Goal: Transaction & Acquisition: Purchase product/service

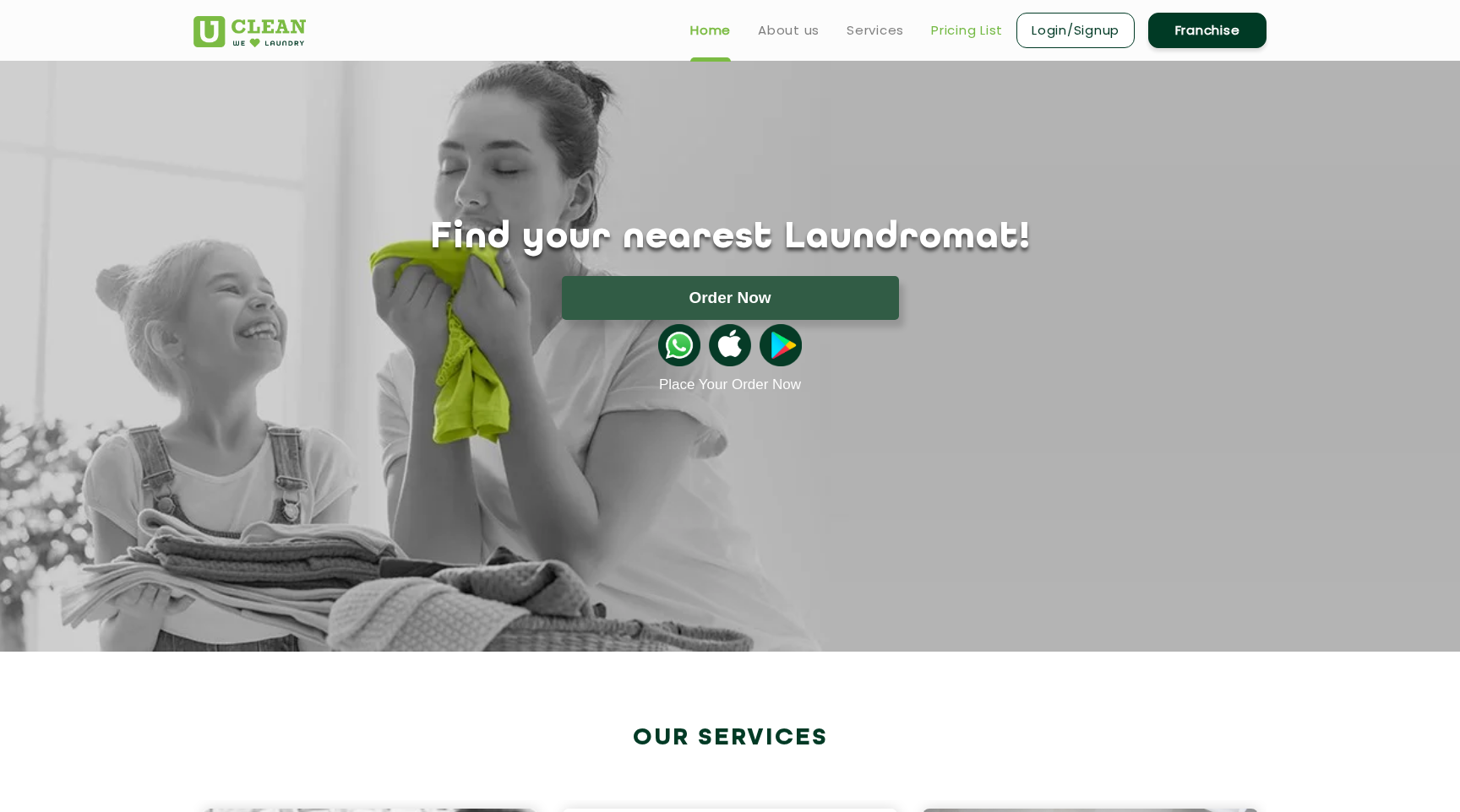
click at [963, 30] on link "Pricing List" at bounding box center [966, 31] width 72 height 21
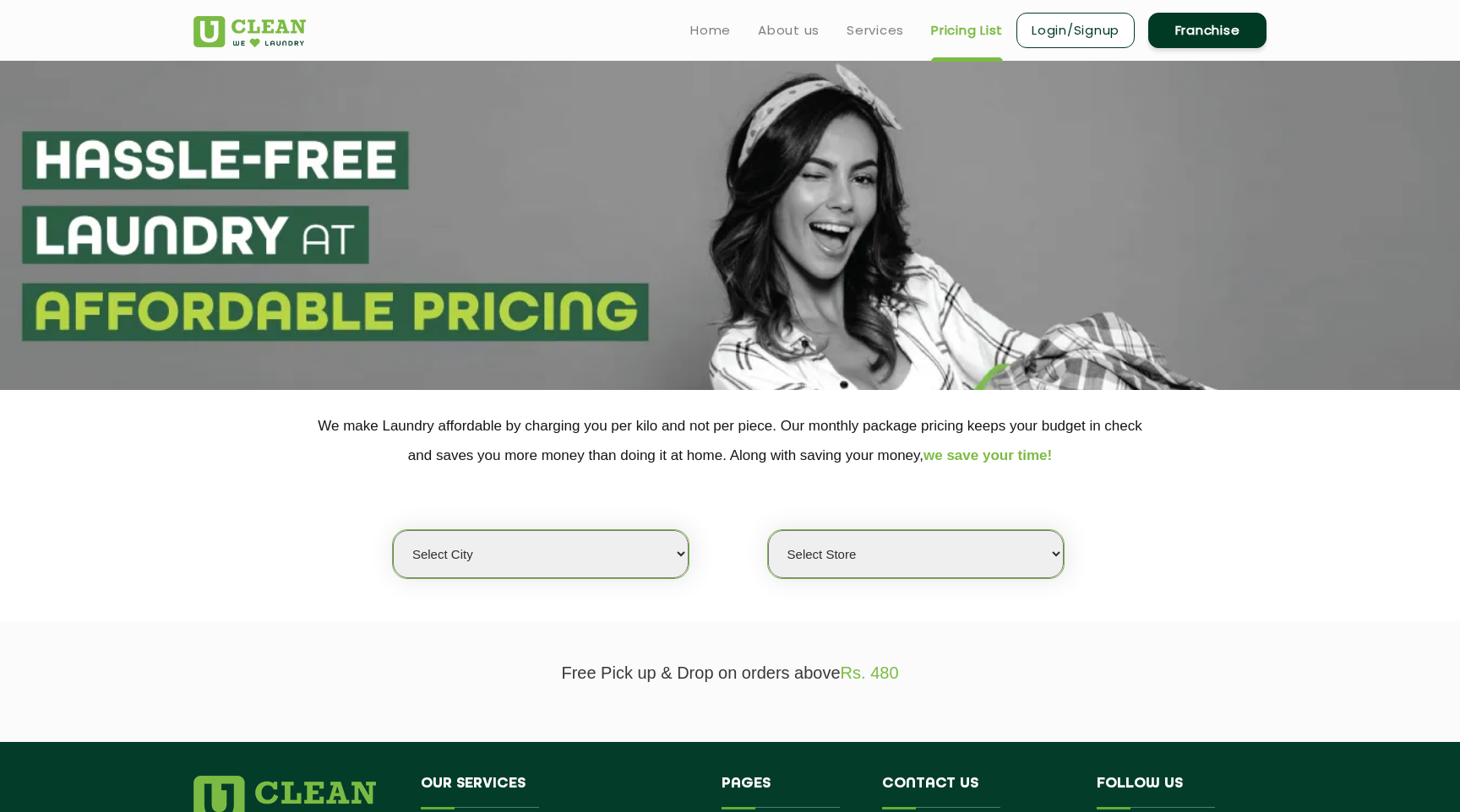
click at [583, 575] on select "Select city [GEOGRAPHIC_DATA] [GEOGRAPHIC_DATA] [GEOGRAPHIC_DATA] [GEOGRAPHIC_D…" at bounding box center [541, 554] width 296 height 48
select select "1"
click at [393, 530] on select "Select city [GEOGRAPHIC_DATA] [GEOGRAPHIC_DATA] [GEOGRAPHIC_DATA] [GEOGRAPHIC_D…" at bounding box center [541, 554] width 296 height 48
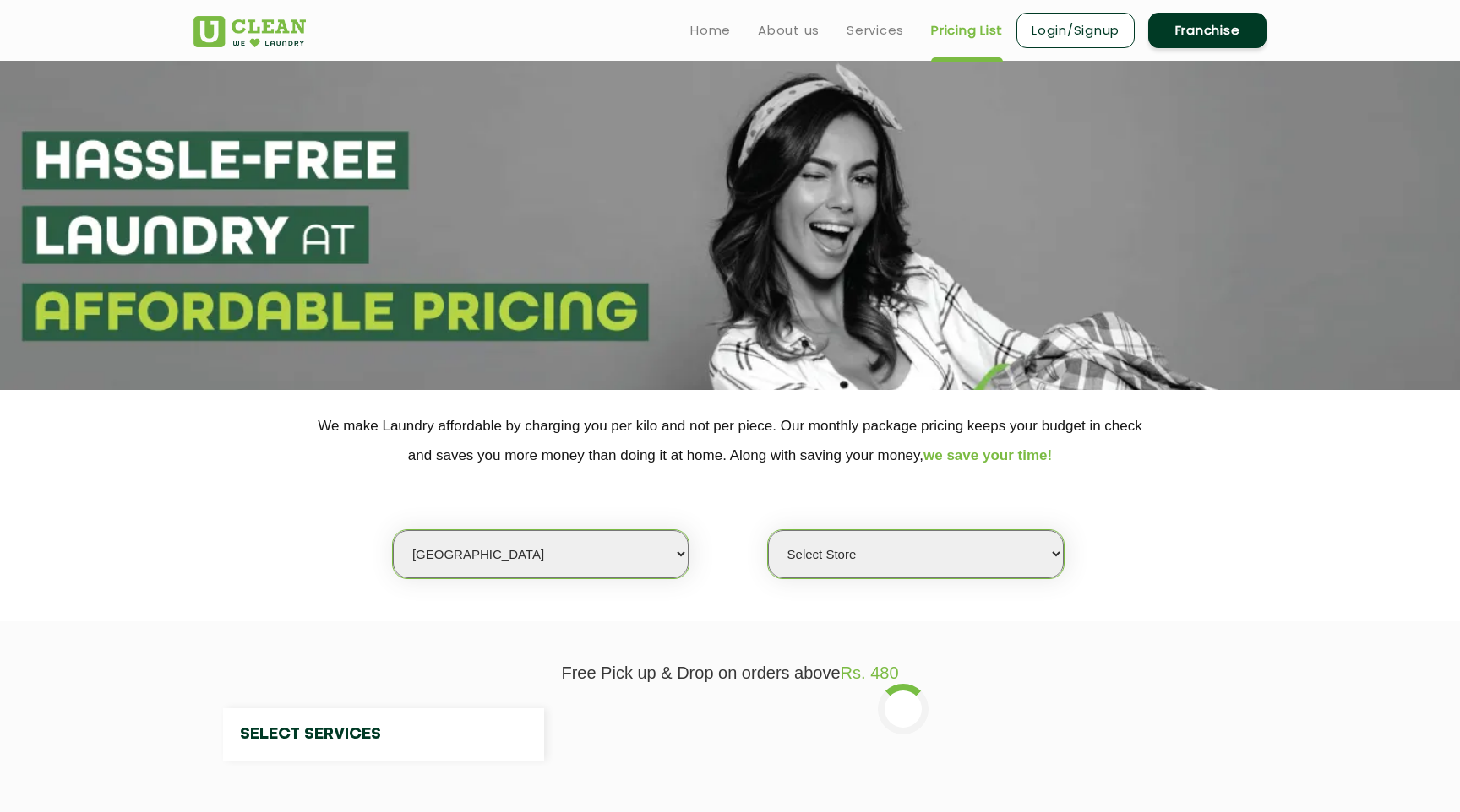
select select "0"
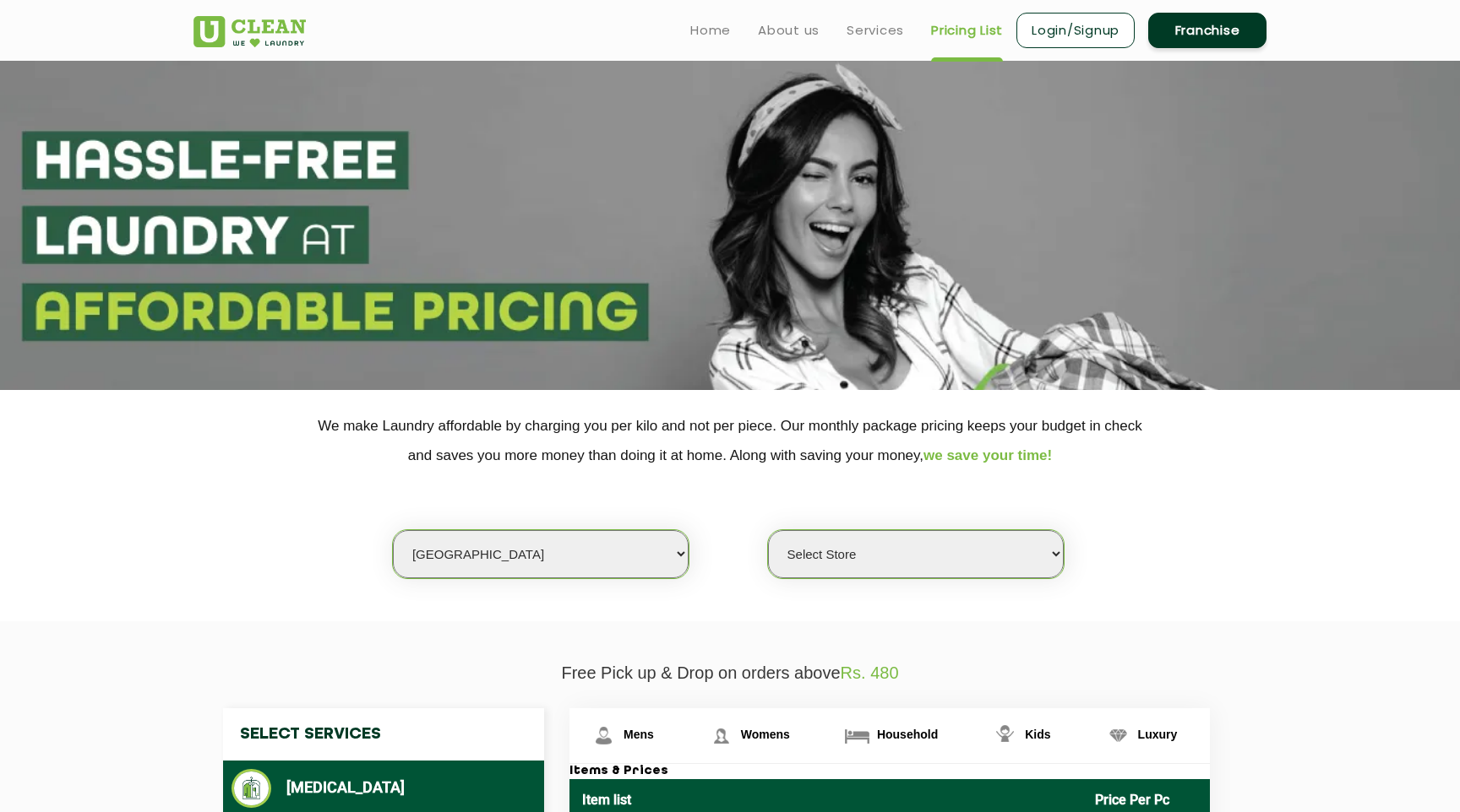
click at [981, 559] on select "Select Store UClean Vasant Kunj UClean Greater Kailash 2 UClean Dwarka UClean R…" at bounding box center [916, 554] width 296 height 48
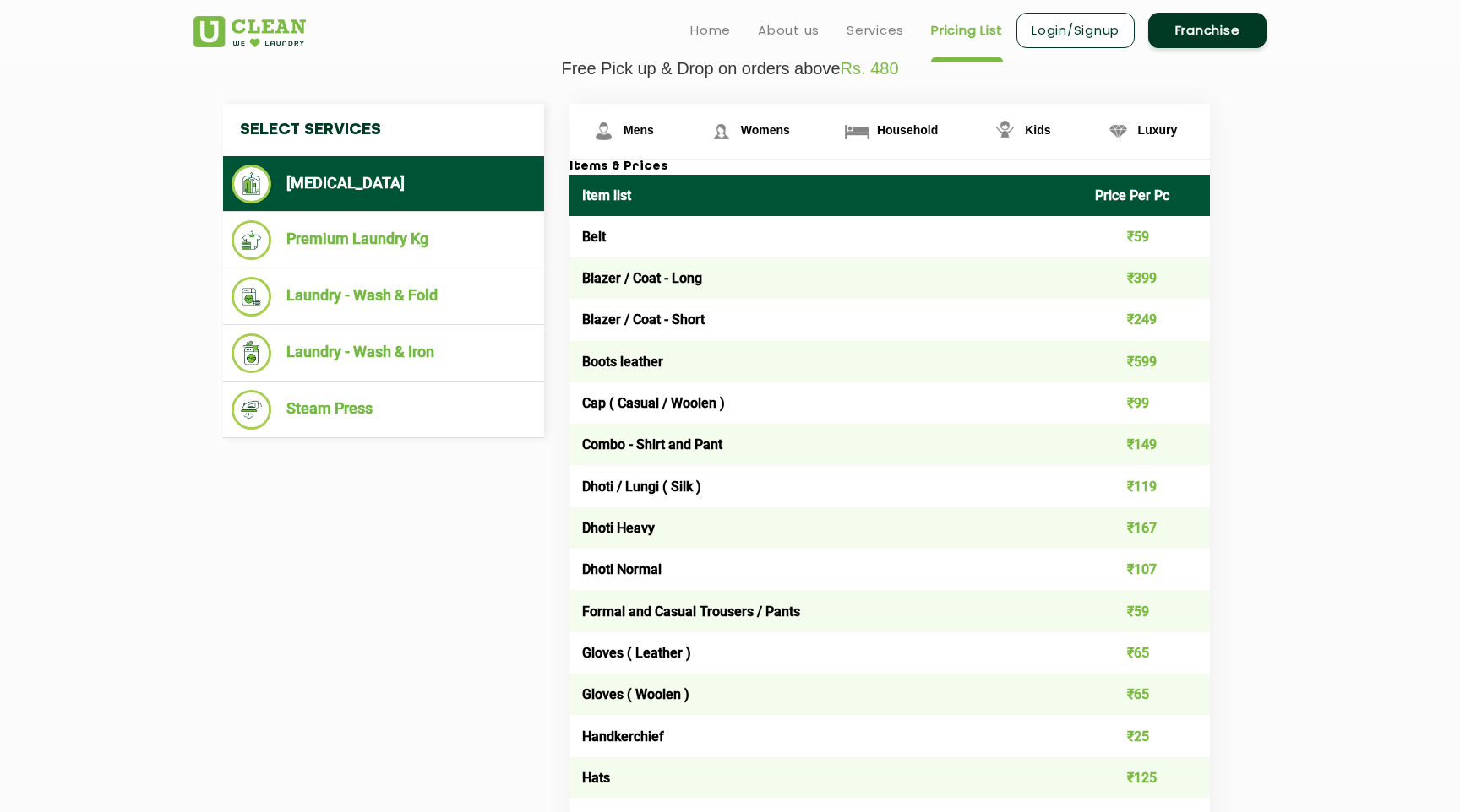
scroll to position [586, 0]
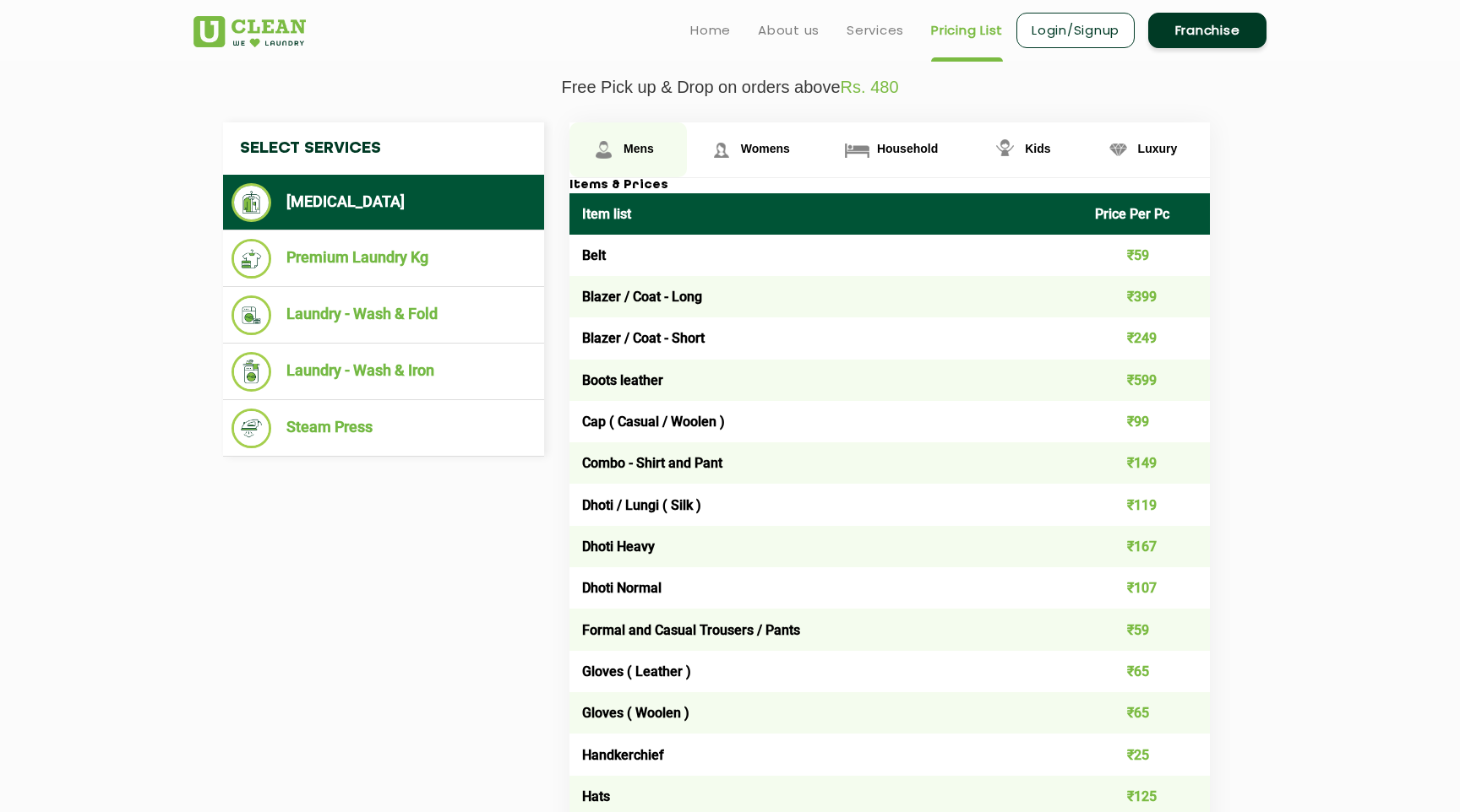
click at [640, 151] on span "Mens" at bounding box center [639, 149] width 31 height 14
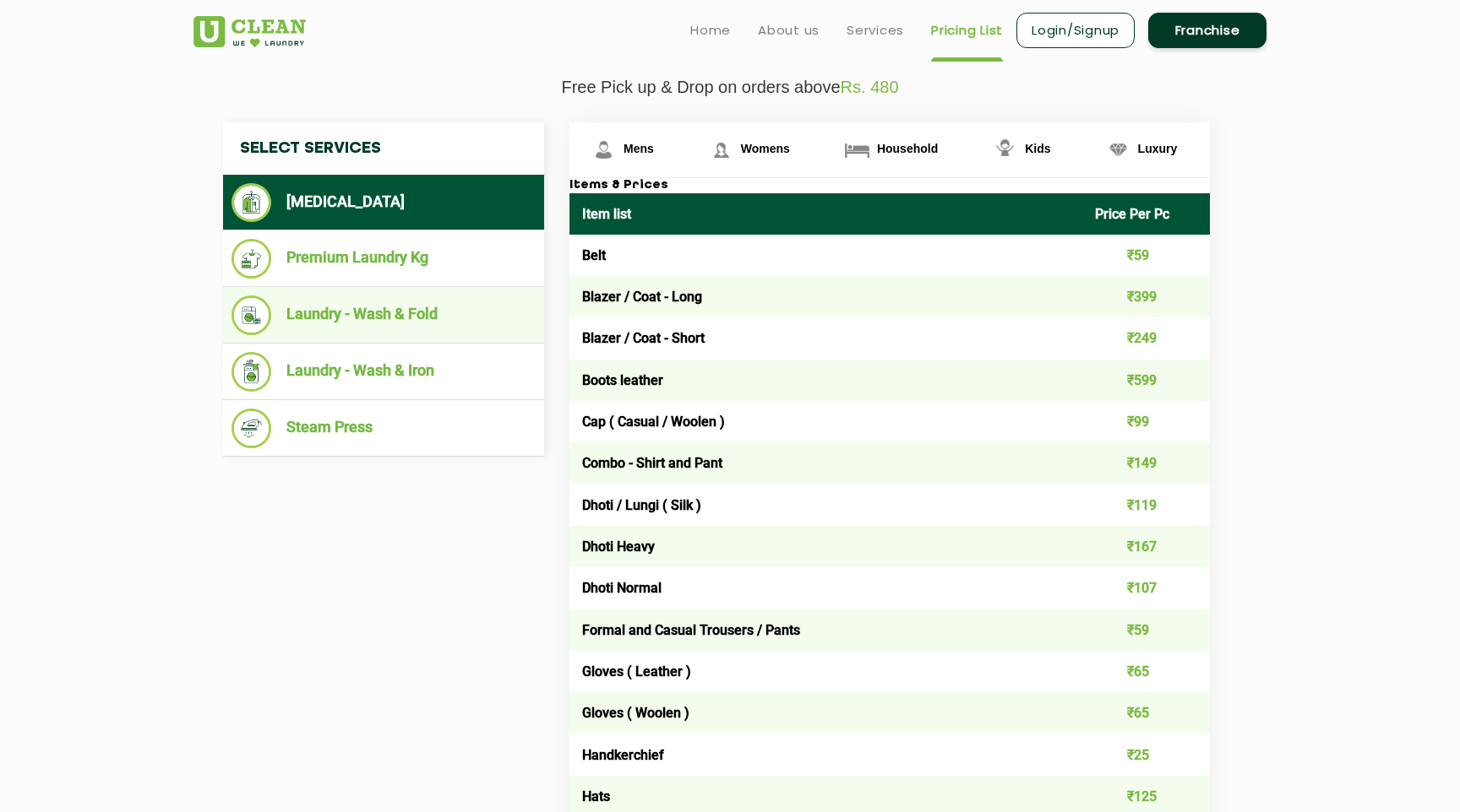
click at [407, 317] on li "Laundry - Wash & Fold" at bounding box center [383, 316] width 304 height 39
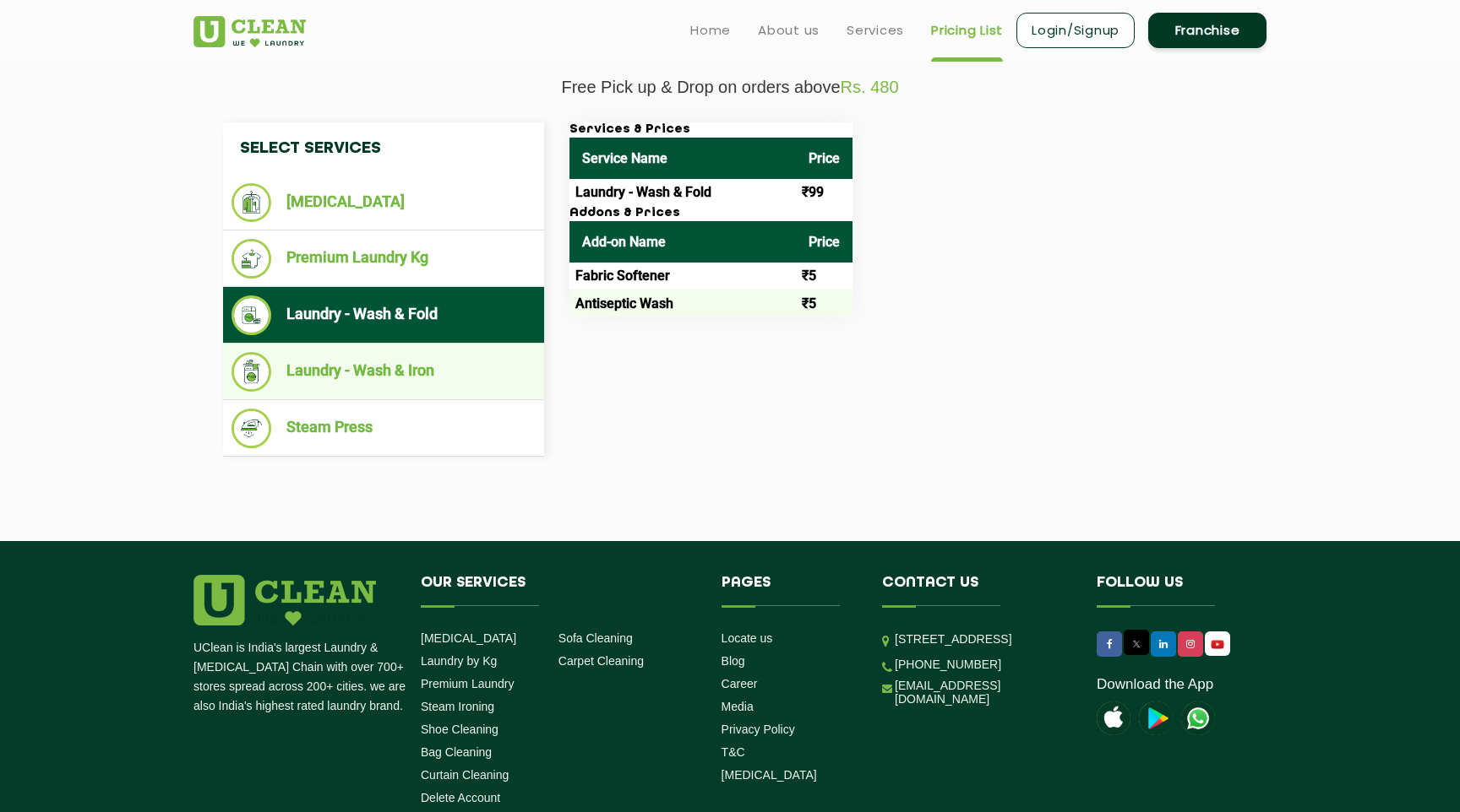
click at [375, 366] on li "Laundry - Wash & Iron" at bounding box center [383, 372] width 304 height 39
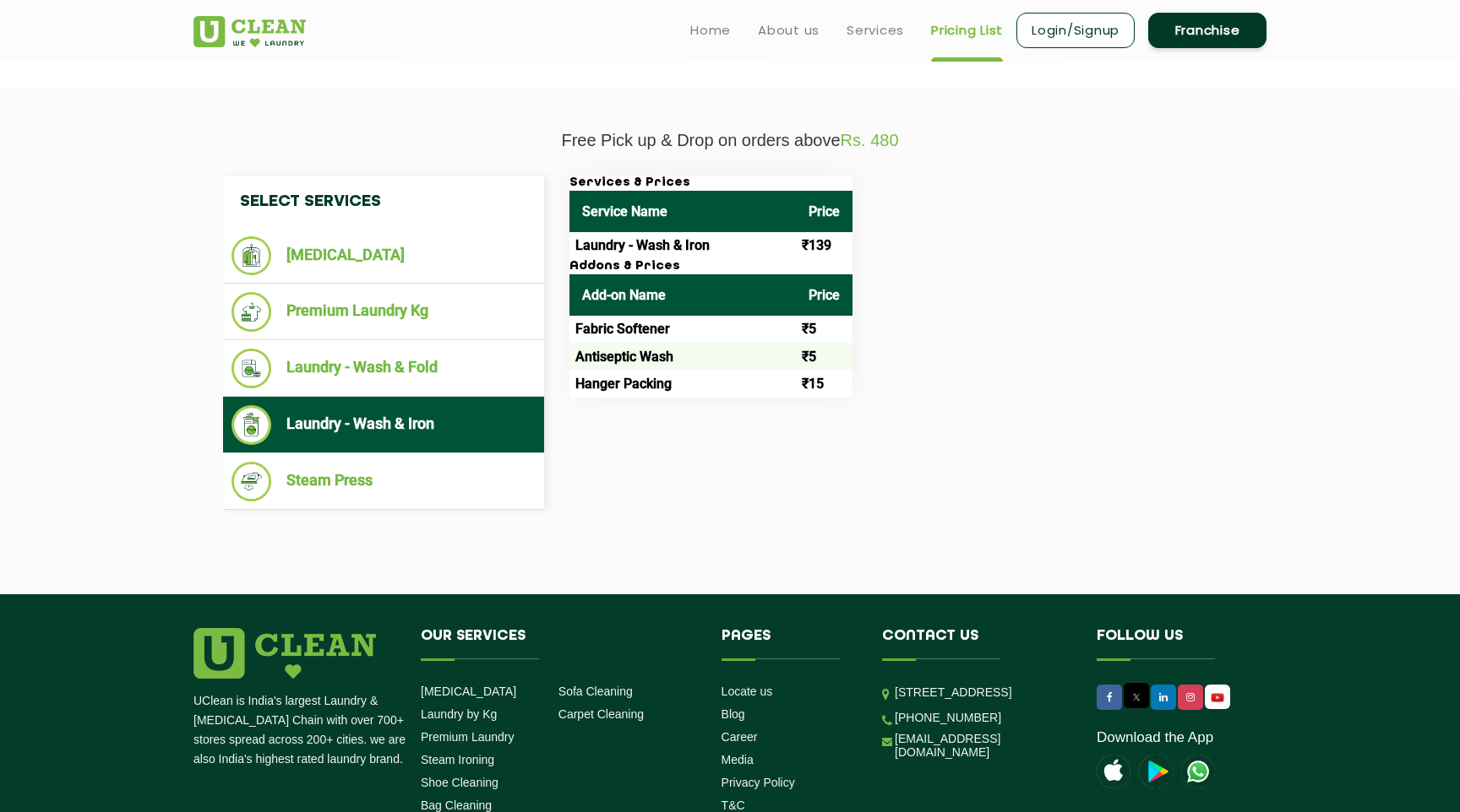
scroll to position [523, 0]
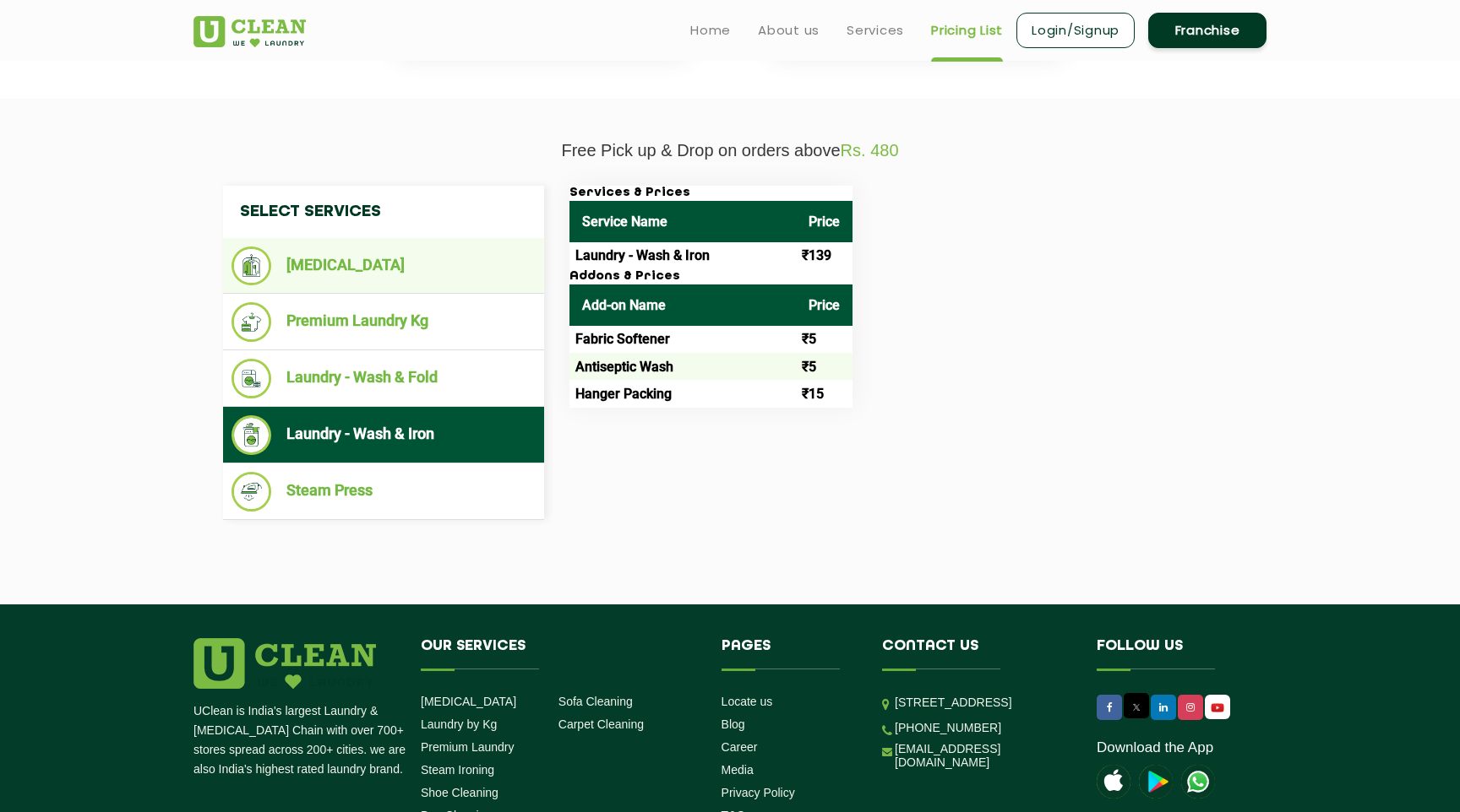
click at [382, 261] on li "[MEDICAL_DATA]" at bounding box center [383, 265] width 304 height 38
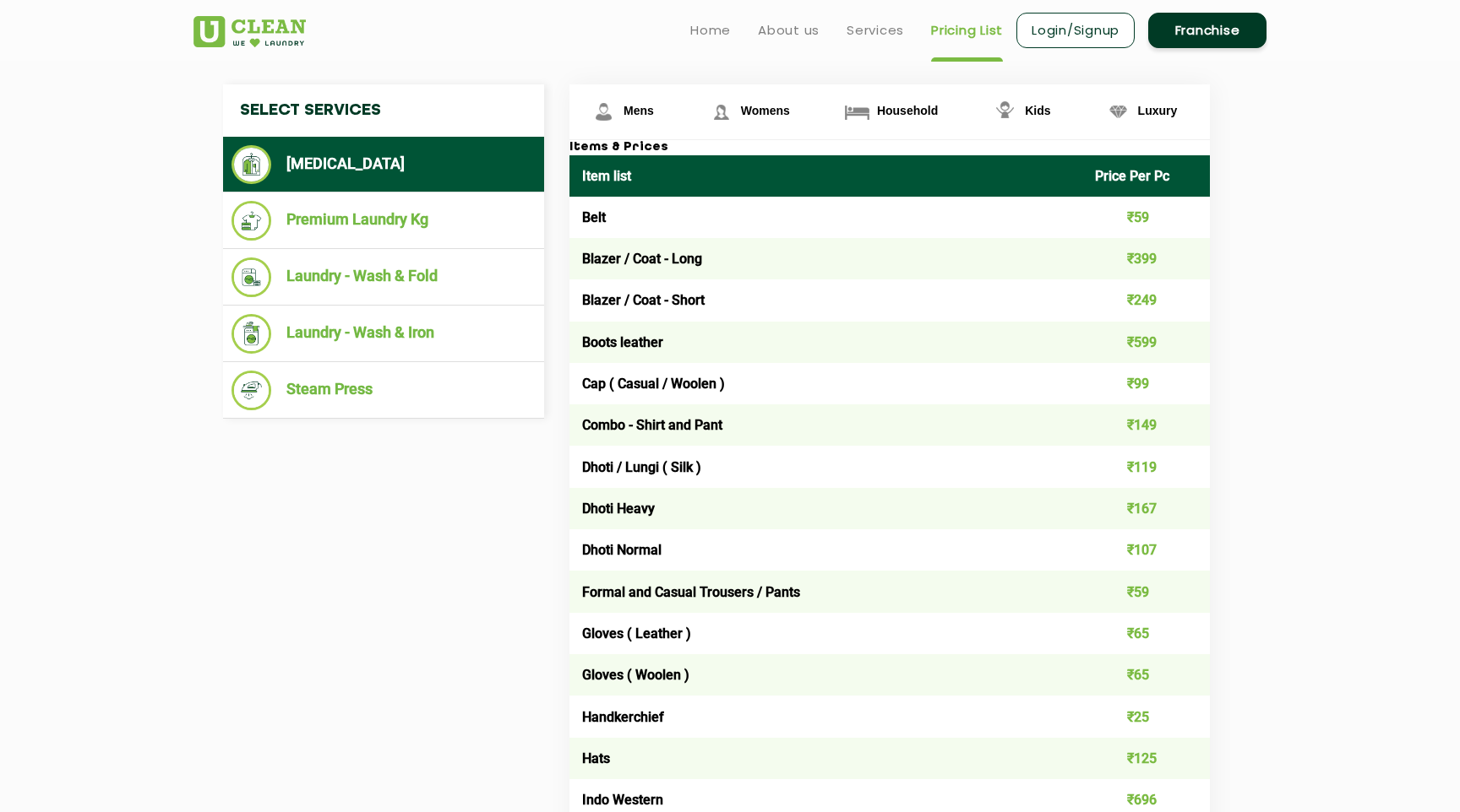
scroll to position [611, 0]
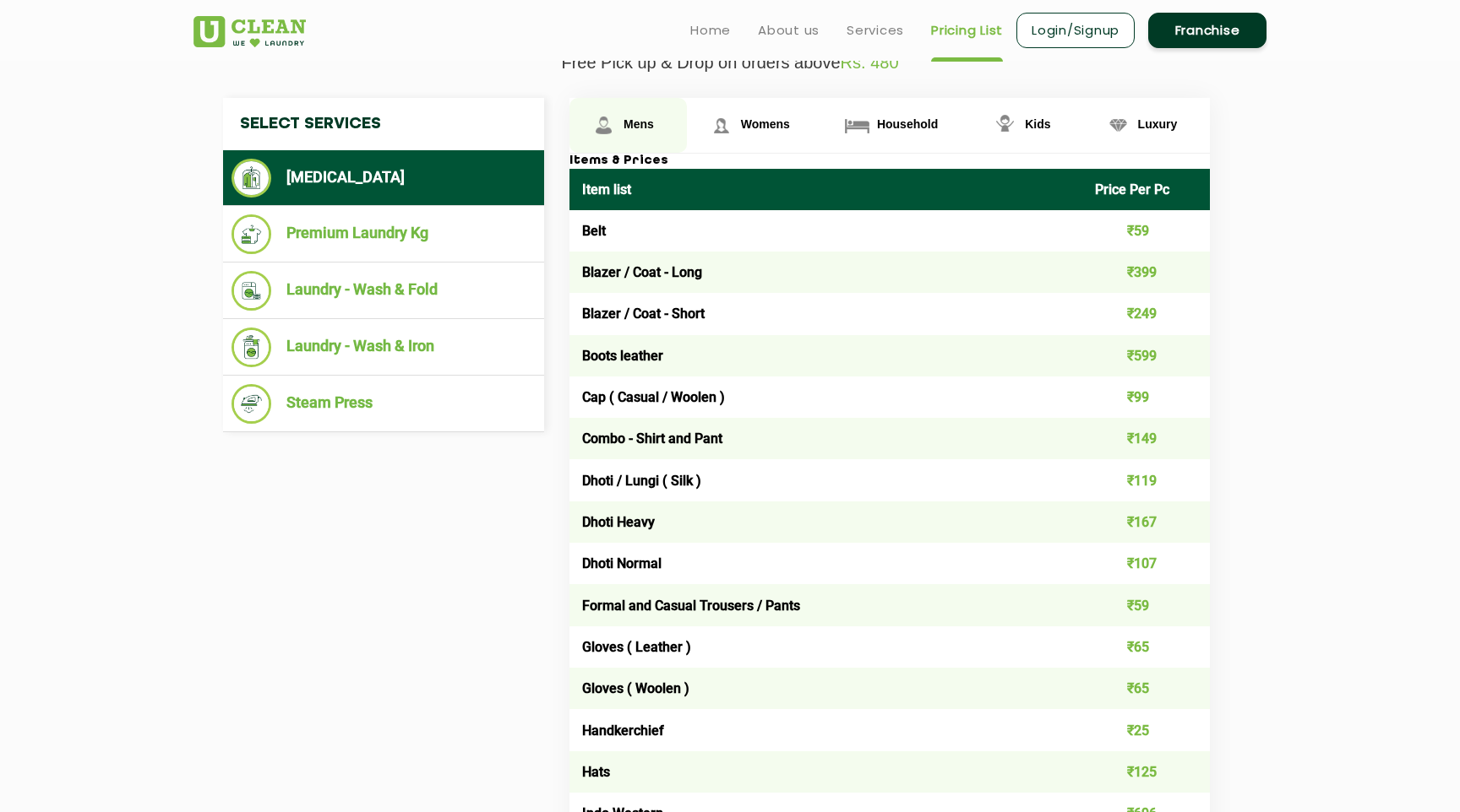
click at [632, 131] on span "Mens" at bounding box center [639, 124] width 31 height 14
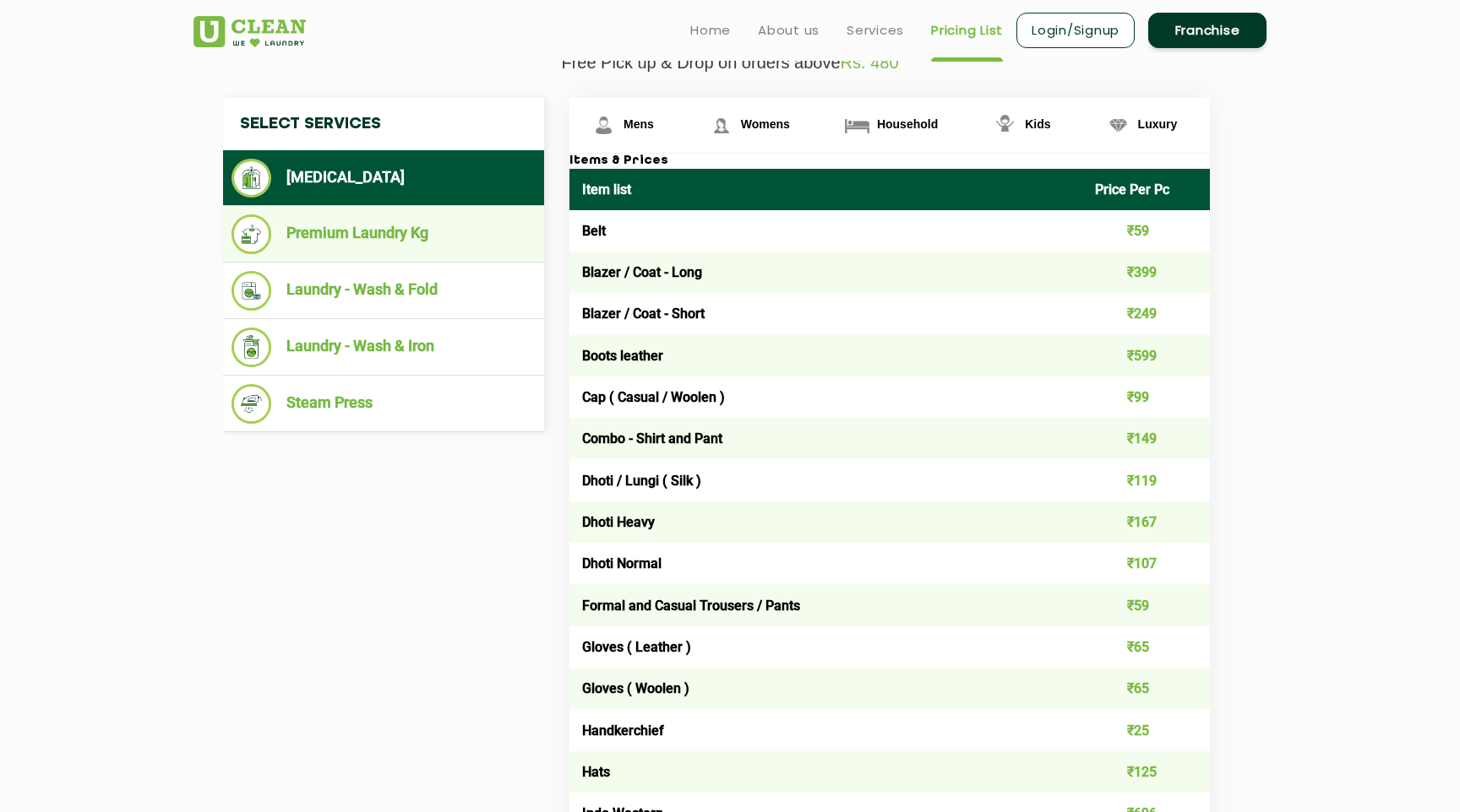
click at [396, 233] on li "Premium Laundry Kg" at bounding box center [383, 234] width 304 height 39
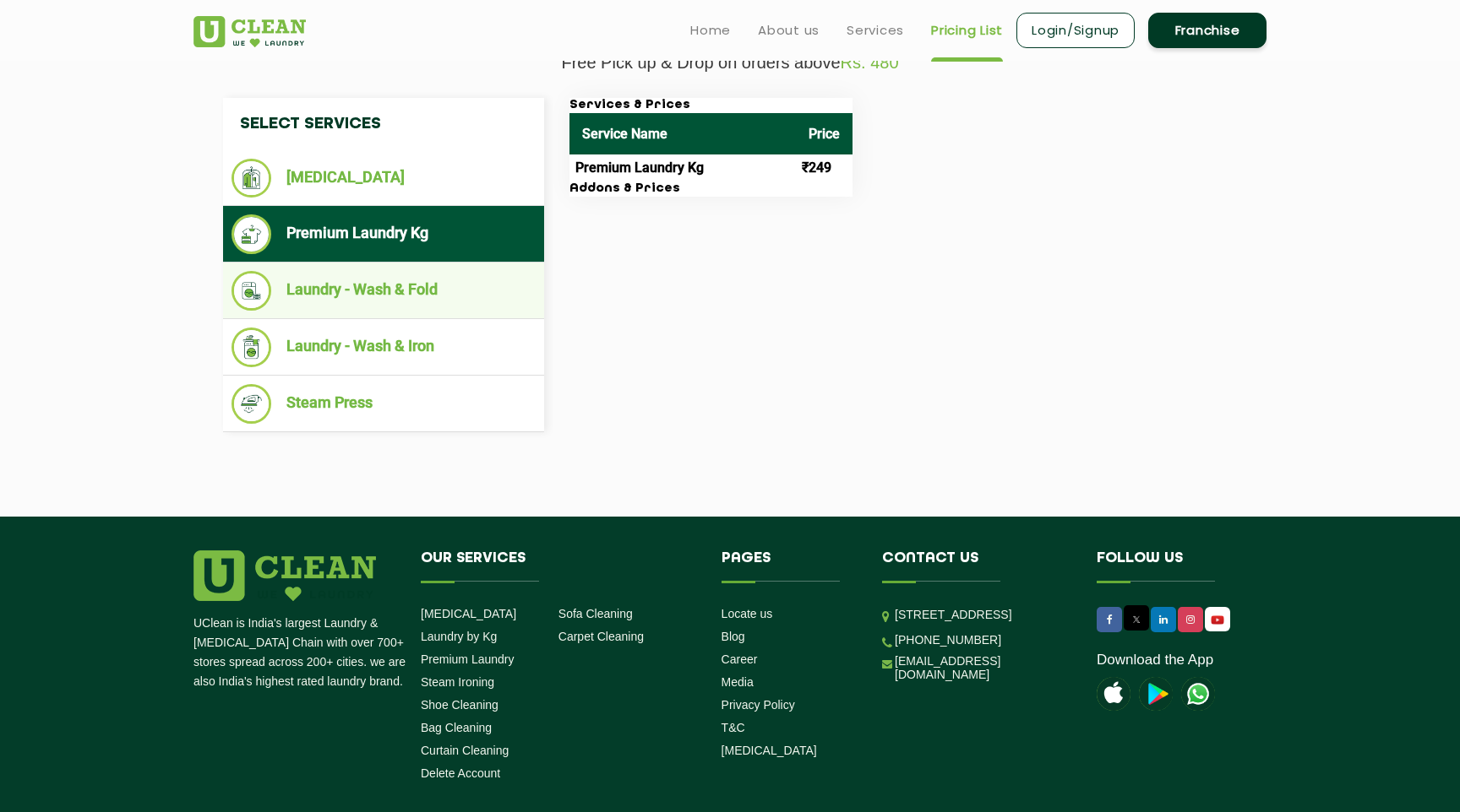
click at [397, 289] on li "Laundry - Wash & Fold" at bounding box center [383, 291] width 304 height 39
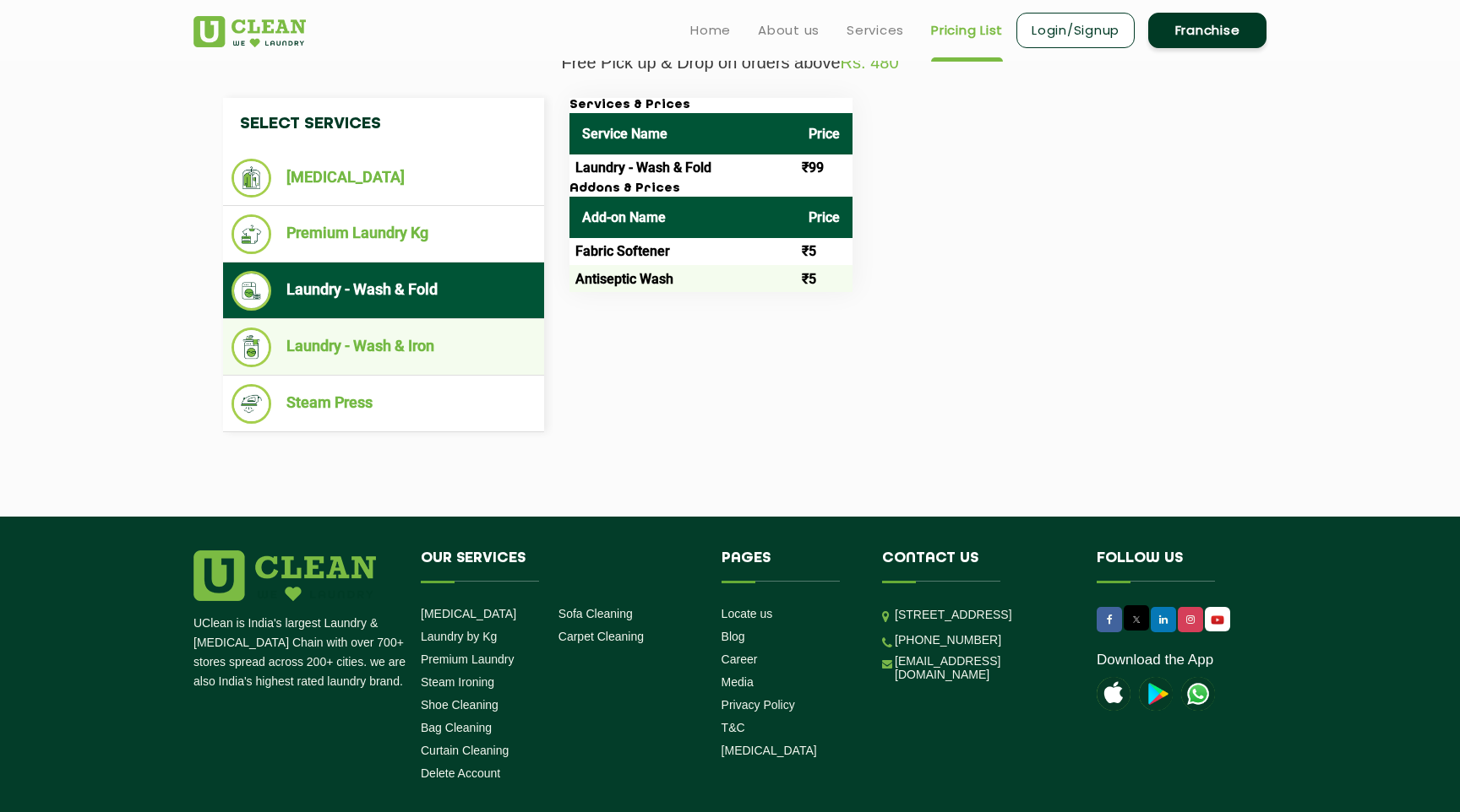
click at [389, 357] on li "Laundry - Wash & Iron" at bounding box center [383, 347] width 304 height 39
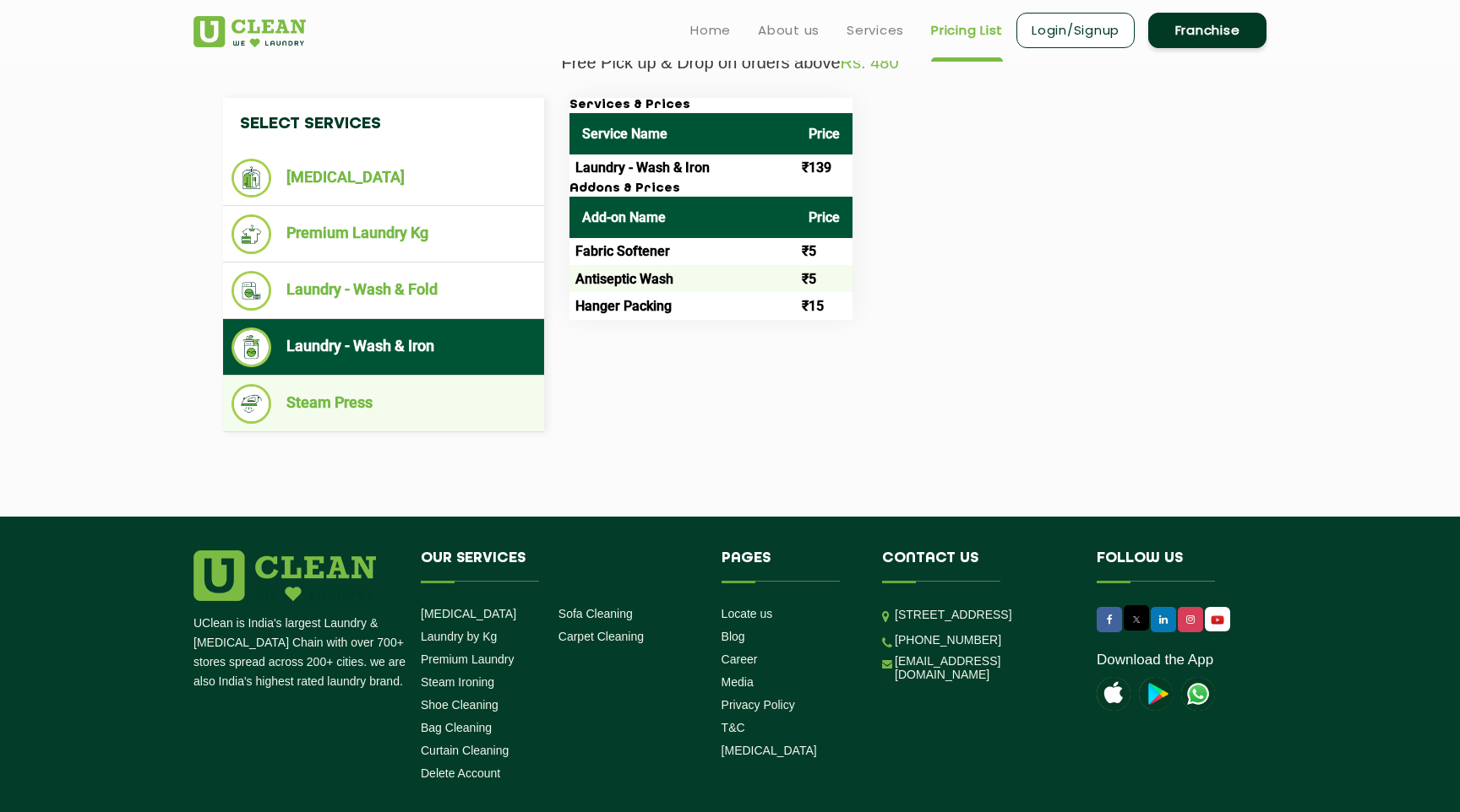
click at [346, 407] on li "Steam Press" at bounding box center [383, 404] width 304 height 39
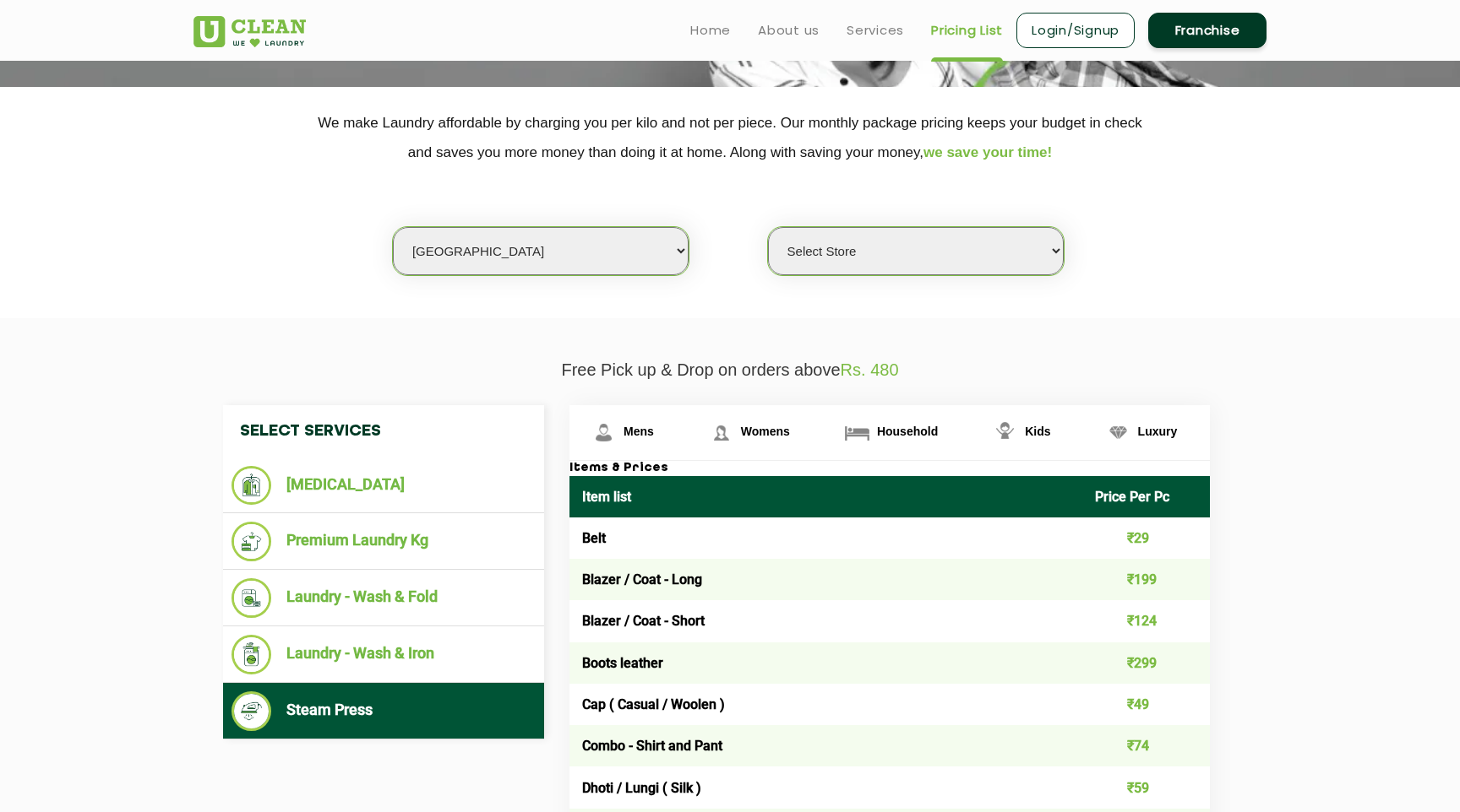
scroll to position [302, 0]
click at [858, 29] on link "Services" at bounding box center [876, 31] width 57 height 21
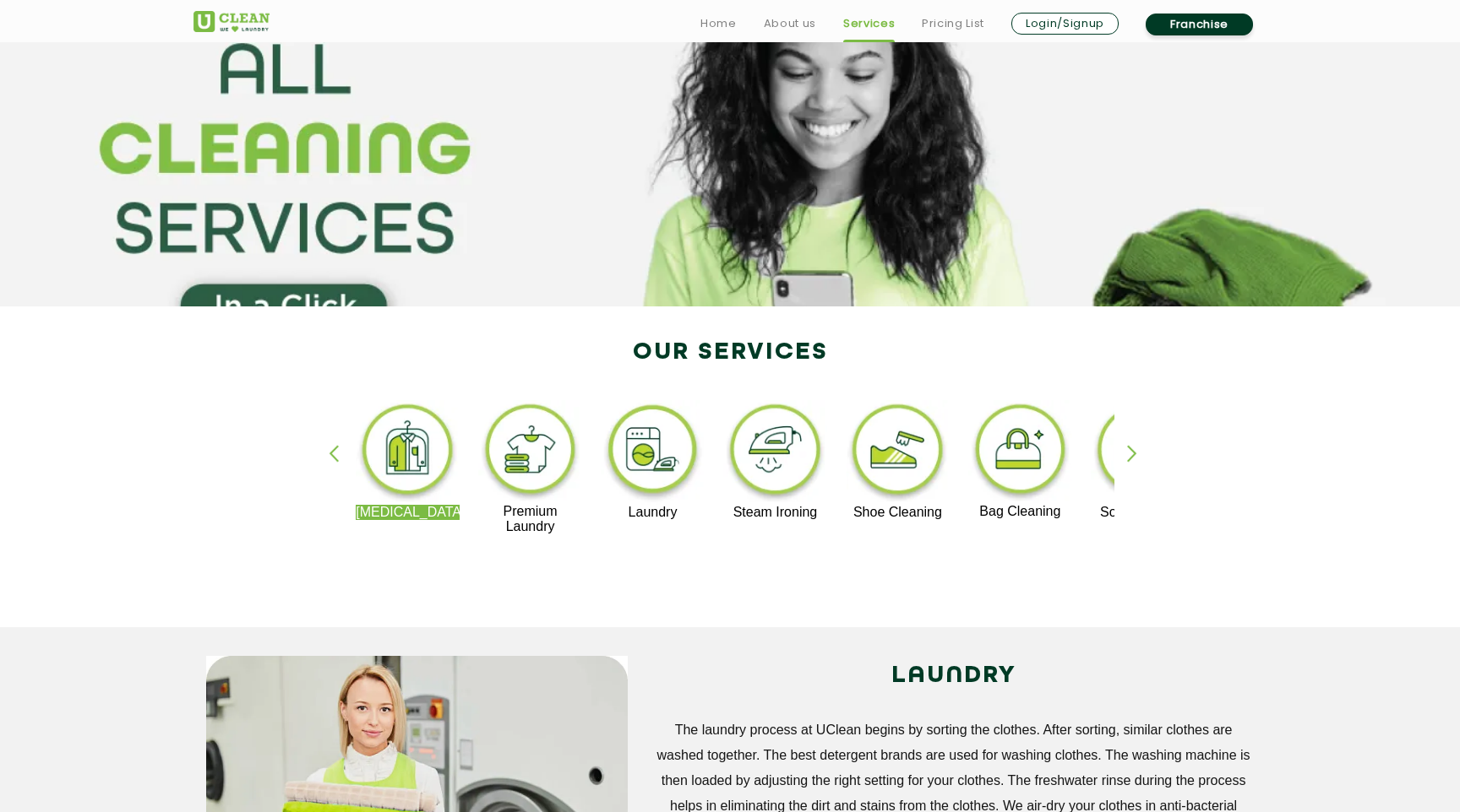
scroll to position [99, 0]
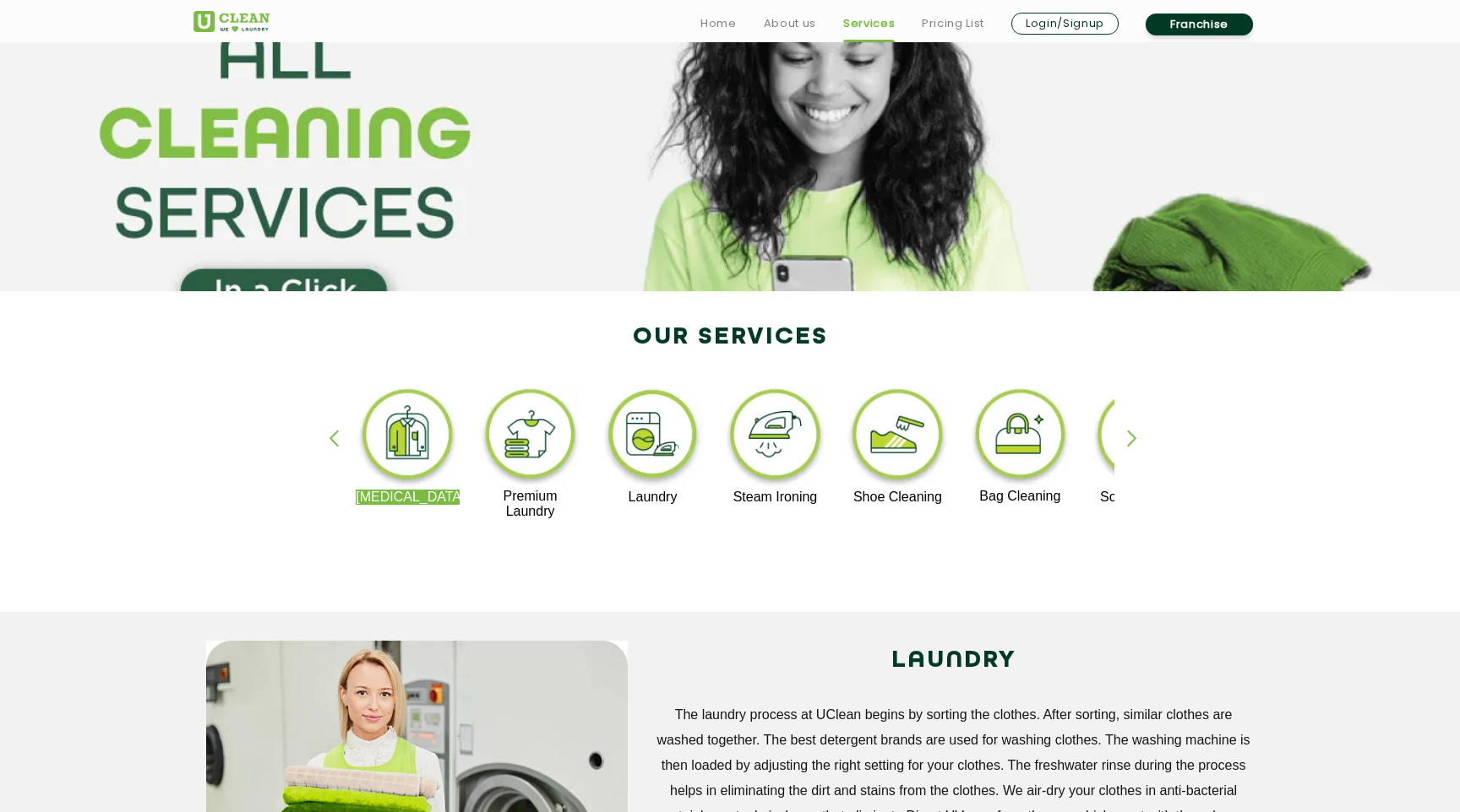
click at [1130, 447] on div "button" at bounding box center [1140, 453] width 26 height 46
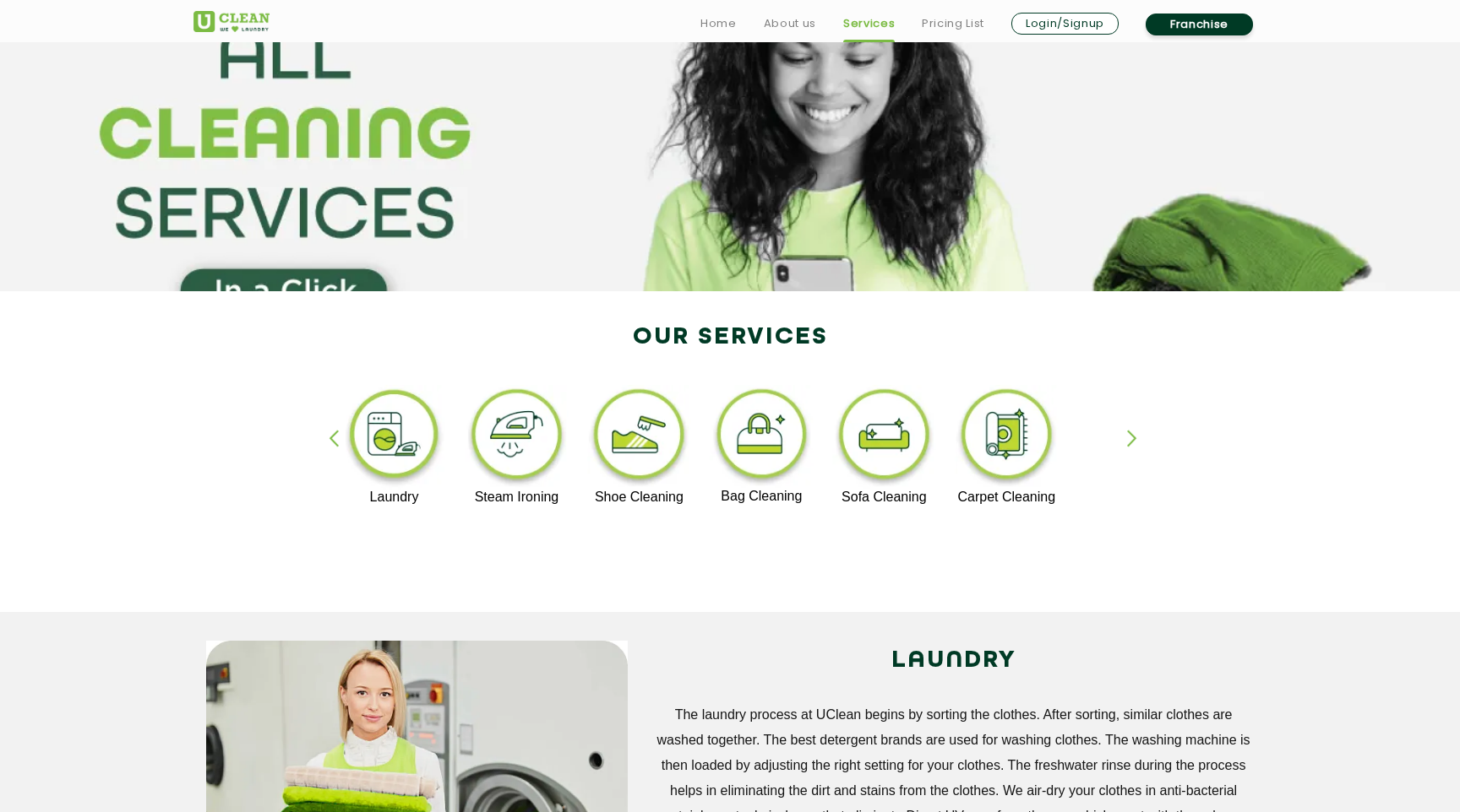
click at [335, 442] on div "button" at bounding box center [342, 453] width 26 height 46
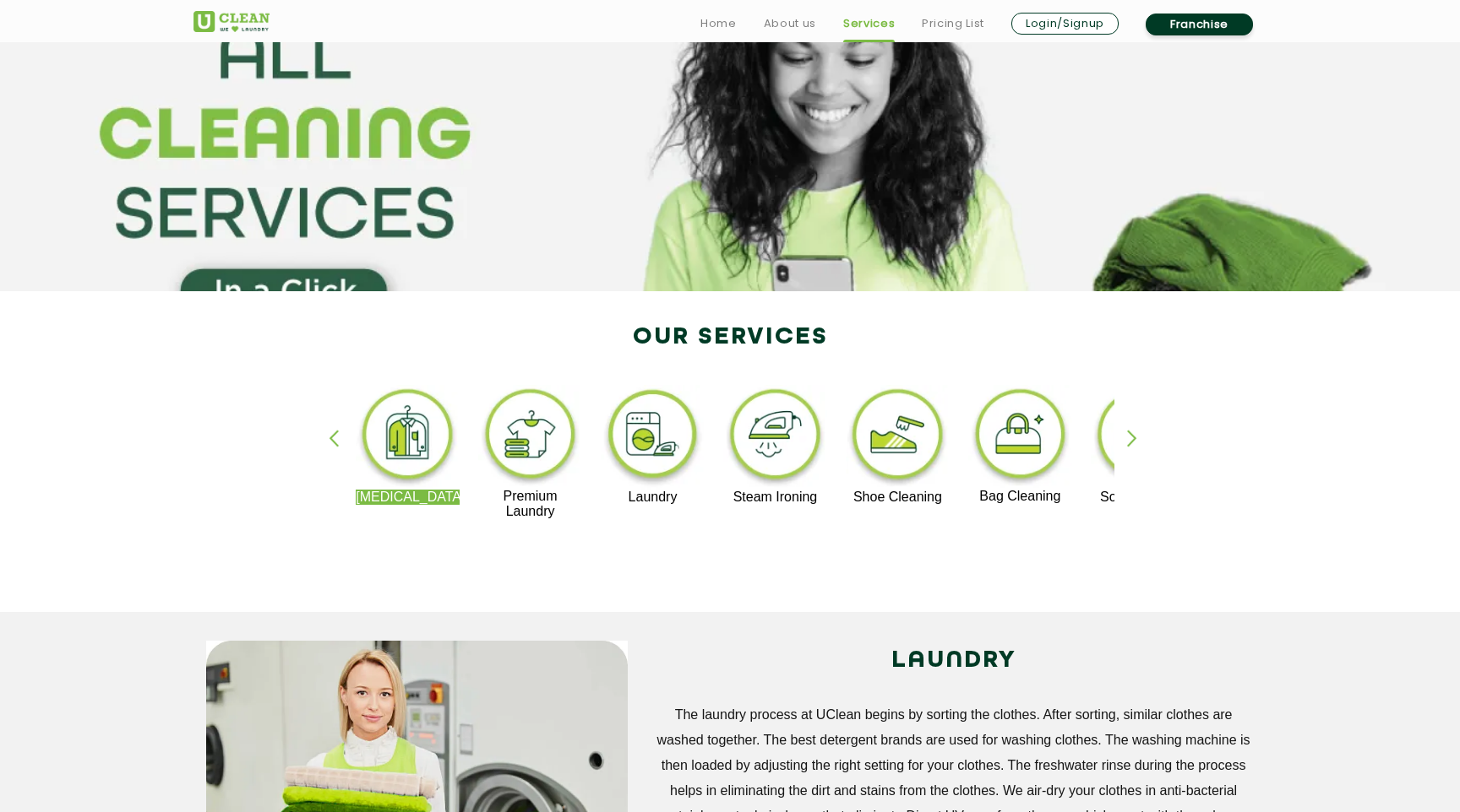
click at [423, 466] on img at bounding box center [407, 437] width 104 height 105
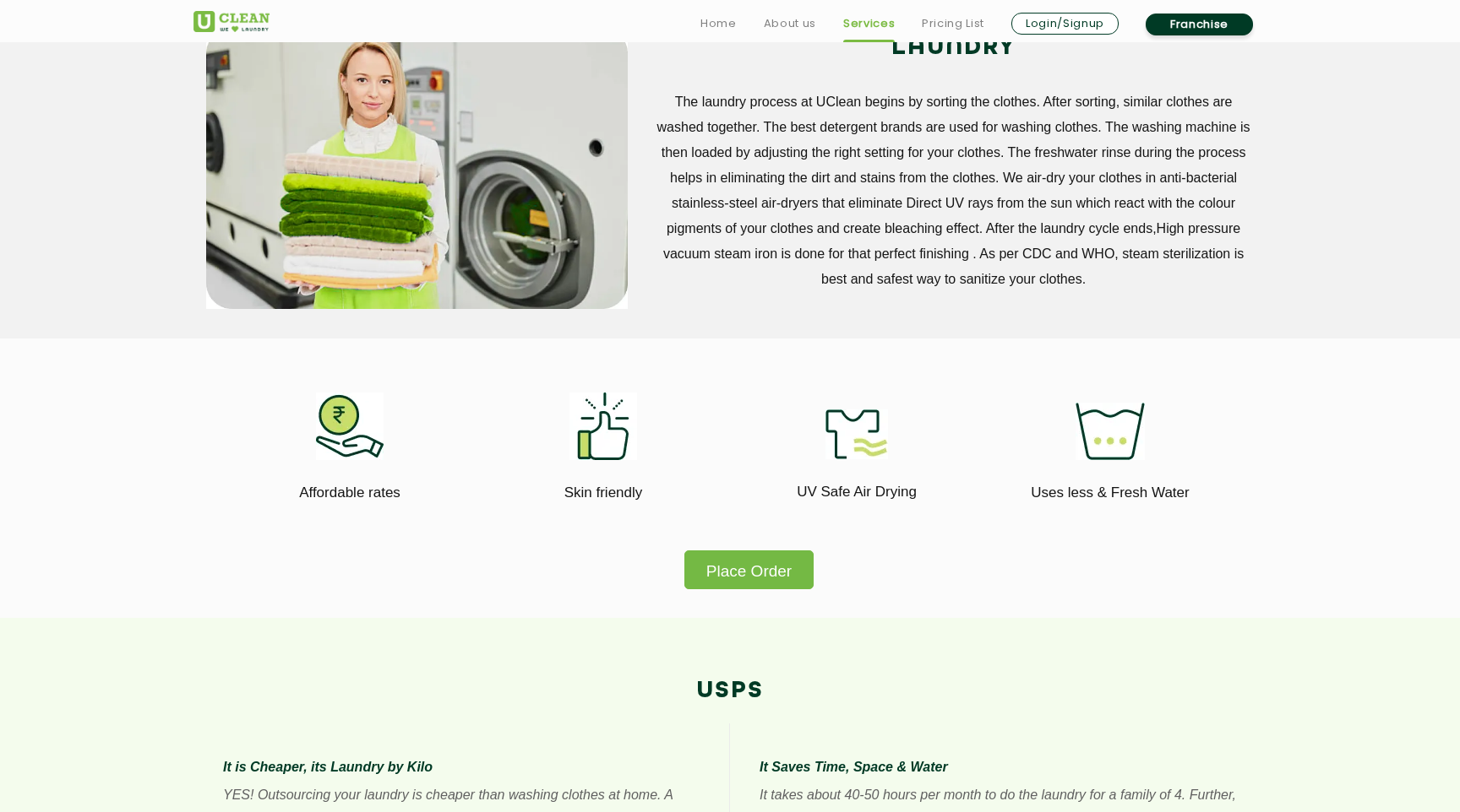
scroll to position [712, 0]
click at [756, 568] on button "Place Order" at bounding box center [748, 568] width 129 height 38
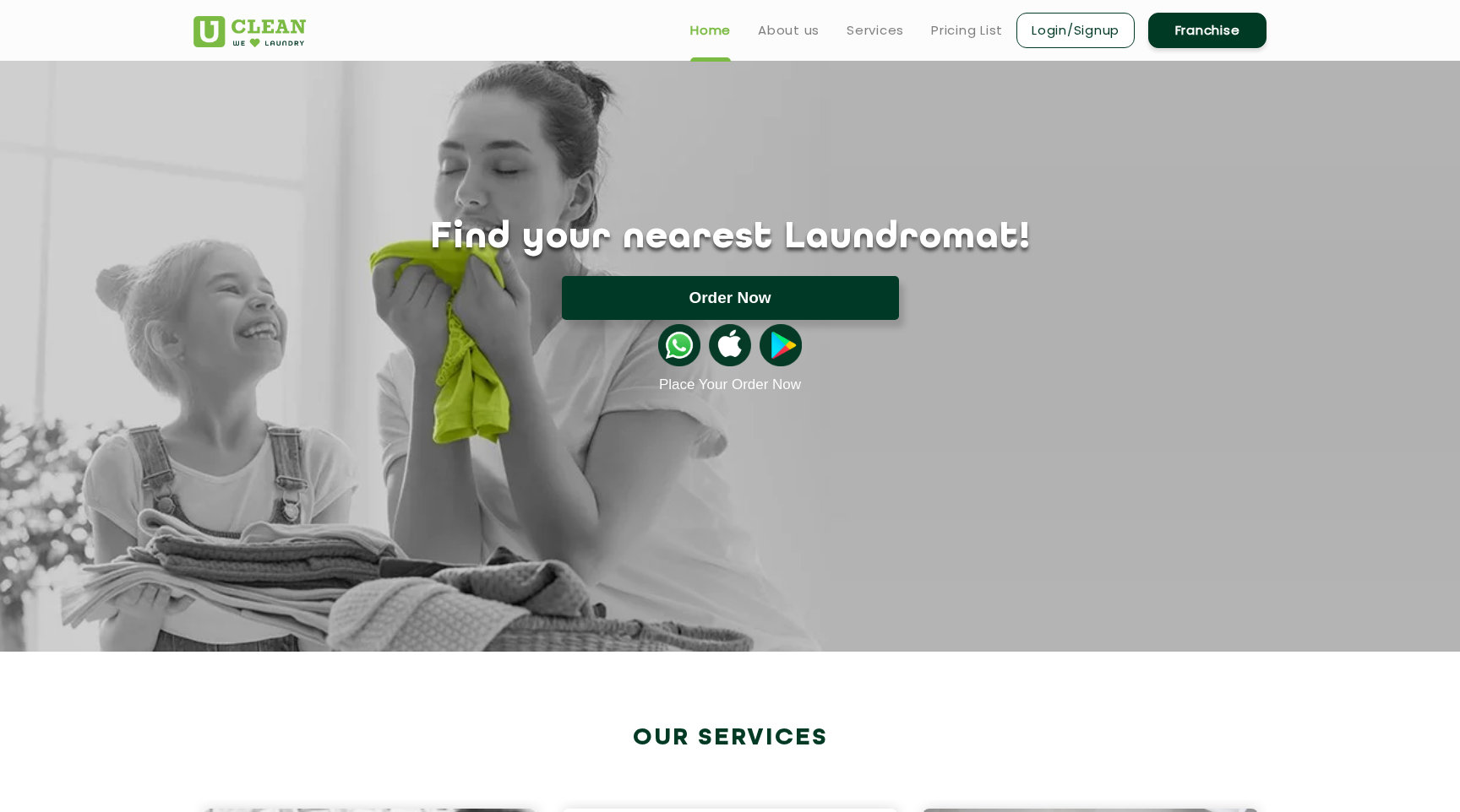
click at [723, 297] on button "Order Now" at bounding box center [730, 298] width 337 height 44
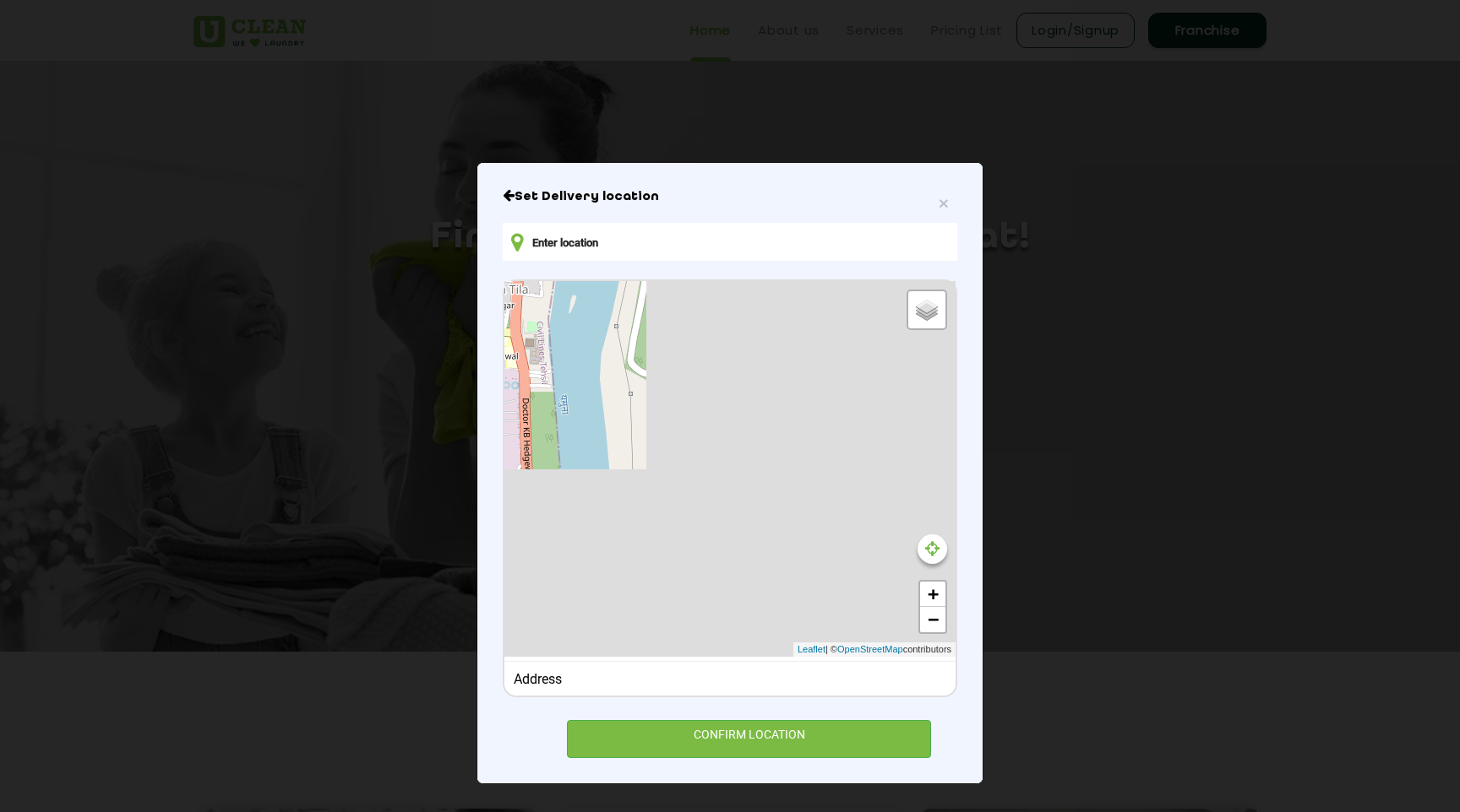
type input "O22, Block L, Majnu-ka-tilla, Timarpur, New Delhi, Delhi, 110054, India"
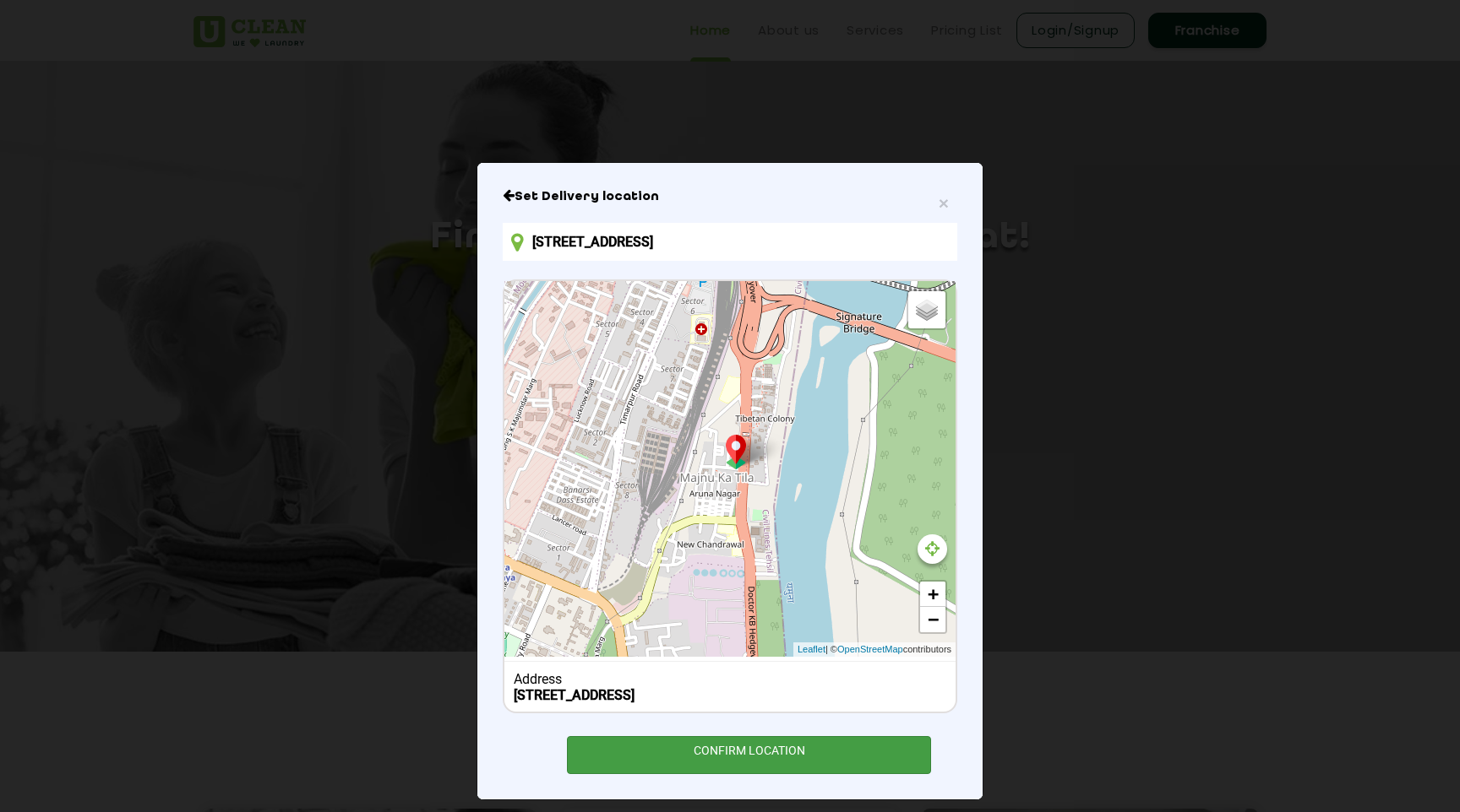
click at [748, 760] on div "CONFIRM LOCATION" at bounding box center [748, 755] width 364 height 38
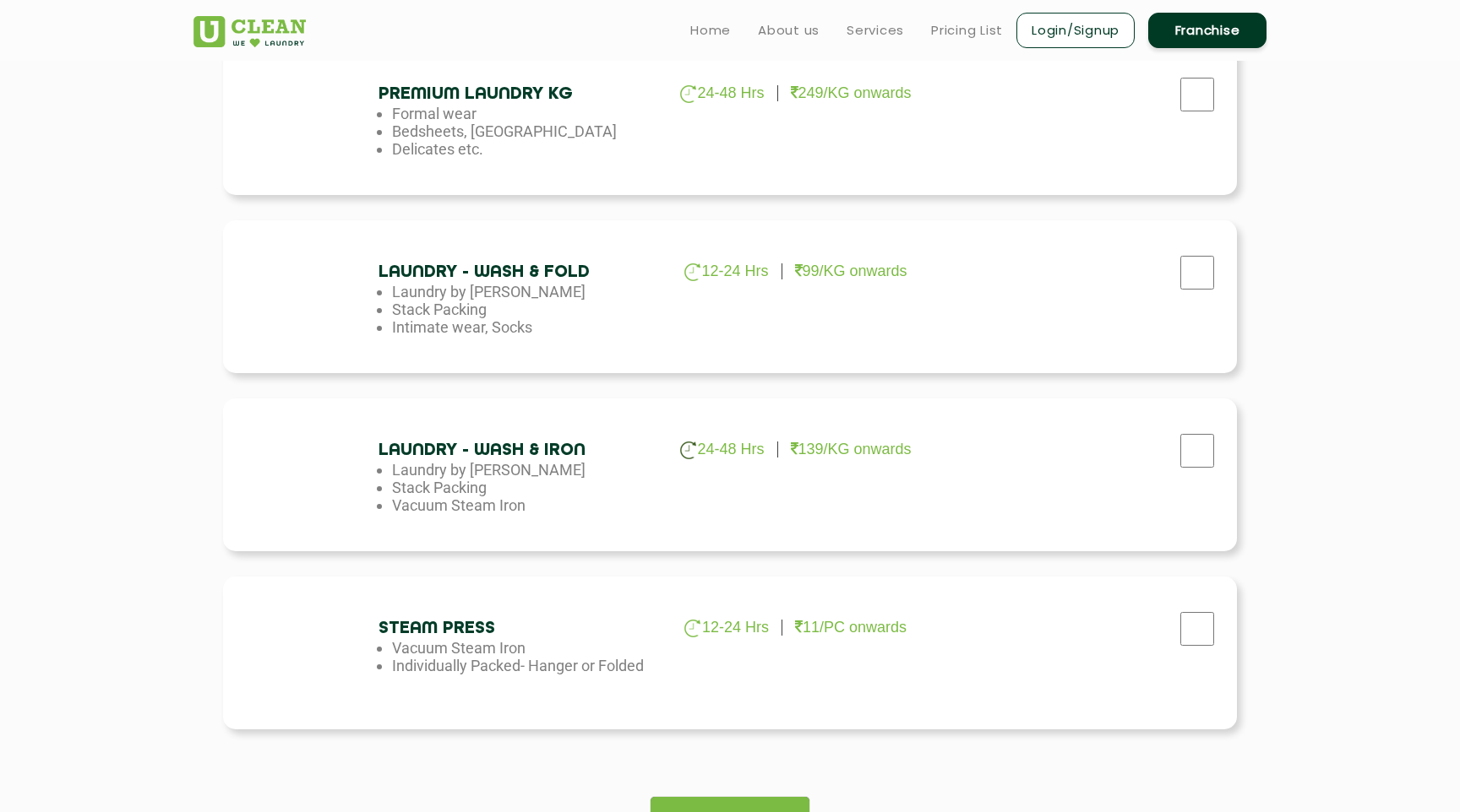
scroll to position [801, 0]
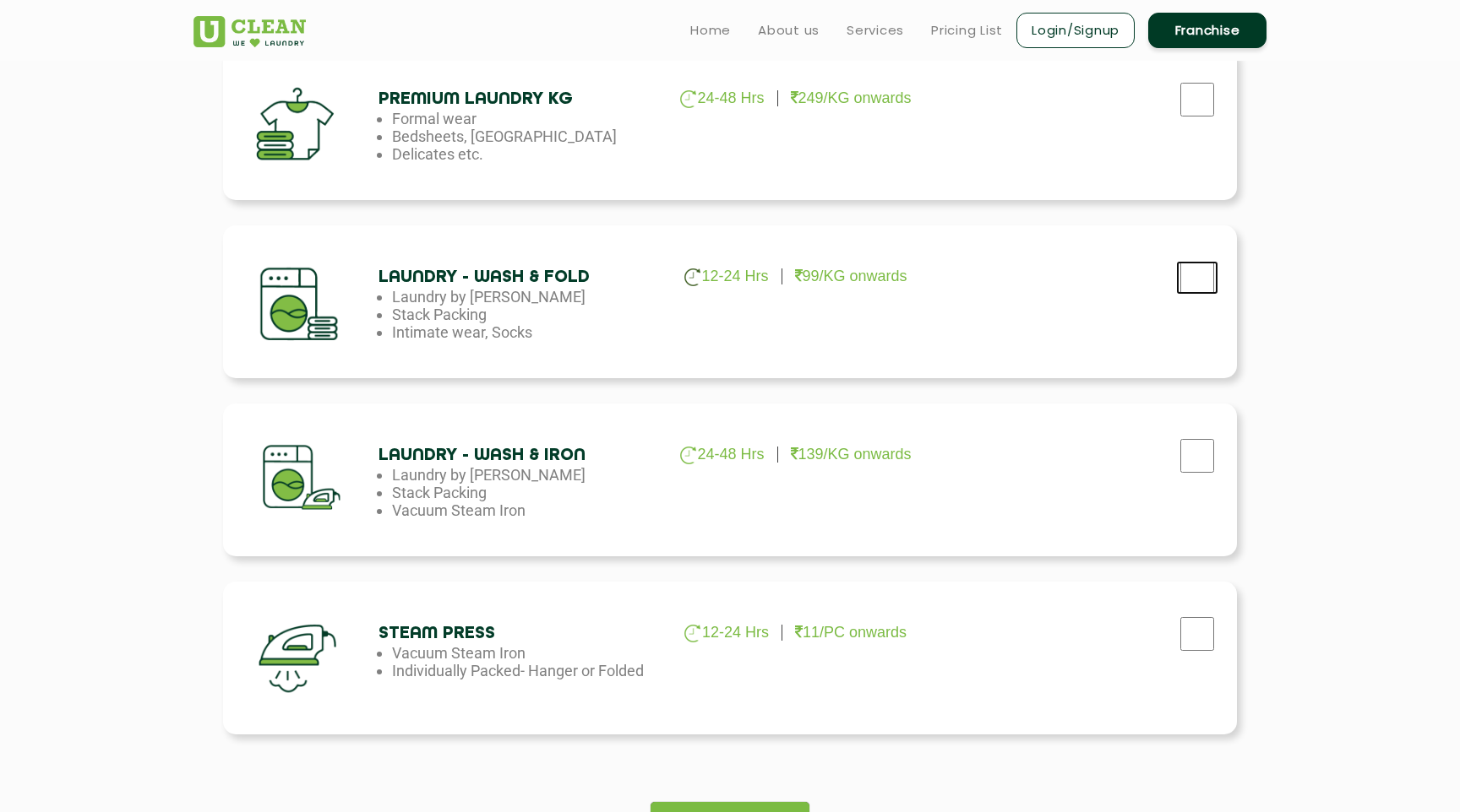
click at [1207, 266] on input "checkbox" at bounding box center [1196, 277] width 42 height 34
checkbox input "true"
click at [1205, 471] on input "checkbox" at bounding box center [1196, 456] width 42 height 34
click at [1192, 464] on input "checkbox" at bounding box center [1196, 456] width 42 height 34
checkbox input "false"
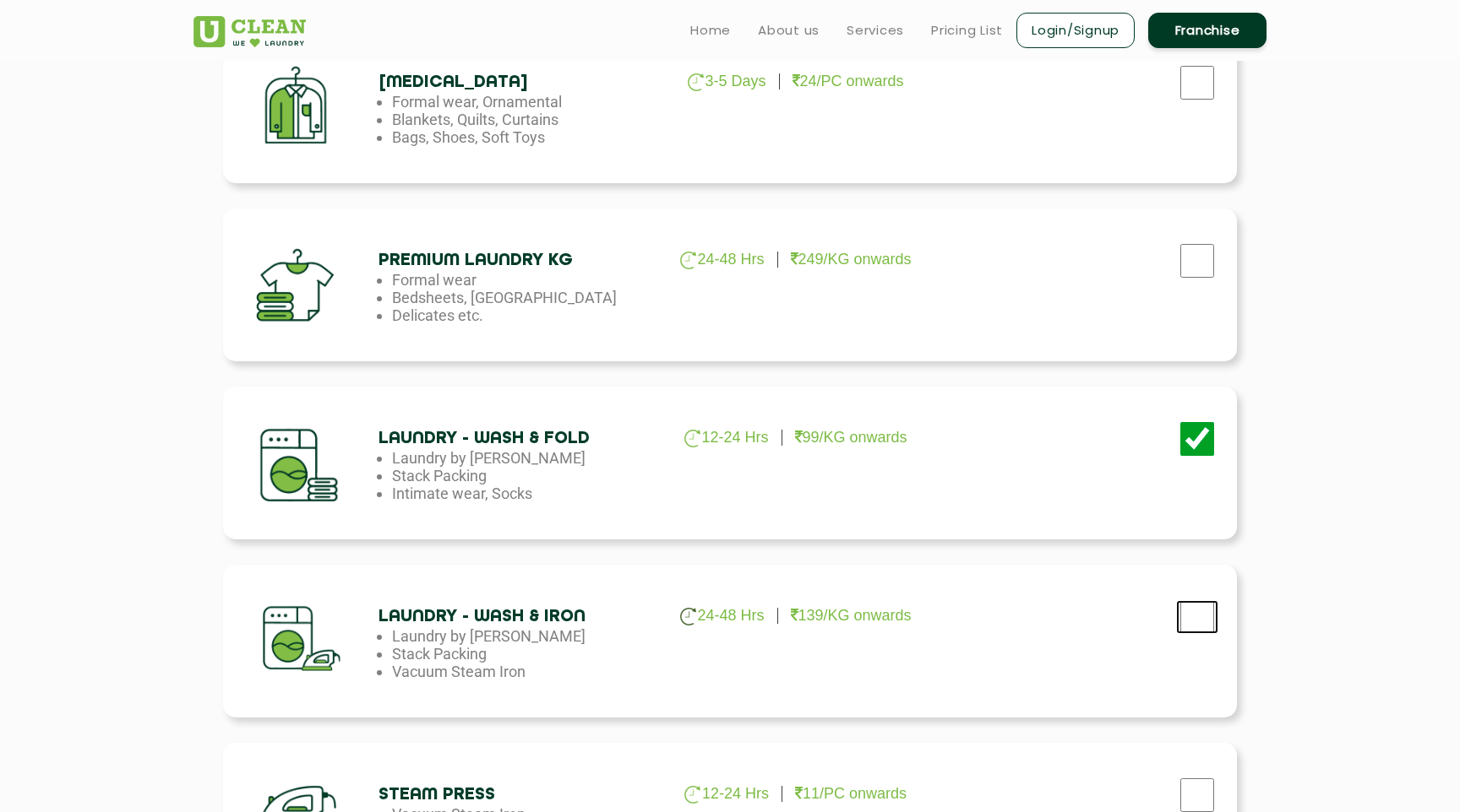
scroll to position [627, 0]
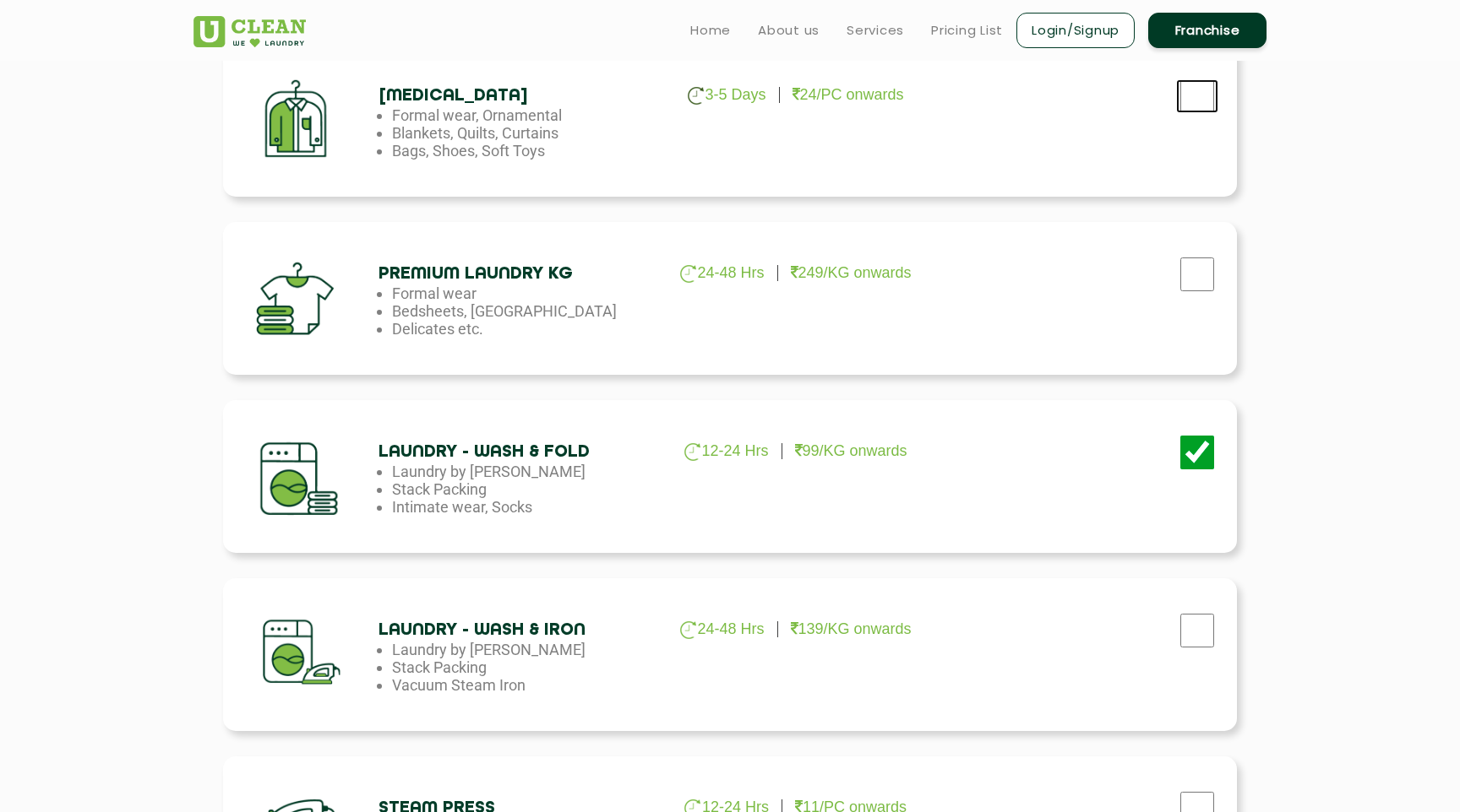
click at [1204, 97] on input "checkbox" at bounding box center [1196, 96] width 42 height 34
click at [1208, 76] on div at bounding box center [1081, 91] width 285 height 69
click at [1190, 114] on div at bounding box center [1196, 102] width 42 height 35
click at [1195, 92] on input "checkbox" at bounding box center [1196, 96] width 42 height 34
checkbox input "false"
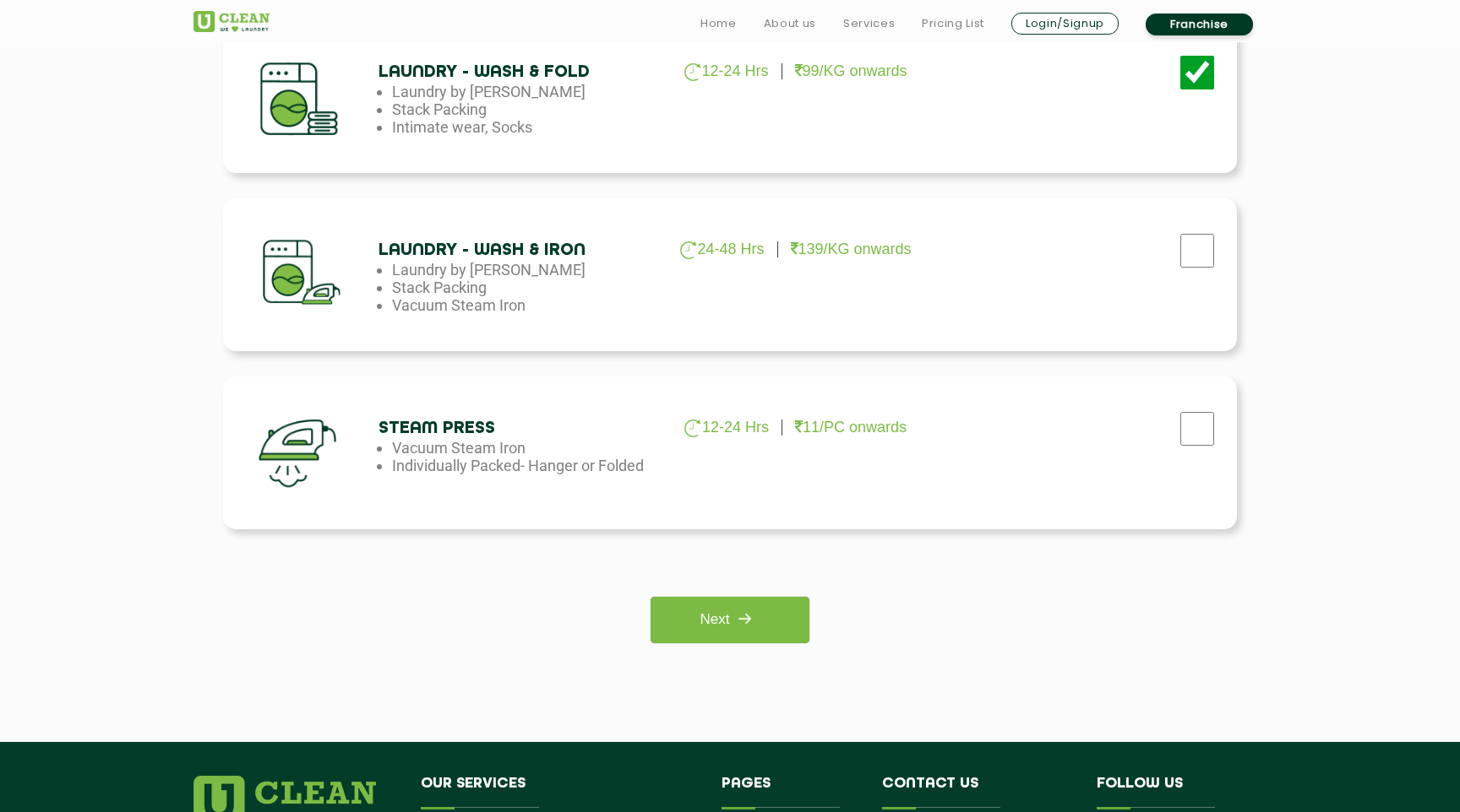
scroll to position [1340, 0]
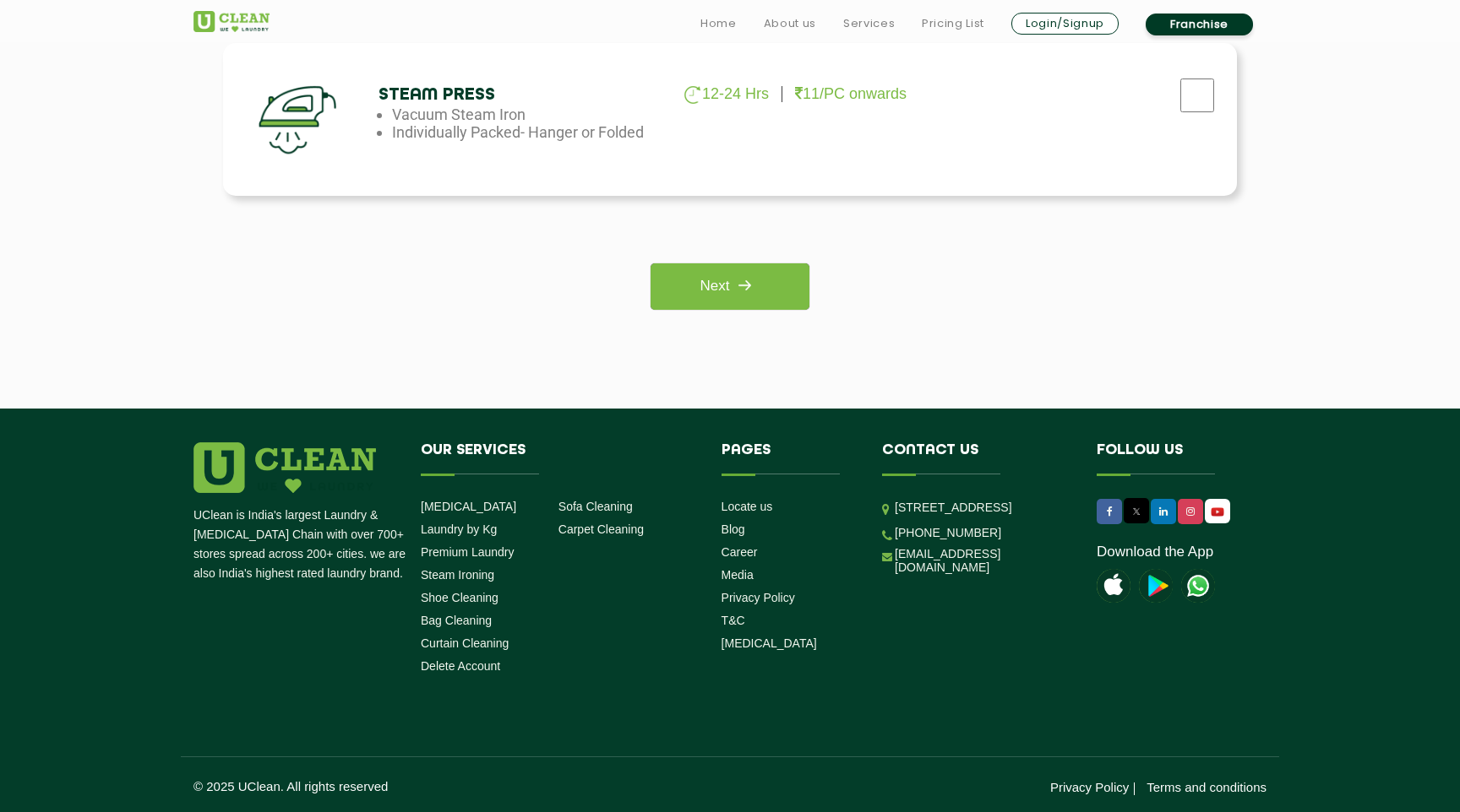
click at [736, 290] on img at bounding box center [744, 285] width 31 height 31
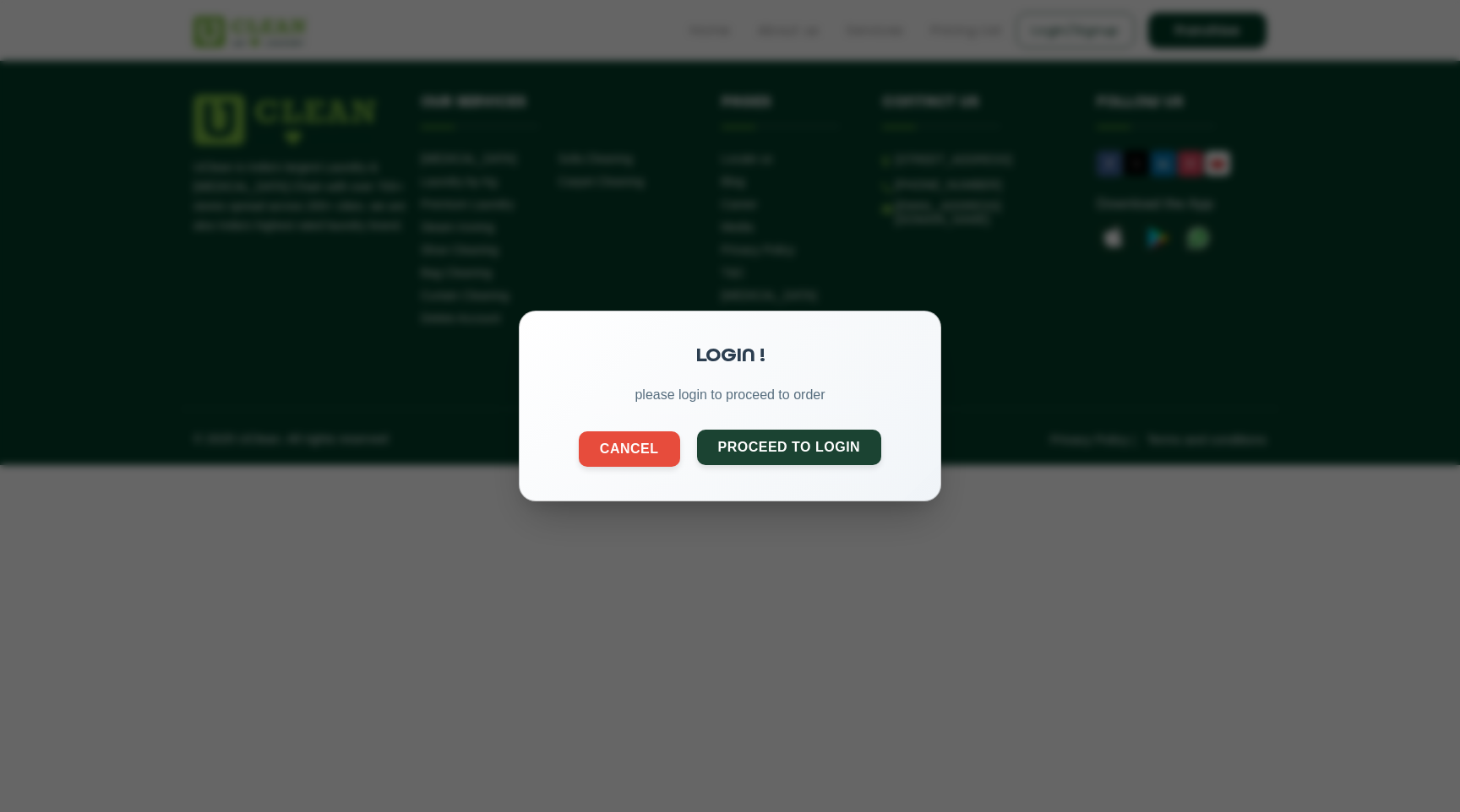
click at [765, 440] on button "Proceed to Login" at bounding box center [789, 448] width 185 height 36
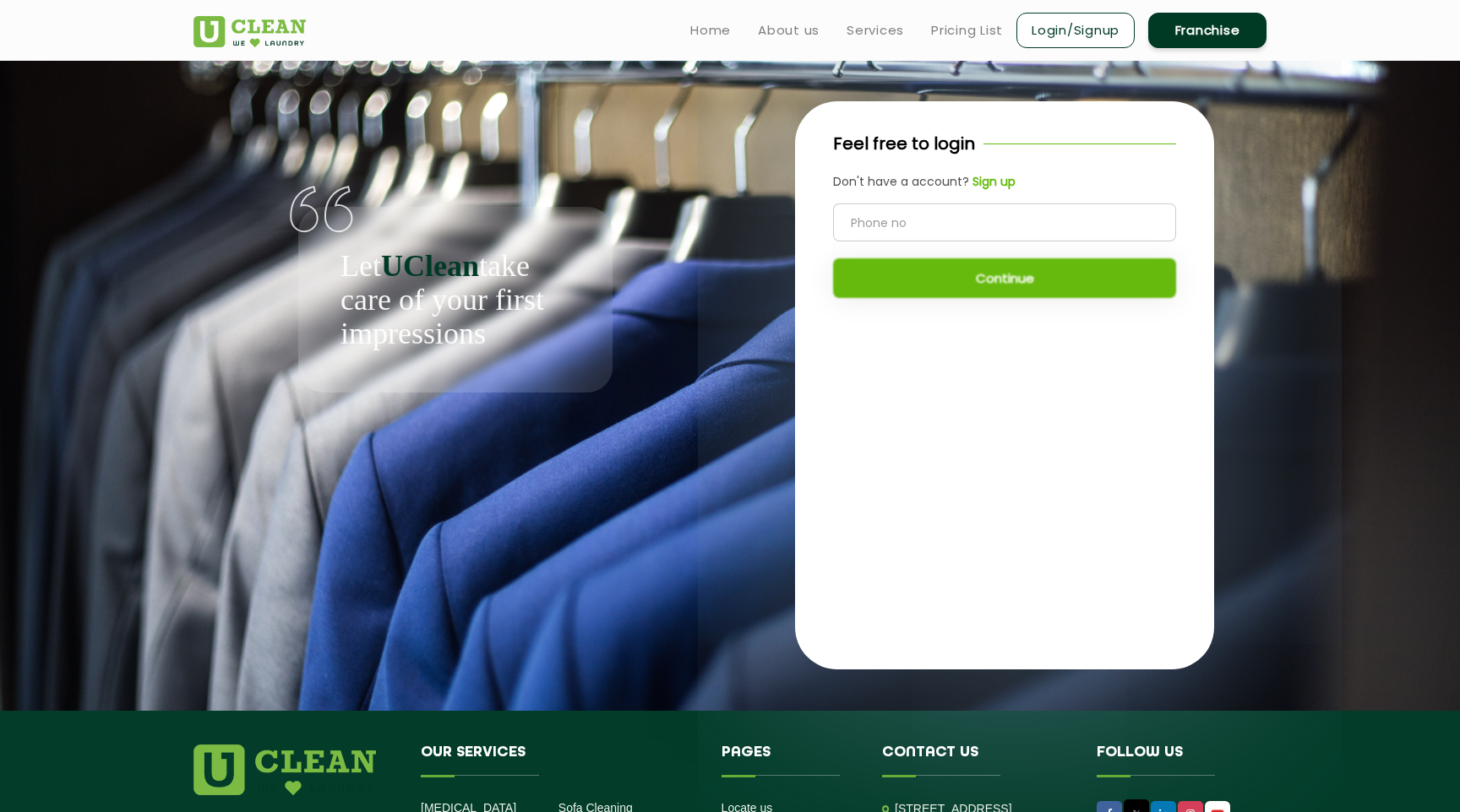
click at [967, 219] on input "tel" at bounding box center [1004, 222] width 343 height 38
type input "9266417487"
click at [994, 280] on button "Continue" at bounding box center [1004, 278] width 343 height 39
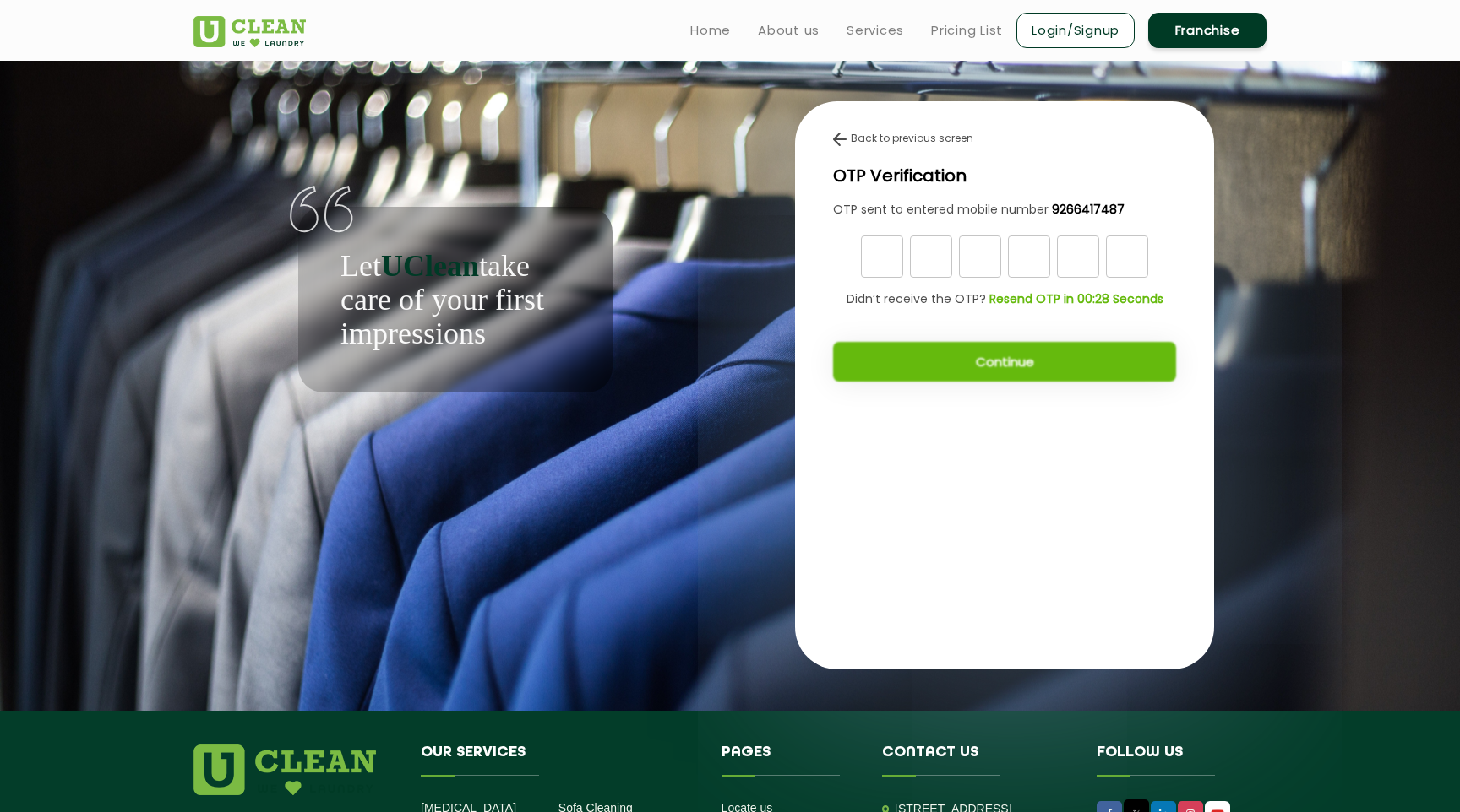
click at [879, 261] on input "text" at bounding box center [882, 257] width 42 height 42
type input "5"
type input "6"
type input "1"
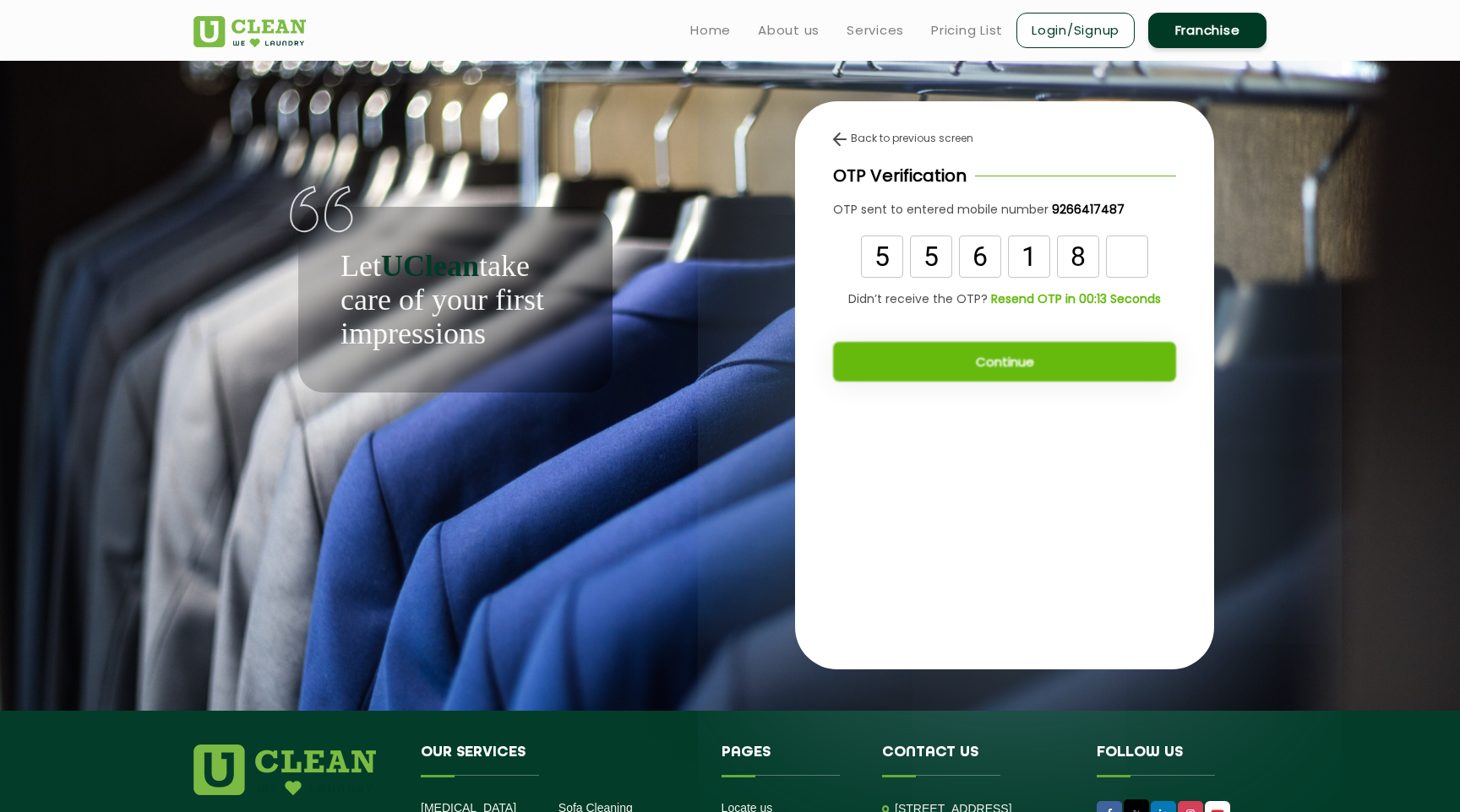
type input "8"
type input "6"
click at [987, 360] on button "Continue" at bounding box center [1004, 362] width 343 height 39
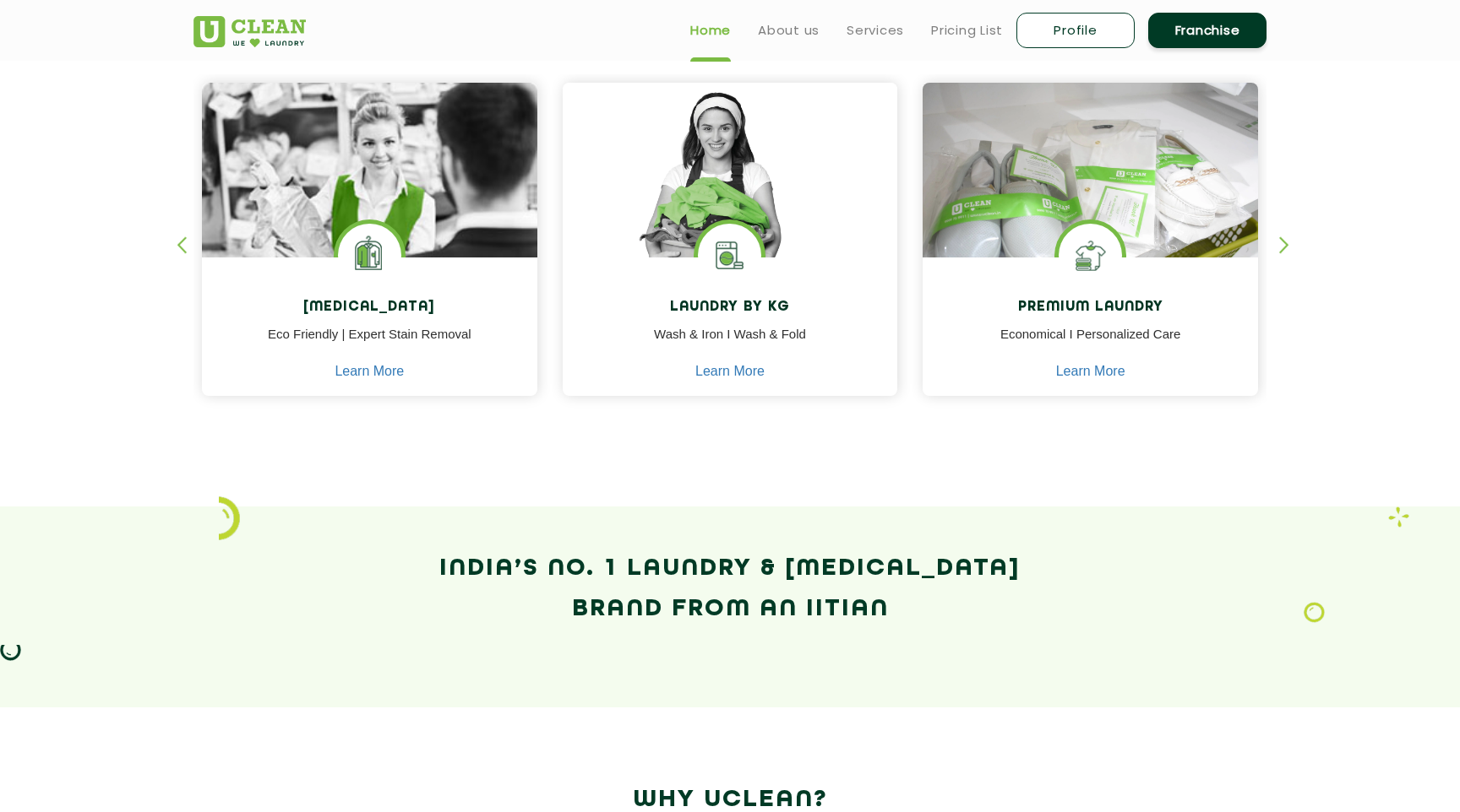
scroll to position [714, 0]
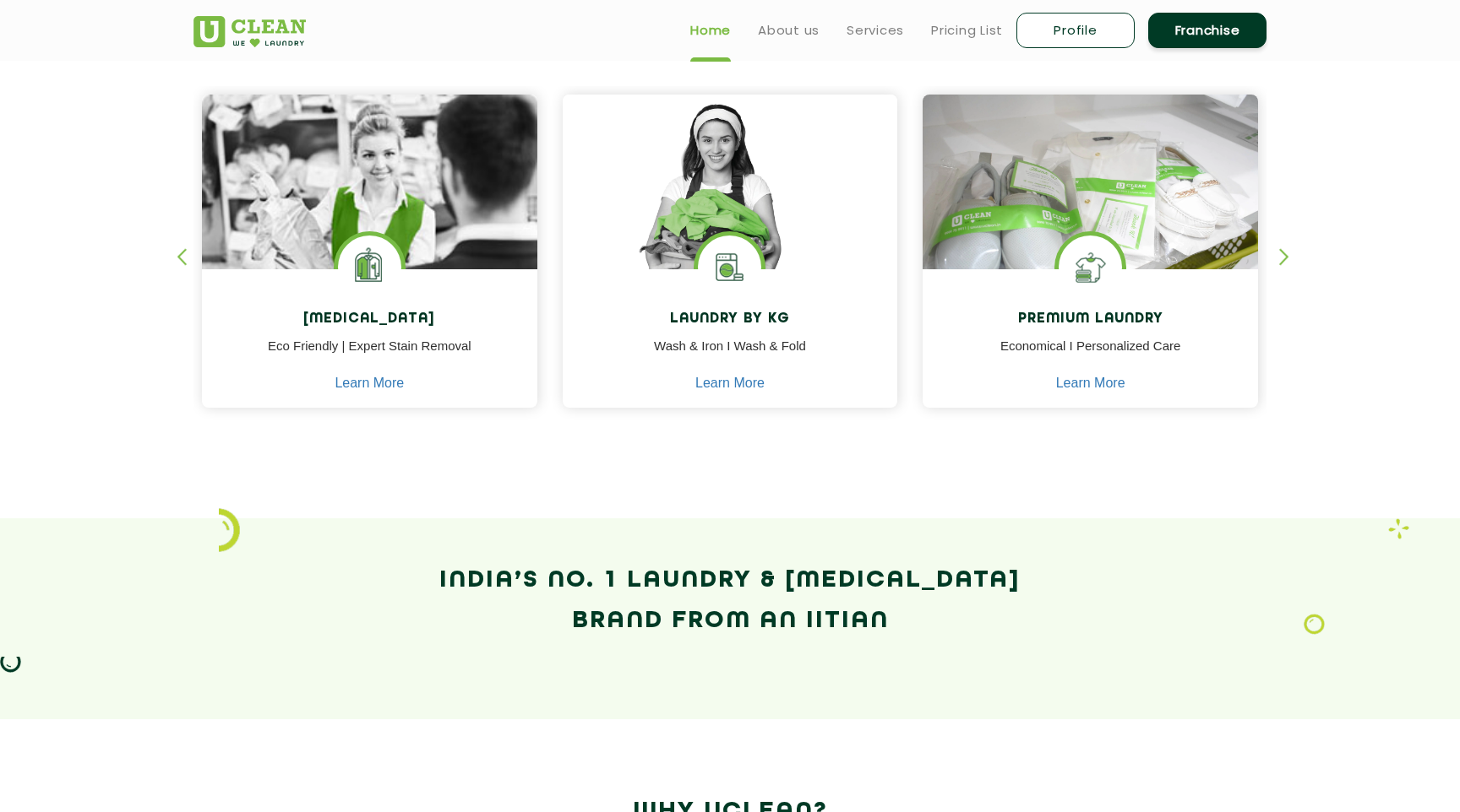
click at [1277, 255] on div "Dry Cleaning Eco Friendly | Expert Stain Removal Learn More Dry Cleaning Eco Fr…" at bounding box center [730, 236] width 1099 height 418
click at [1283, 257] on div "button" at bounding box center [1292, 271] width 26 height 46
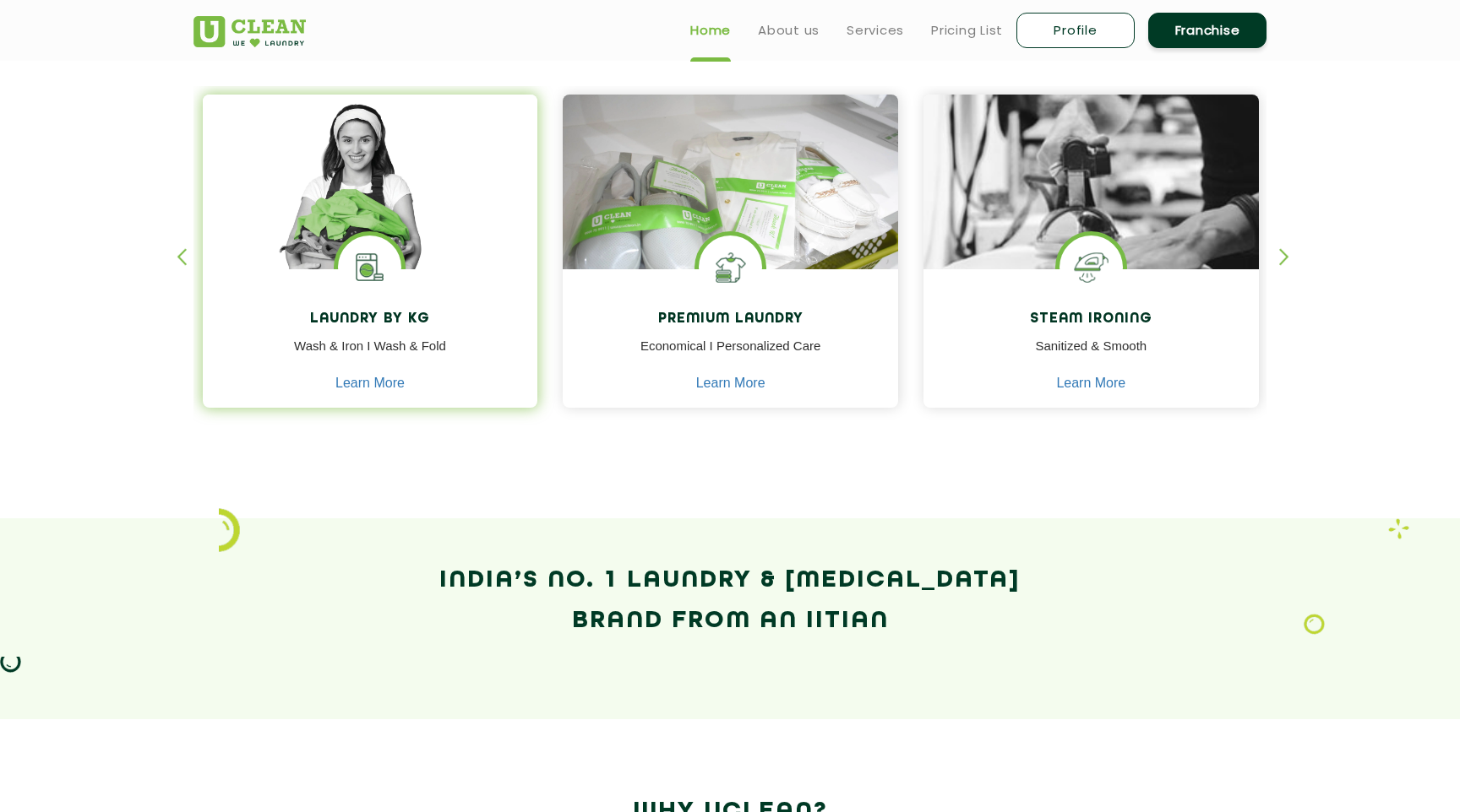
click at [349, 253] on img at bounding box center [369, 267] width 63 height 63
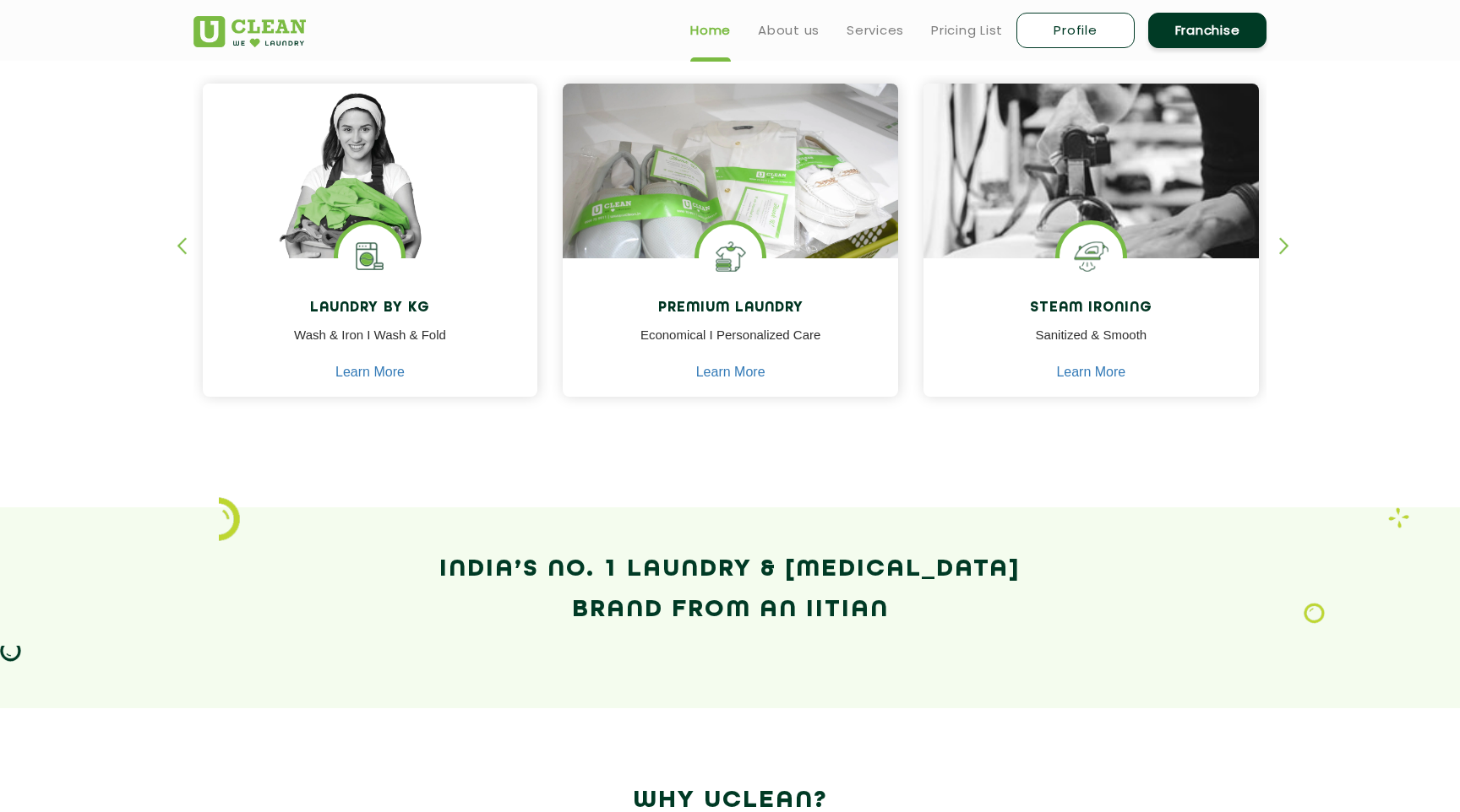
scroll to position [553, 0]
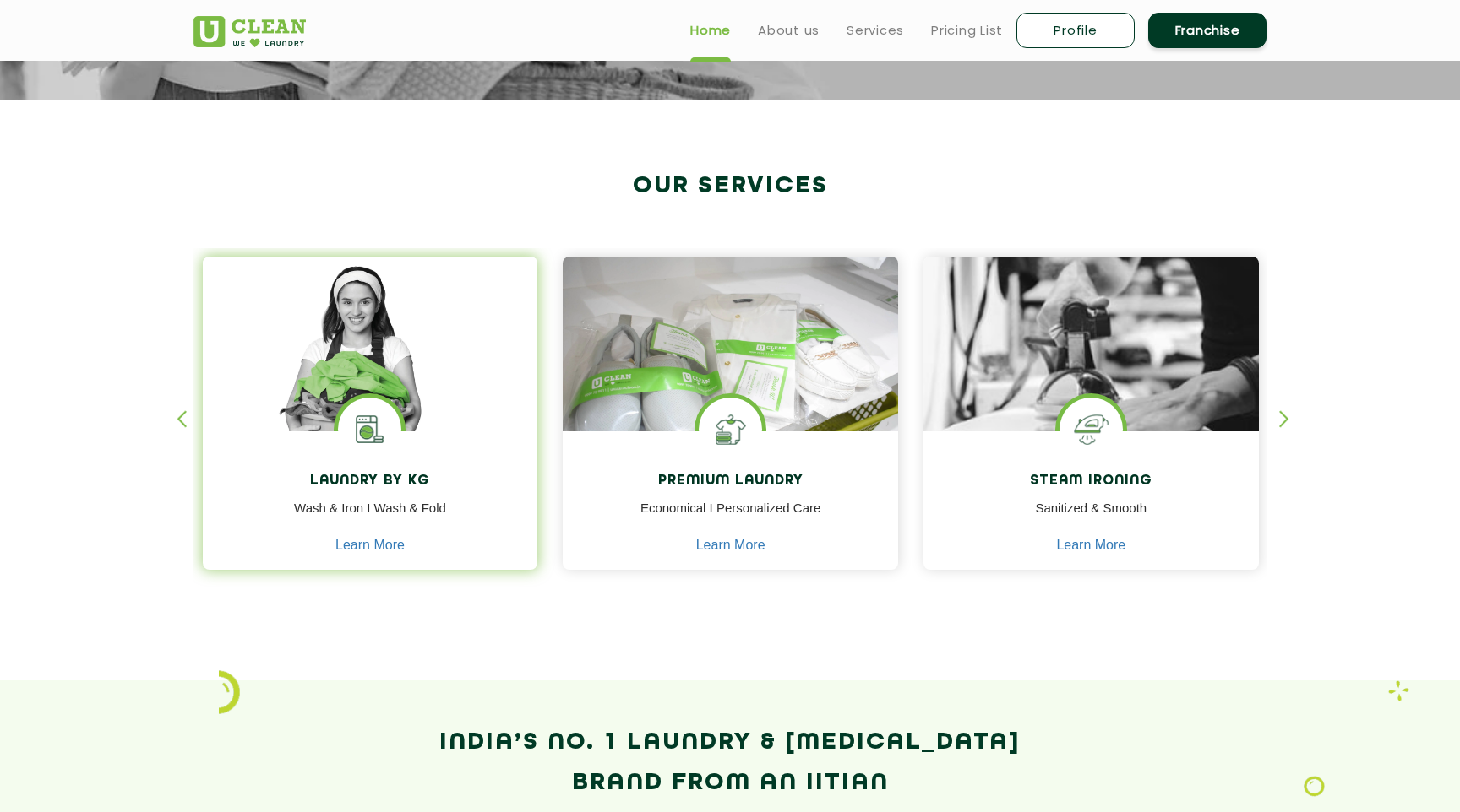
click at [359, 424] on img at bounding box center [369, 429] width 63 height 63
click at [377, 544] on link "Learn More" at bounding box center [370, 545] width 69 height 15
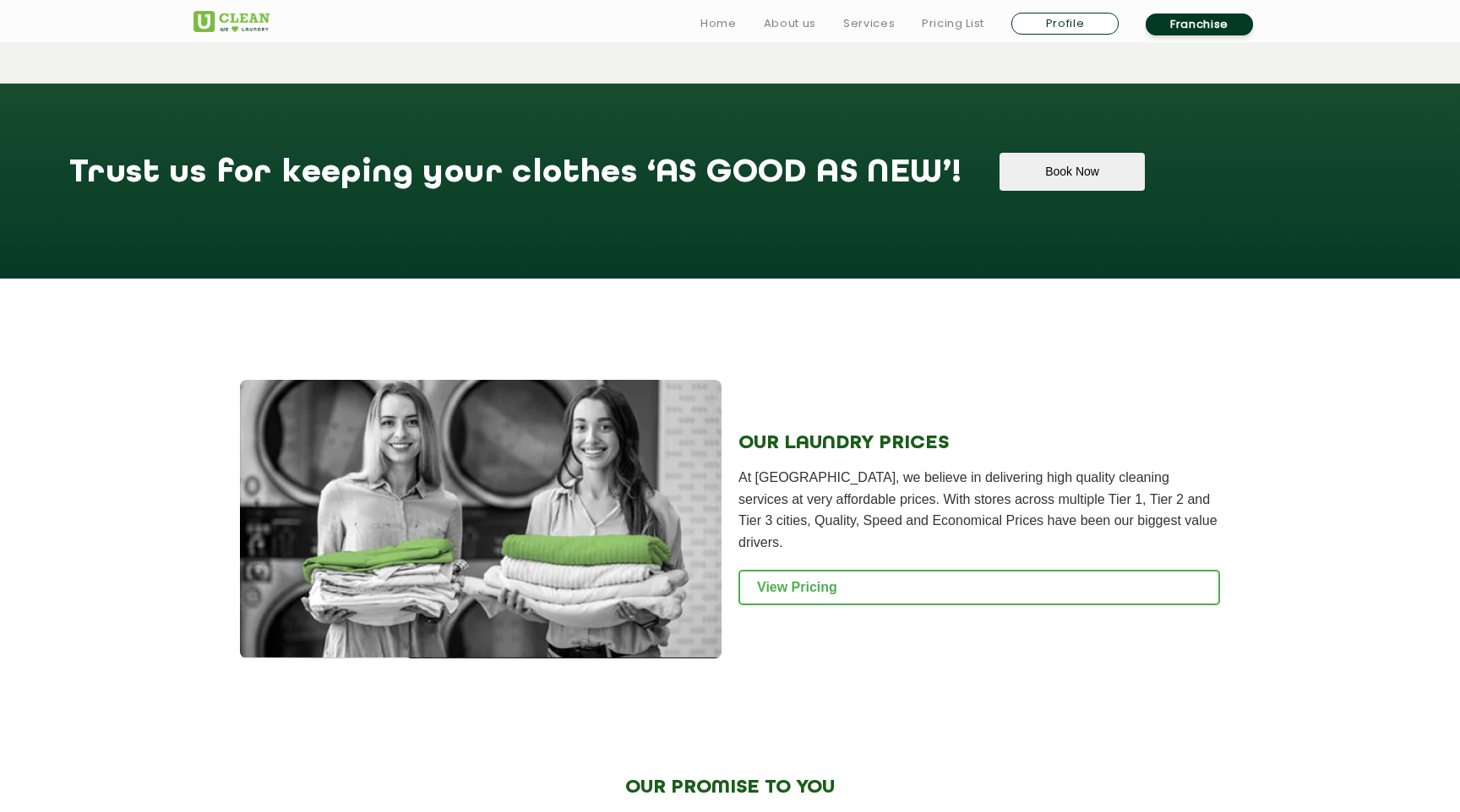
scroll to position [1854, 0]
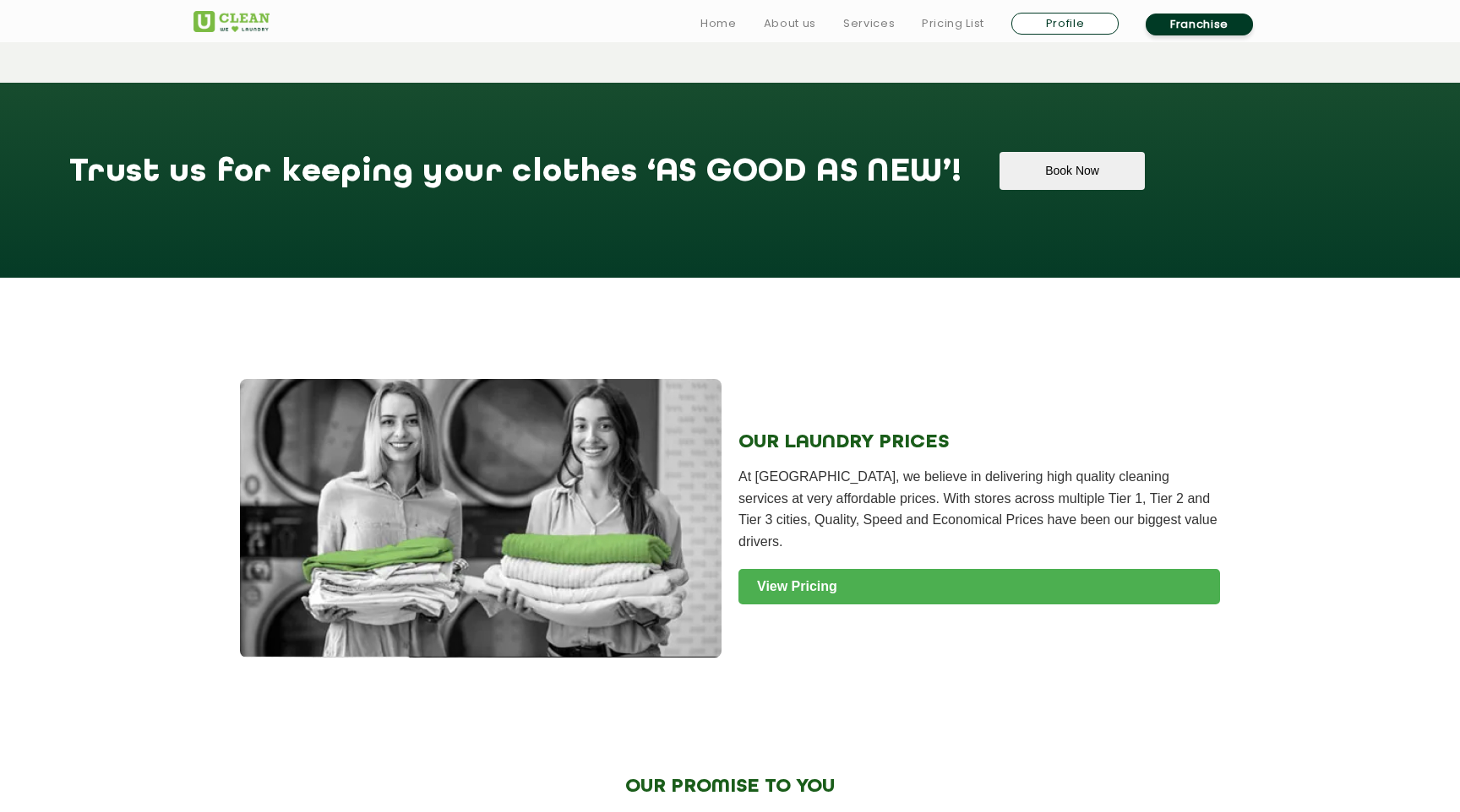
click at [831, 569] on link "View Pricing" at bounding box center [979, 587] width 482 height 36
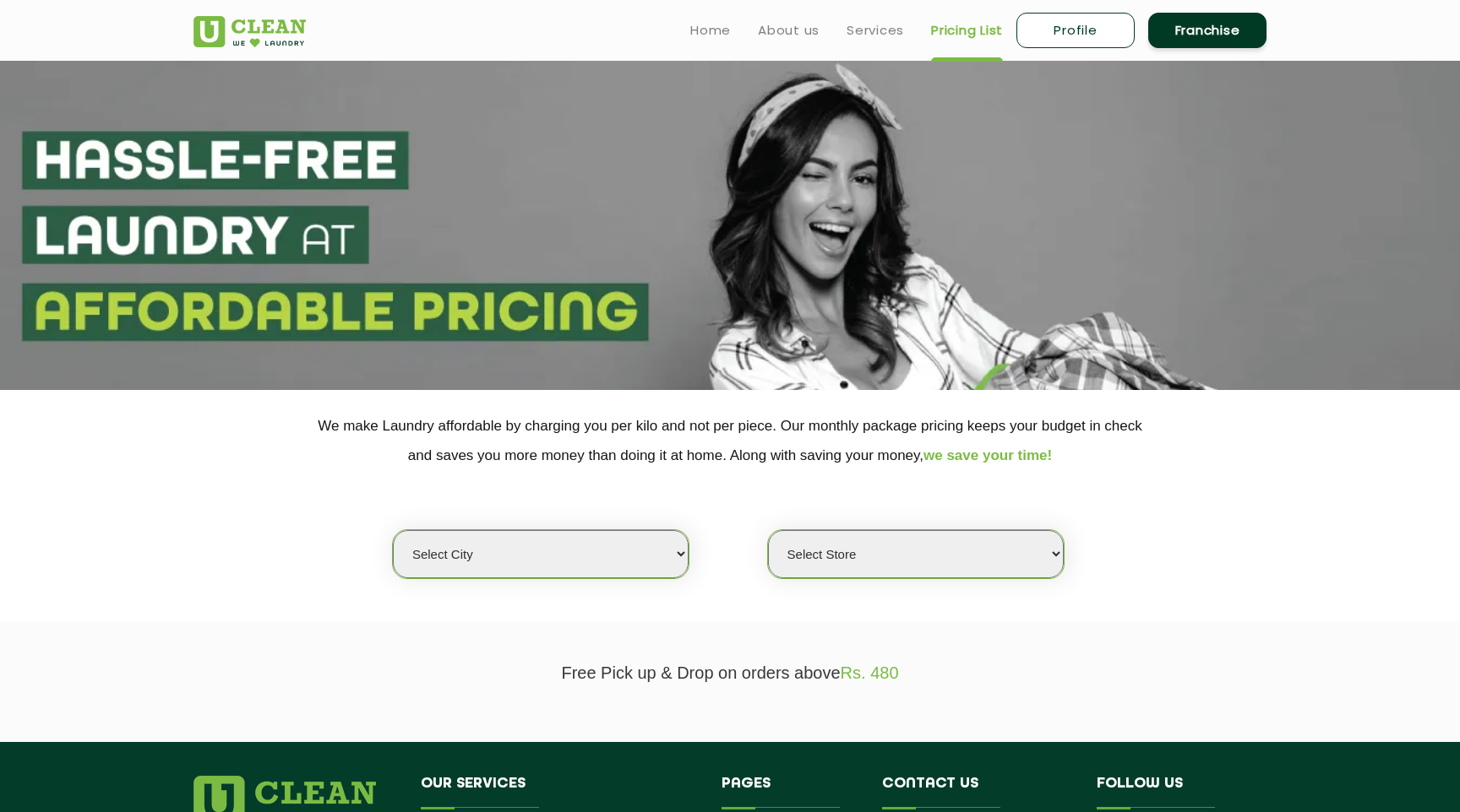
click at [658, 563] on select "Select city [GEOGRAPHIC_DATA] [GEOGRAPHIC_DATA] [GEOGRAPHIC_DATA] [GEOGRAPHIC_D…" at bounding box center [541, 554] width 296 height 48
select select "1"
click at [393, 530] on select "Select city [GEOGRAPHIC_DATA] [GEOGRAPHIC_DATA] [GEOGRAPHIC_DATA] [GEOGRAPHIC_D…" at bounding box center [541, 554] width 296 height 48
select select "0"
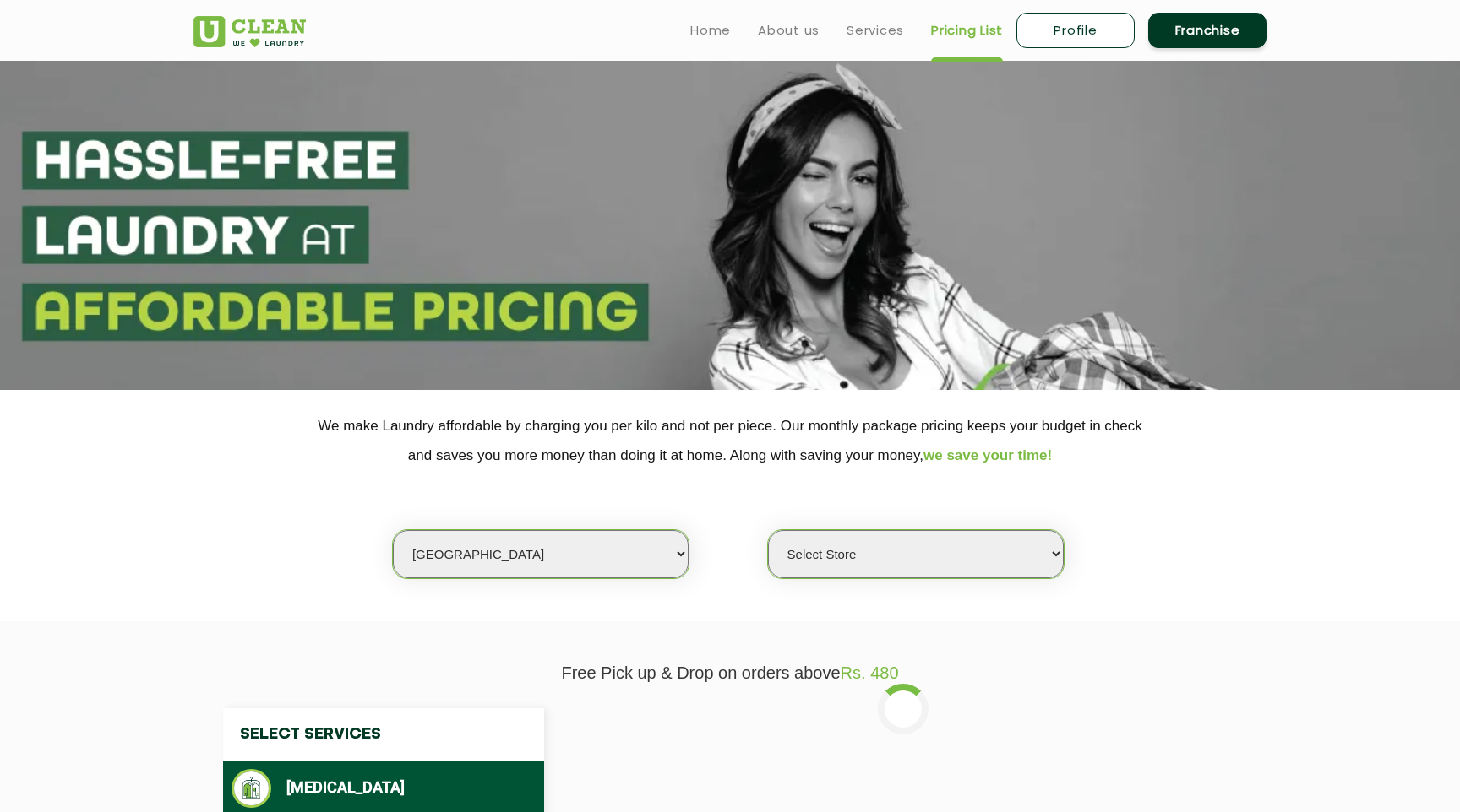
click at [923, 553] on select "Select Store [GEOGRAPHIC_DATA] [GEOGRAPHIC_DATA] 2 [GEOGRAPHIC_DATA] [PERSON_NA…" at bounding box center [916, 554] width 296 height 48
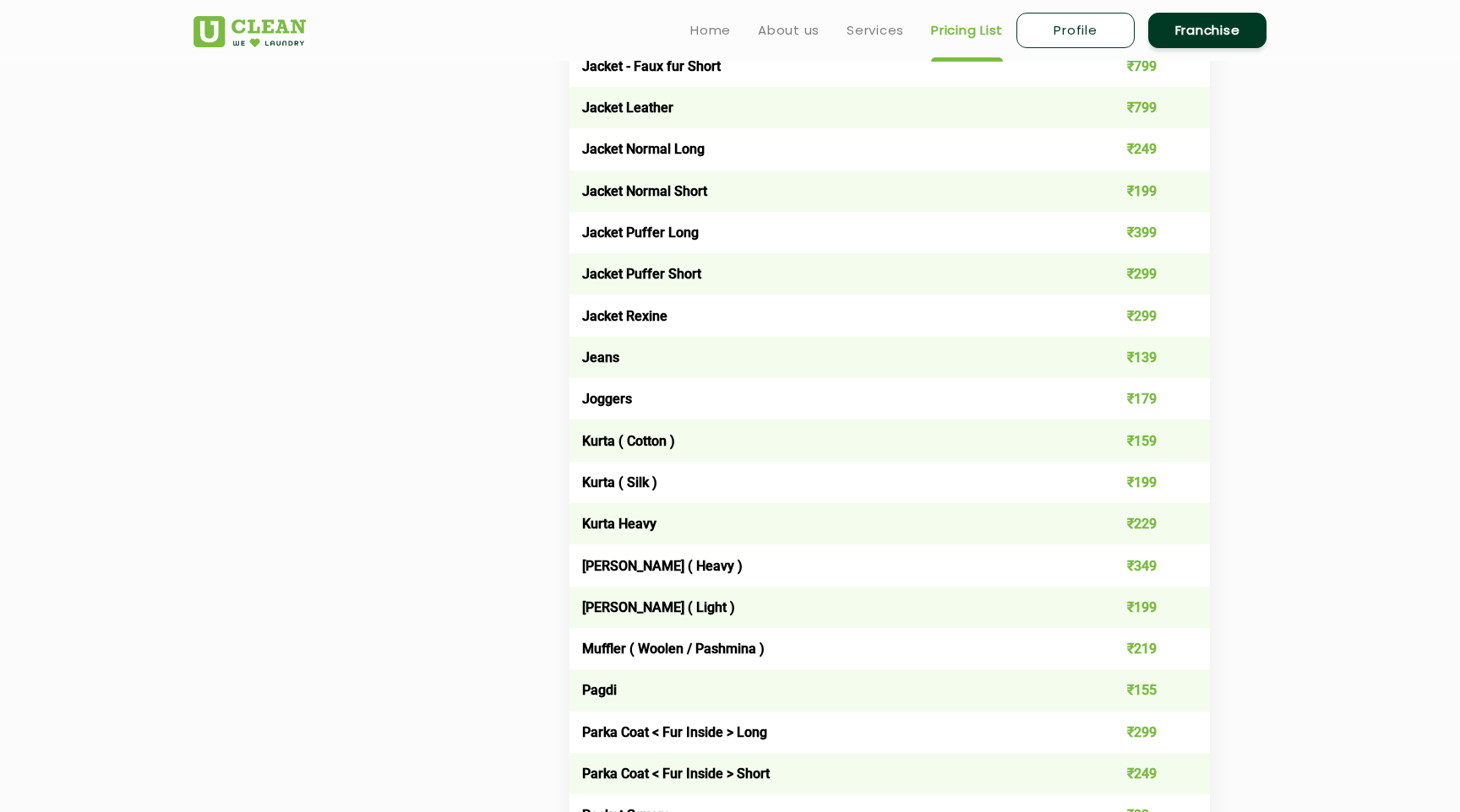
scroll to position [977, 0]
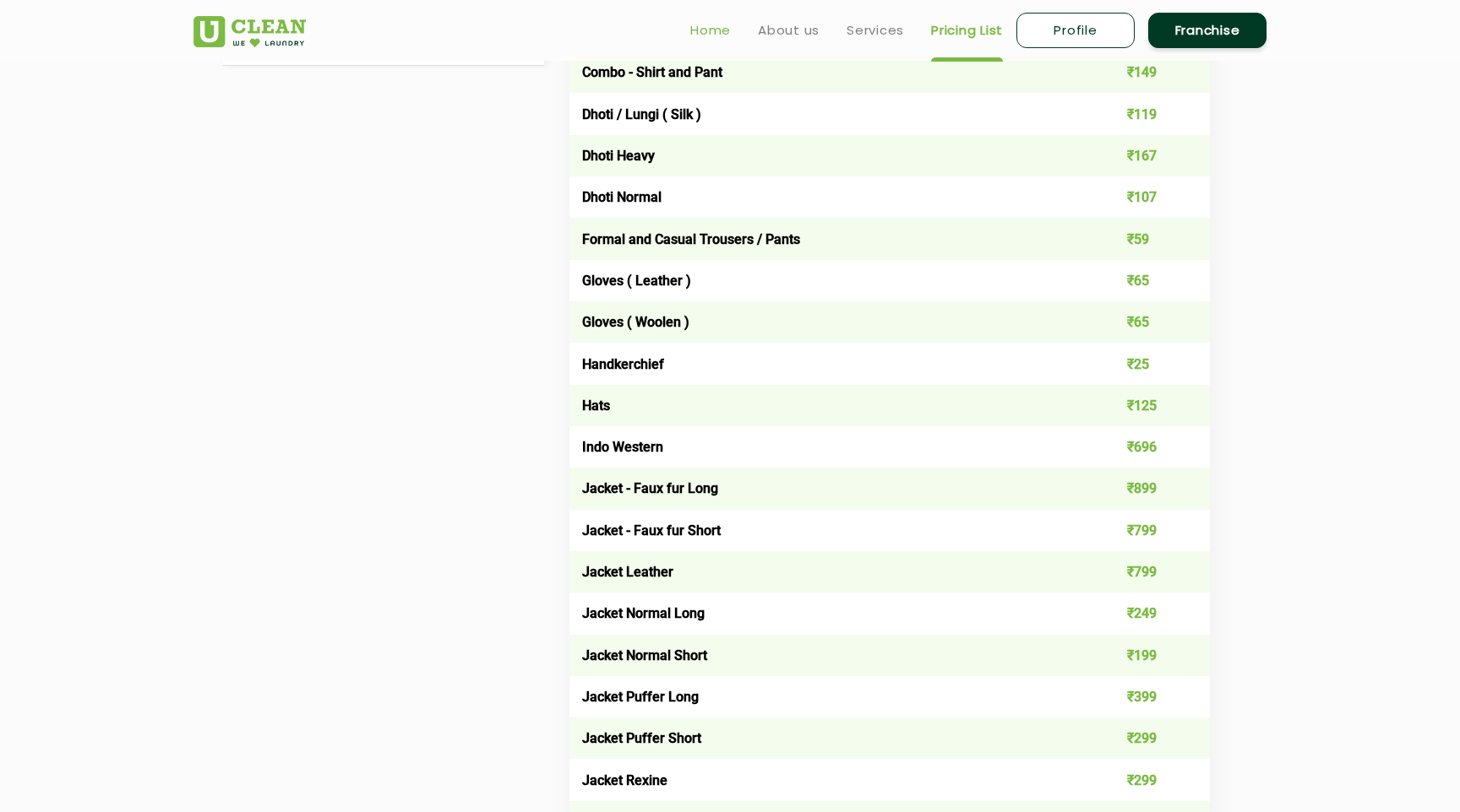
click at [712, 33] on link "Home" at bounding box center [710, 31] width 40 height 21
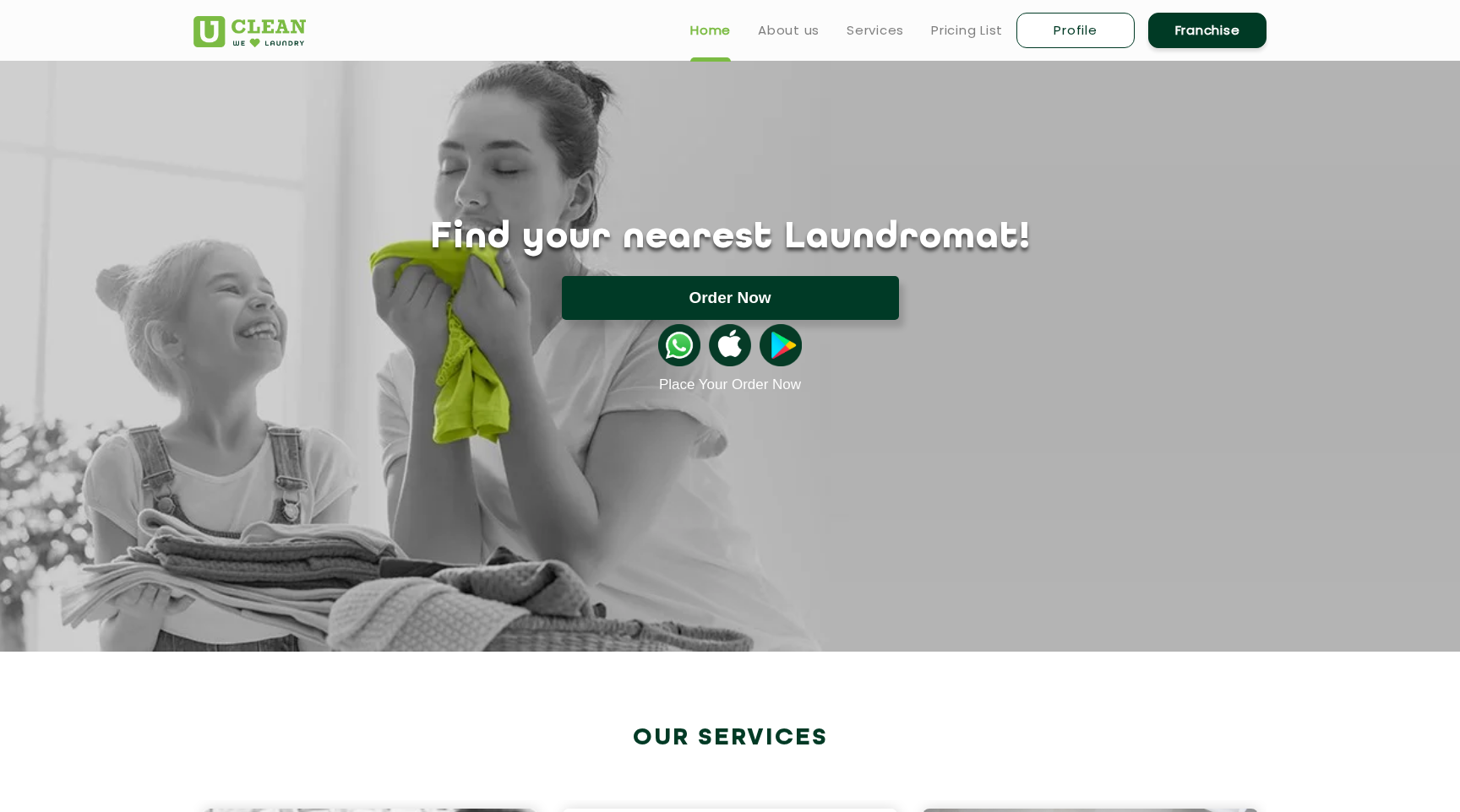
click at [789, 305] on button "Order Now" at bounding box center [730, 298] width 337 height 44
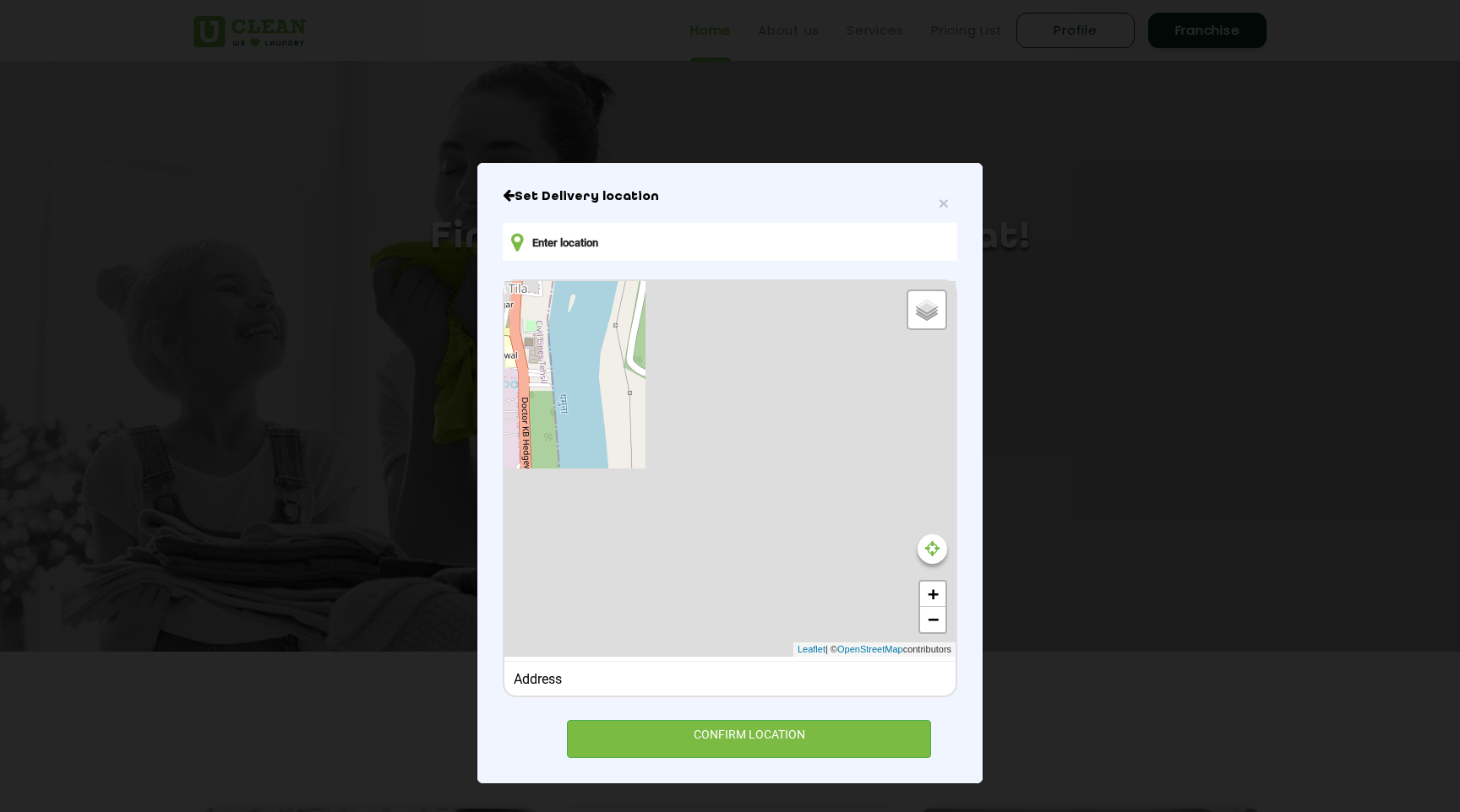
type input "[STREET_ADDRESS]"
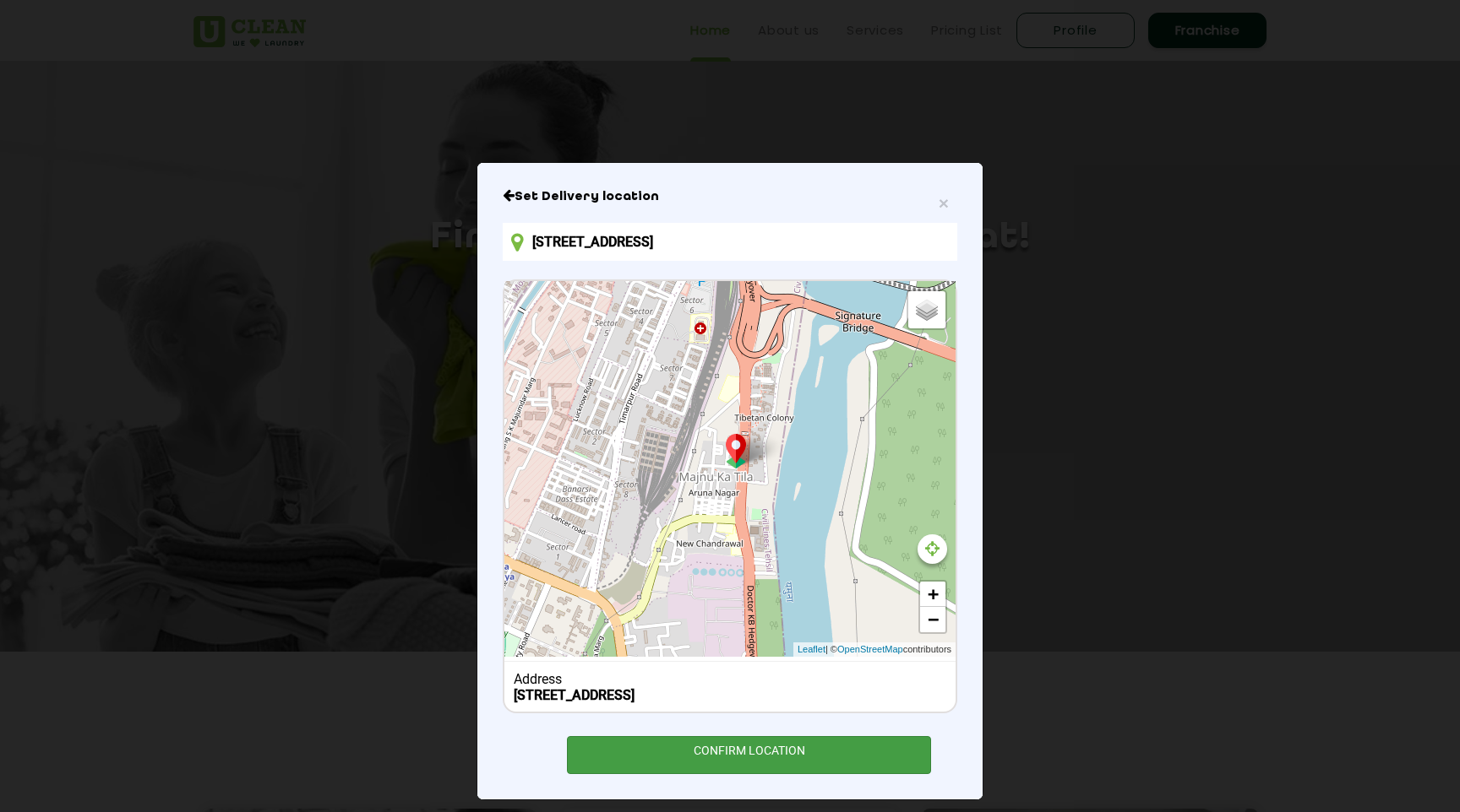
click at [736, 753] on div "CONFIRM LOCATION" at bounding box center [748, 755] width 364 height 38
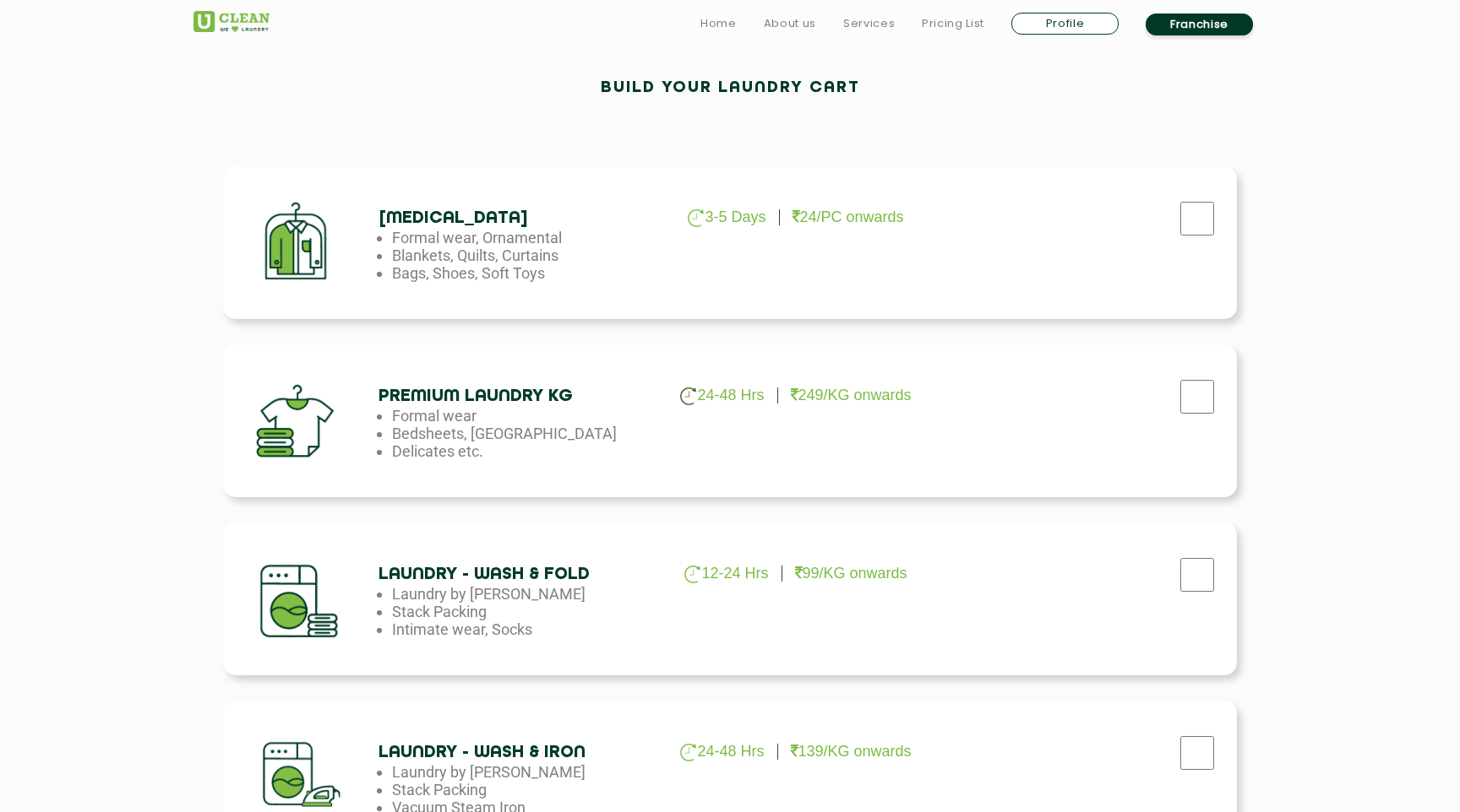
scroll to position [501, 0]
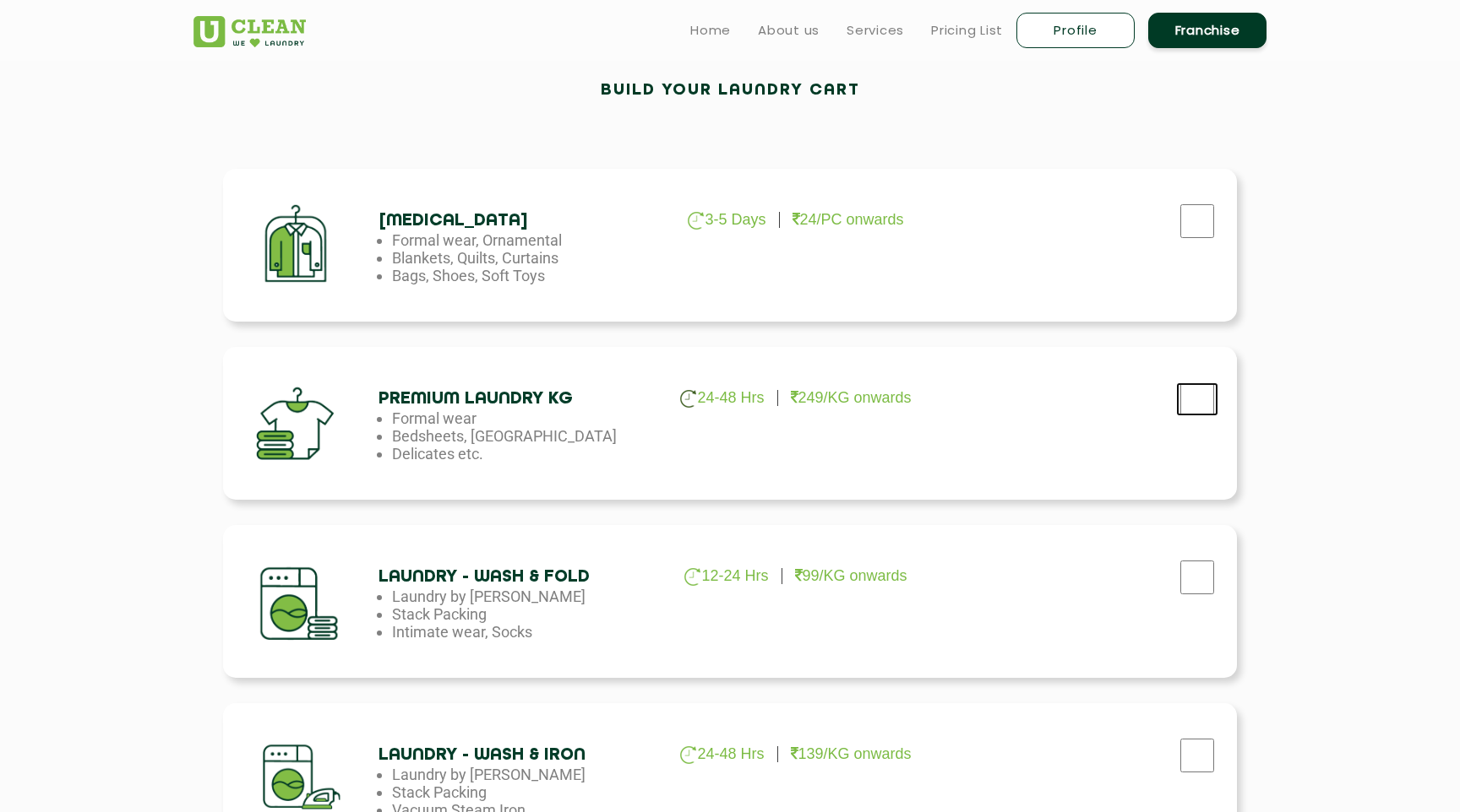
click at [1203, 406] on input "checkbox" at bounding box center [1196, 400] width 42 height 34
checkbox input "true"
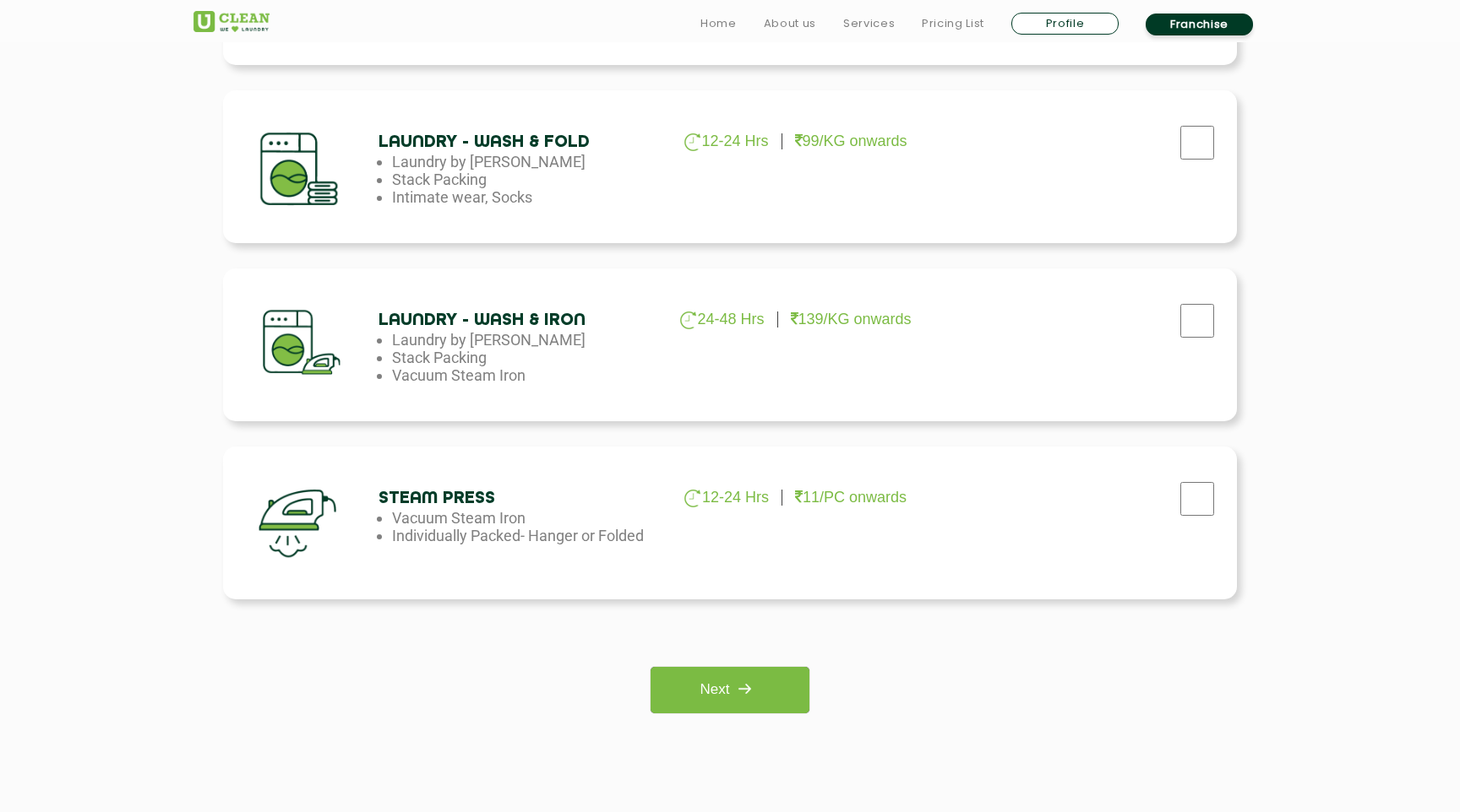
scroll to position [1340, 0]
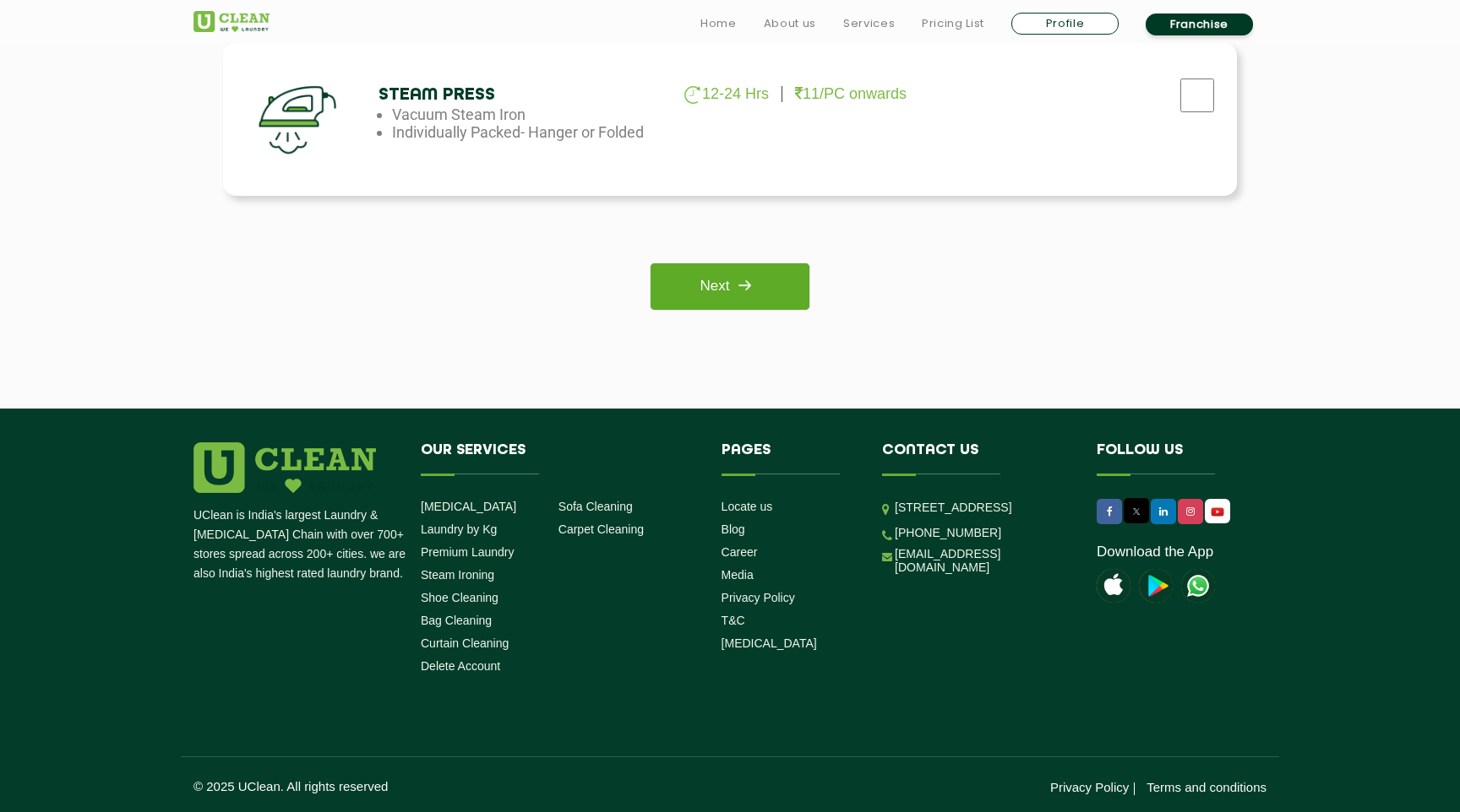
click at [719, 285] on link "Next" at bounding box center [730, 286] width 158 height 46
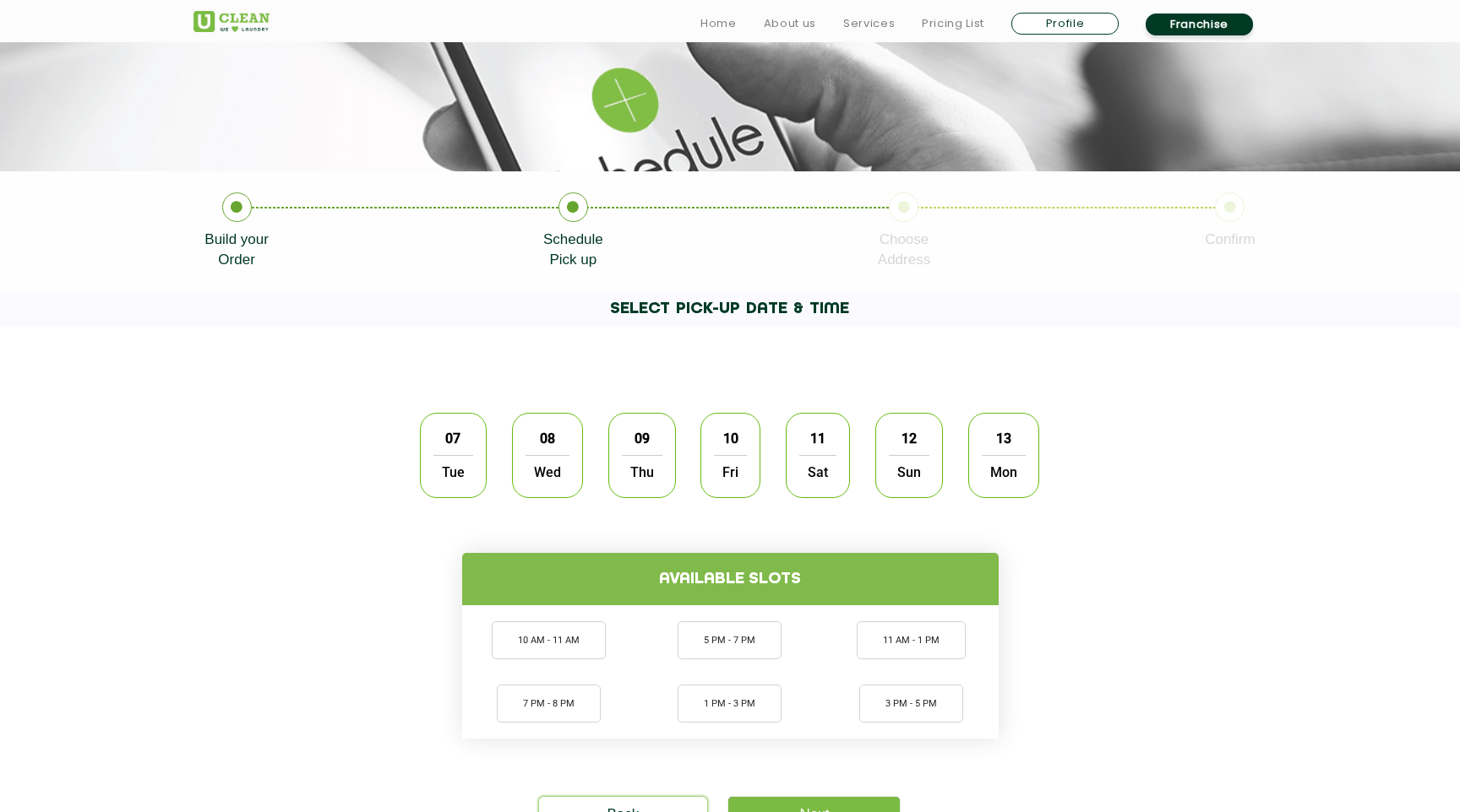
scroll to position [237, 0]
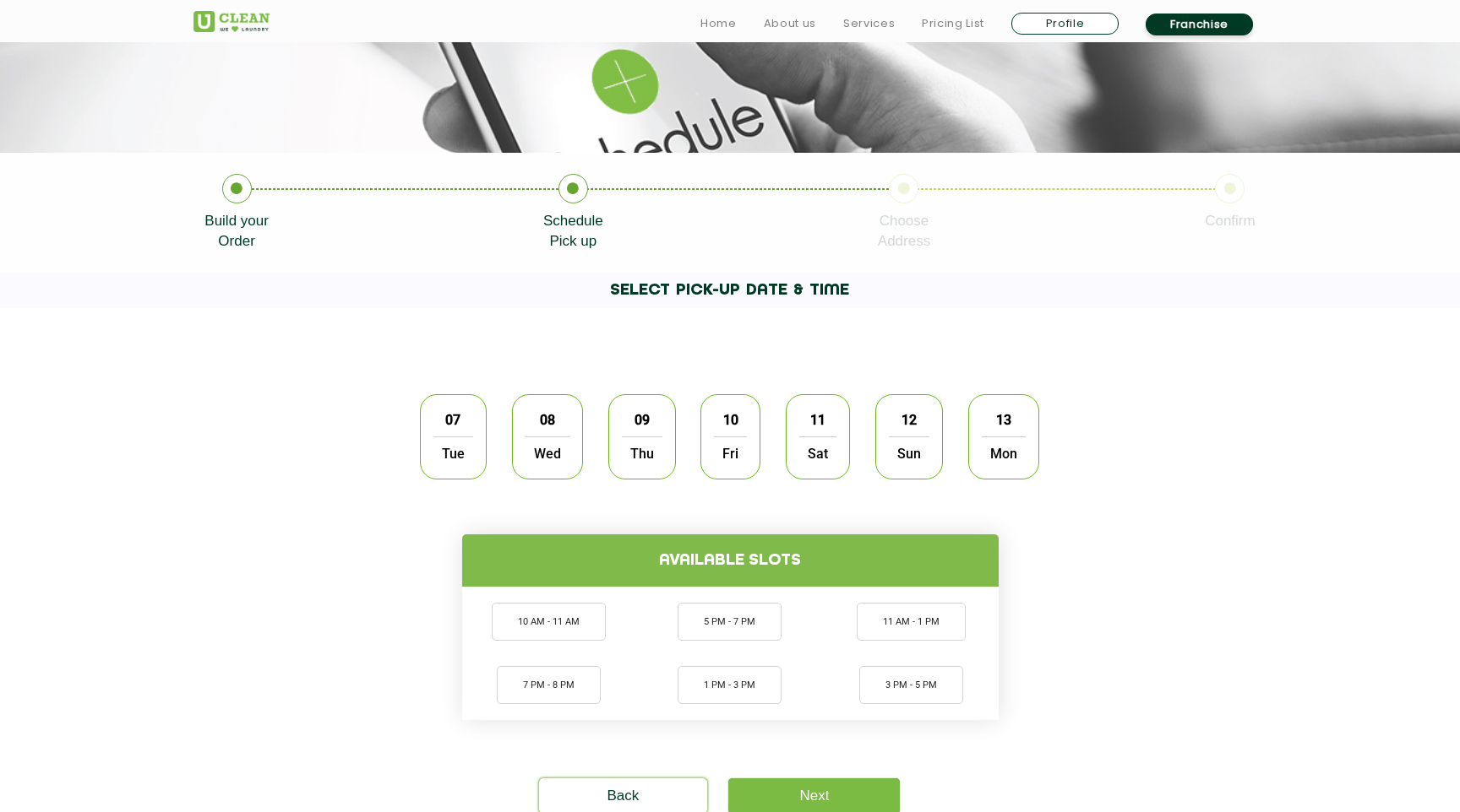
click at [449, 457] on span "Tue" at bounding box center [453, 453] width 39 height 34
click at [921, 624] on li "11 AM - 1 PM" at bounding box center [911, 622] width 109 height 38
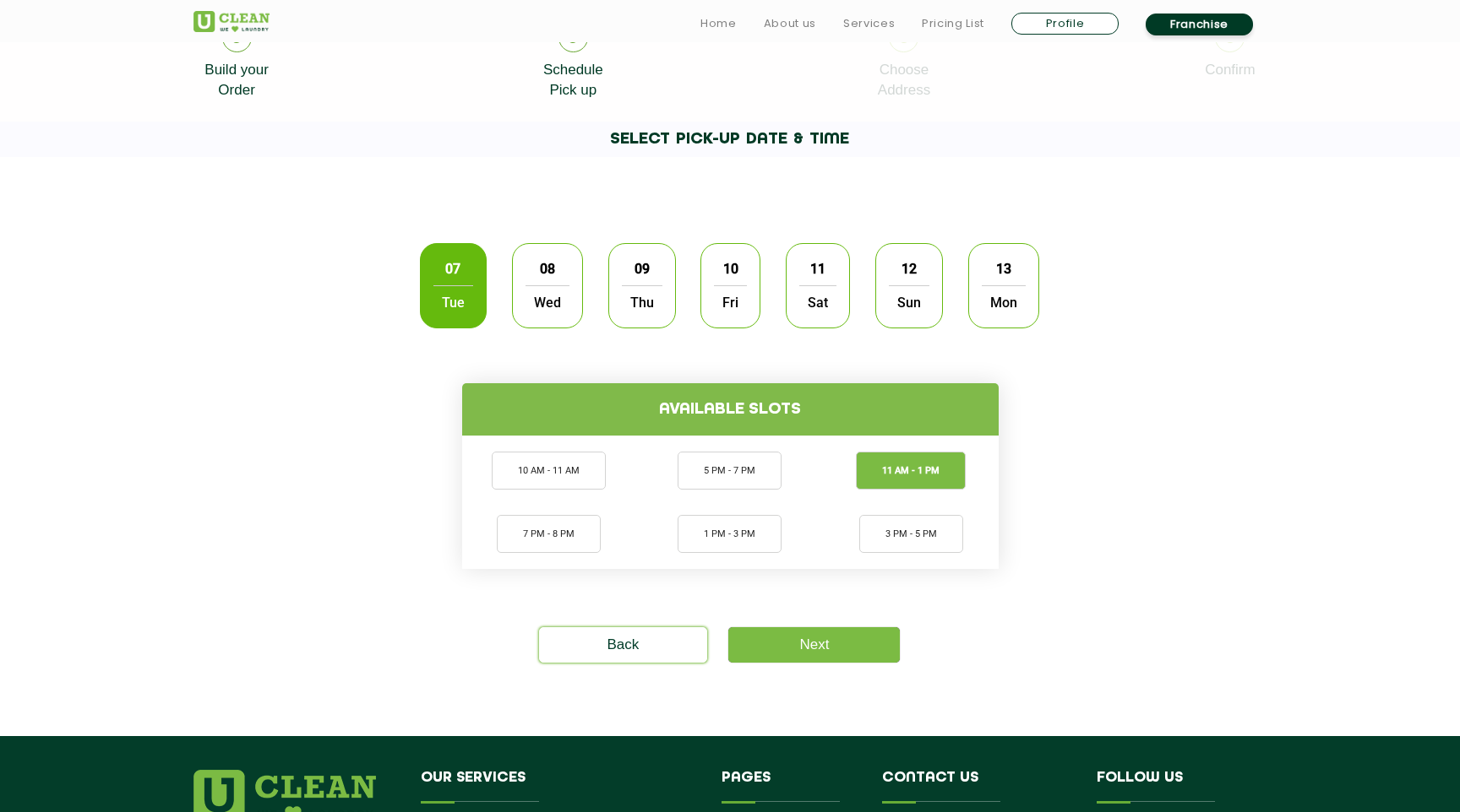
scroll to position [444, 0]
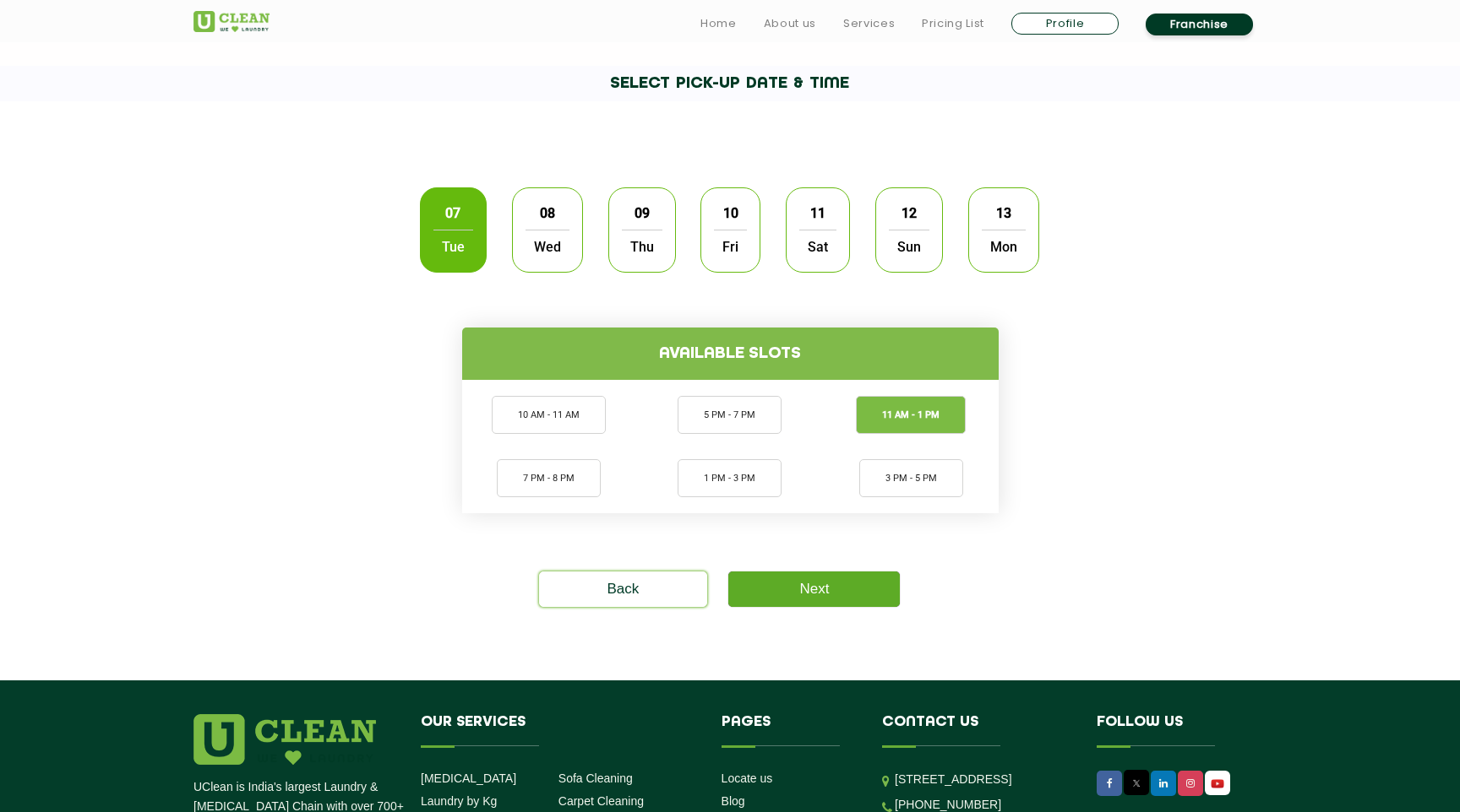
click at [795, 581] on link "Next" at bounding box center [814, 589] width 172 height 36
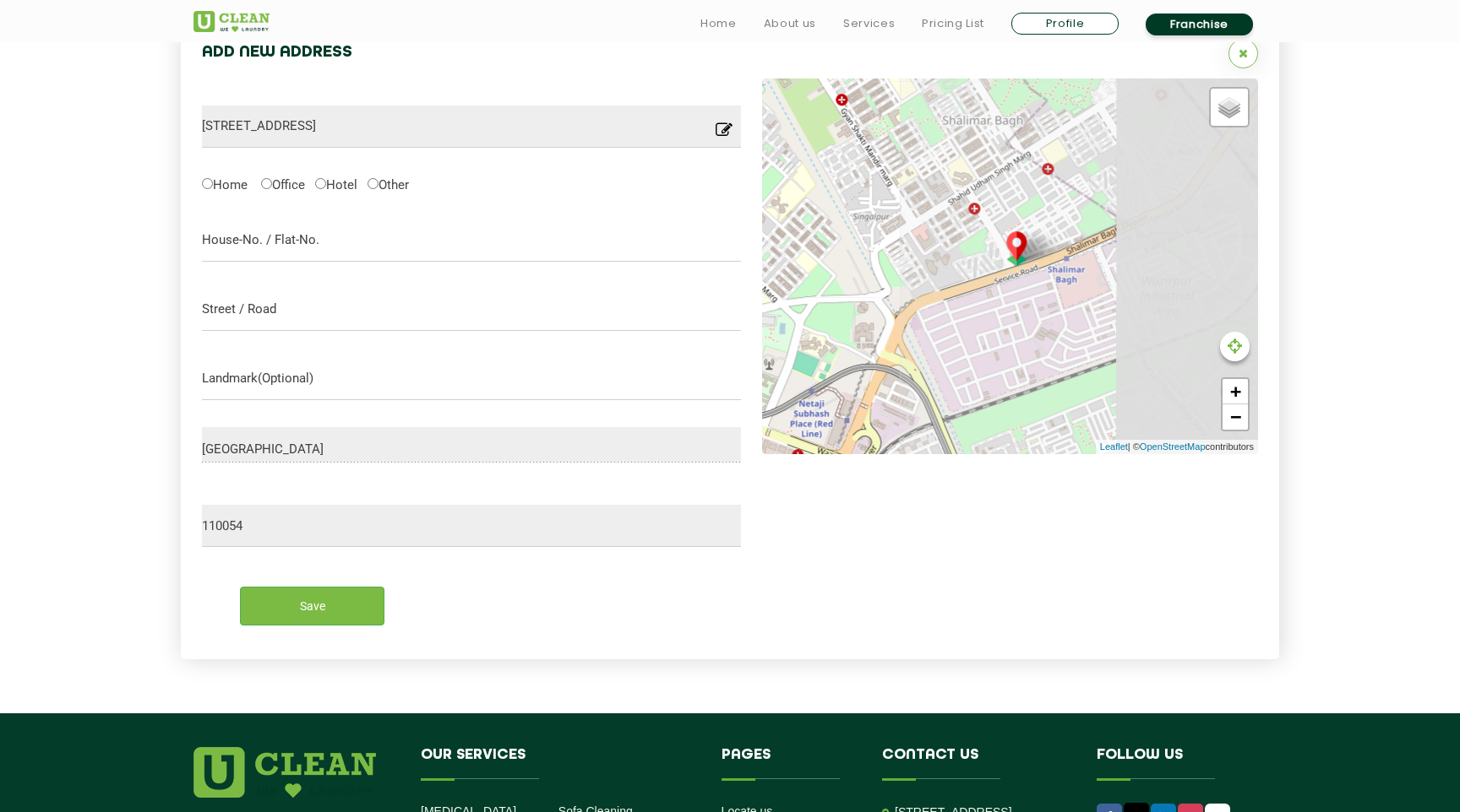
scroll to position [539, 0]
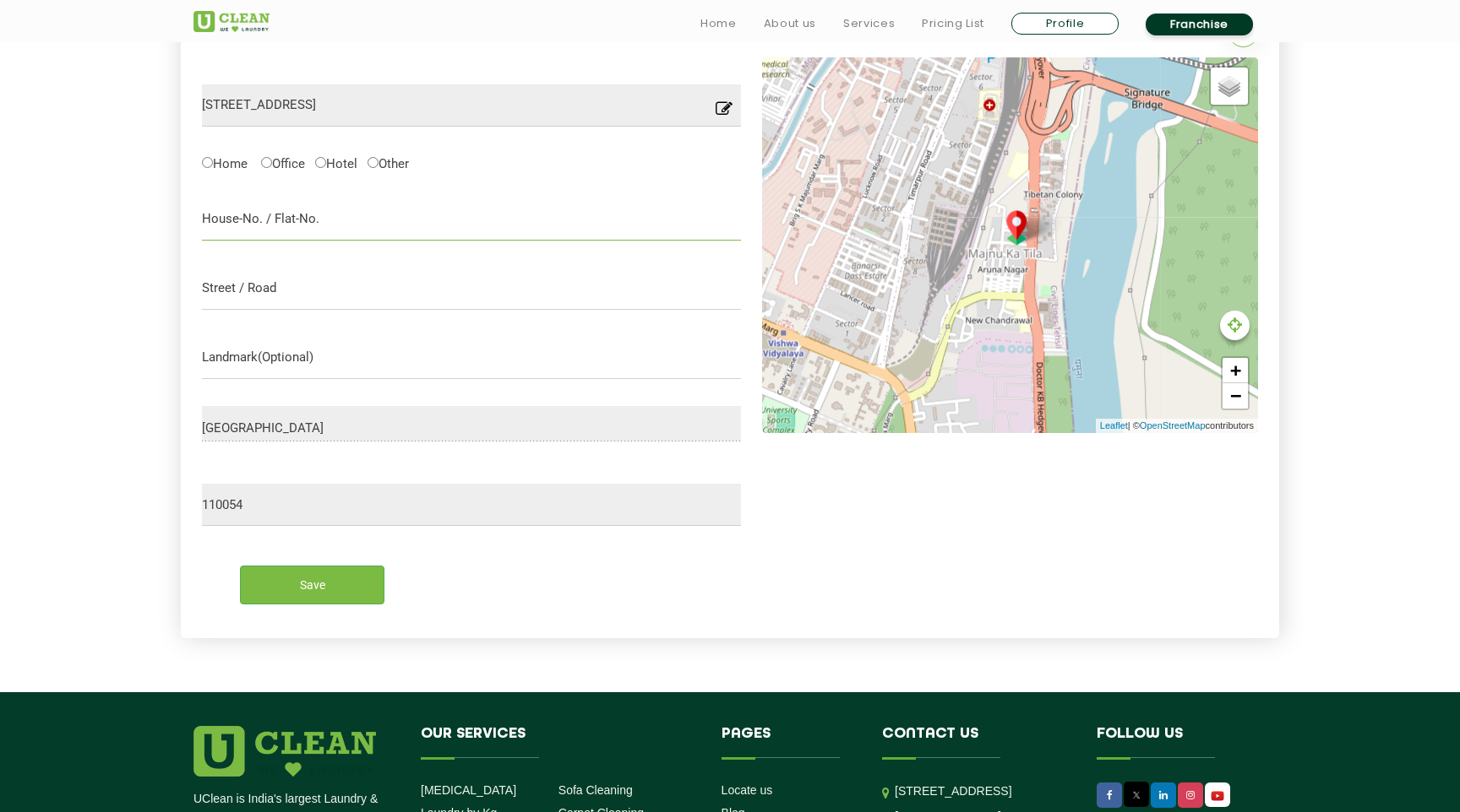
click at [370, 222] on input "text" at bounding box center [472, 219] width 539 height 42
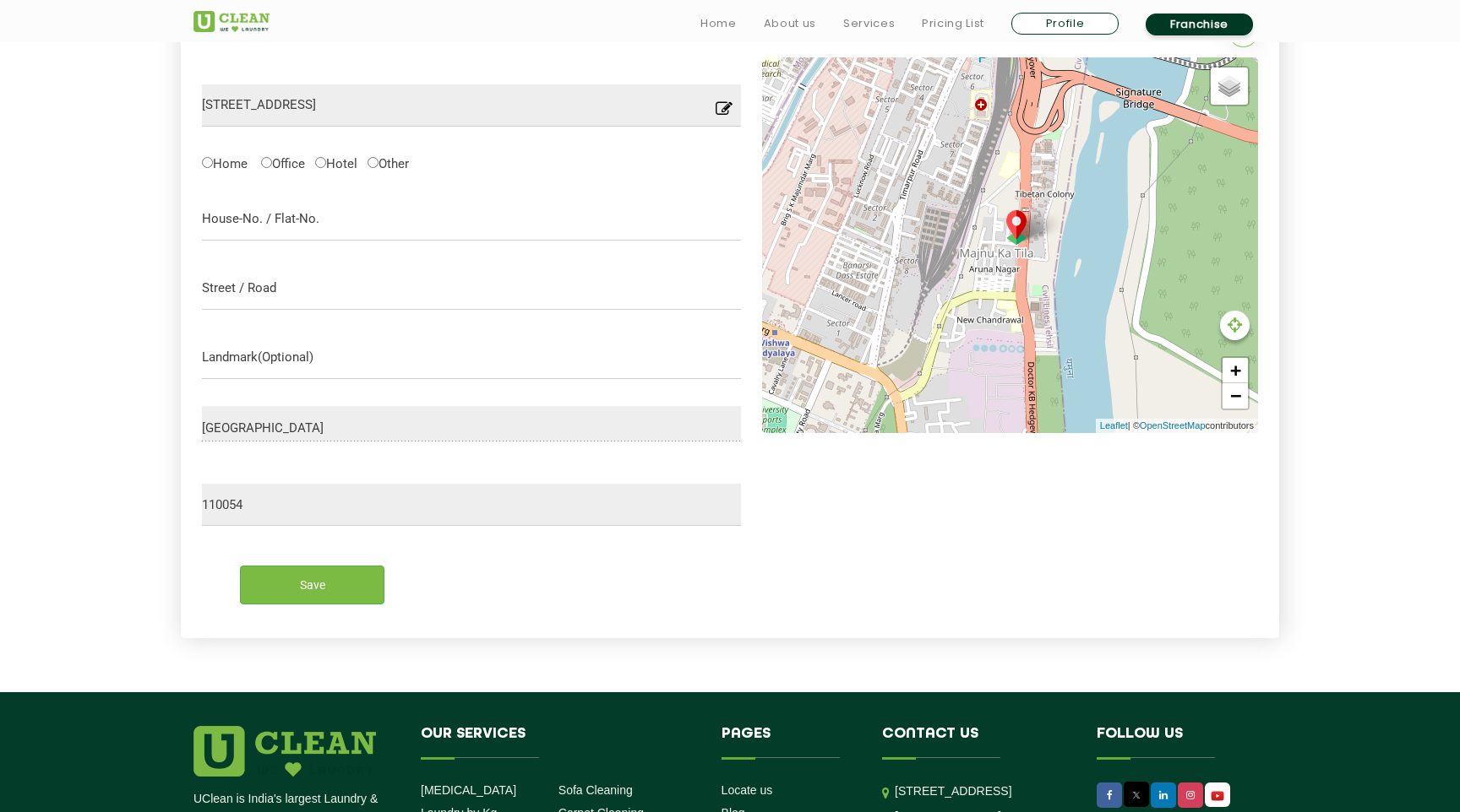
click at [200, 159] on div "Add New Address O7, Block L, Majnu-ka-tilla, Timarpur, New Delhi, Delhi, 110054…" at bounding box center [730, 320] width 1099 height 637
click at [214, 163] on label "Home" at bounding box center [225, 163] width 45 height 18
click at [213, 163] on input "Home" at bounding box center [207, 162] width 11 height 11
radio input "true"
click at [355, 292] on input "text" at bounding box center [472, 288] width 539 height 42
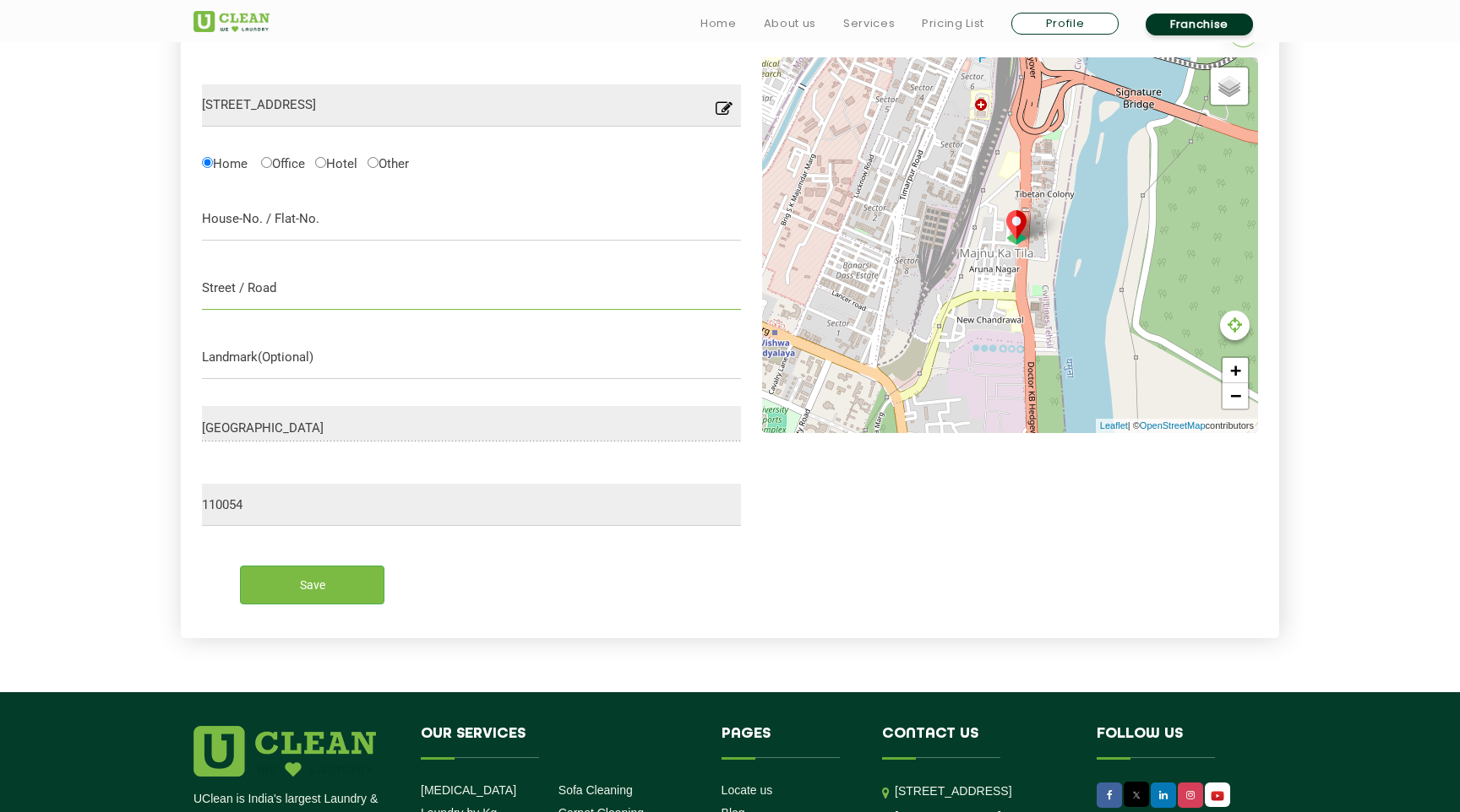
type input "Block O, Majnu Ka Tilla"
click at [411, 367] on input "text" at bounding box center [472, 357] width 539 height 42
type input "Electrical Shop & Cold store"
click at [312, 591] on input "Save" at bounding box center [312, 584] width 144 height 38
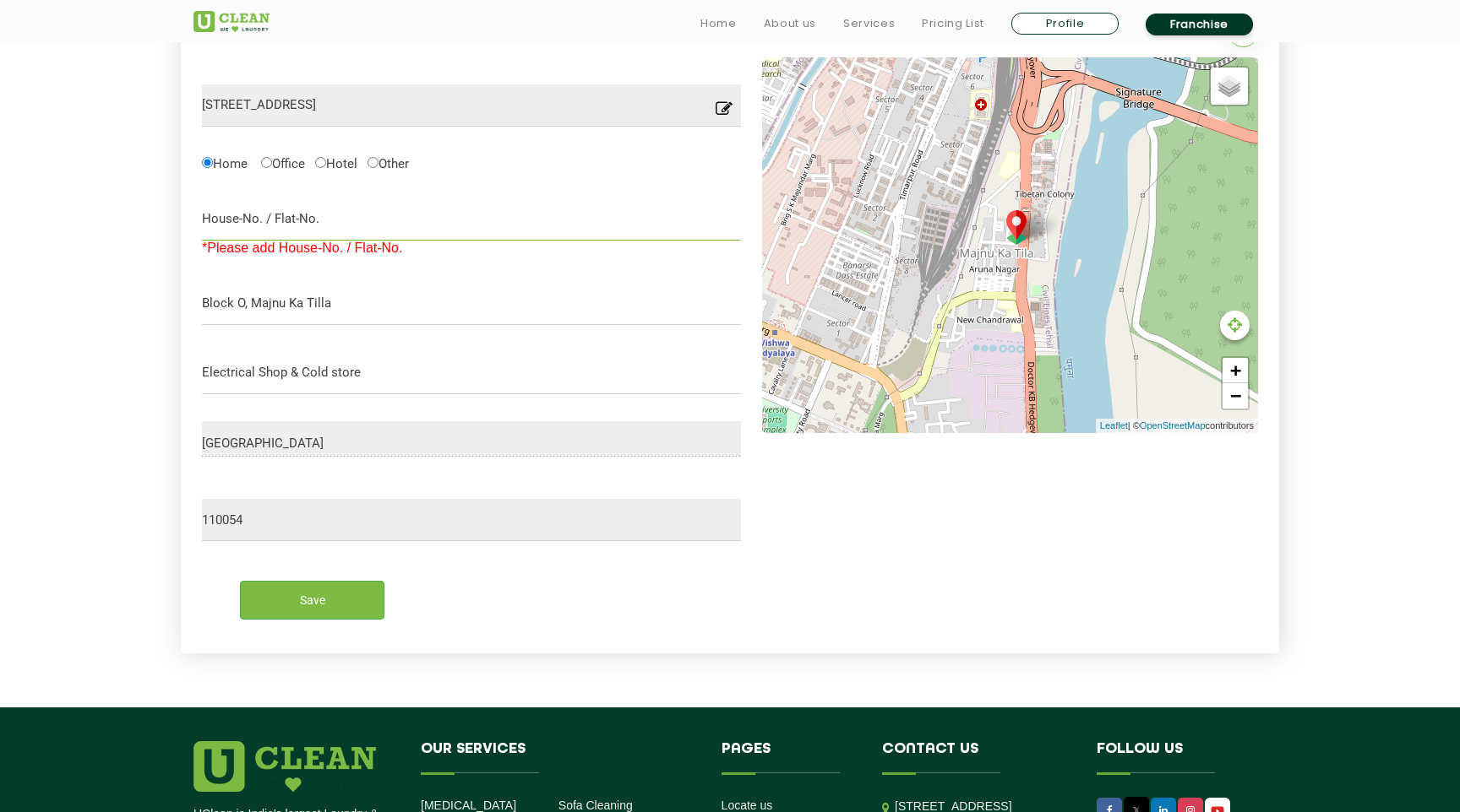
click at [333, 229] on input "text" at bounding box center [472, 219] width 539 height 42
click at [340, 223] on input "text" at bounding box center [472, 219] width 539 height 42
type input "39/40 First Floor"
click at [329, 609] on input "Save" at bounding box center [312, 600] width 144 height 38
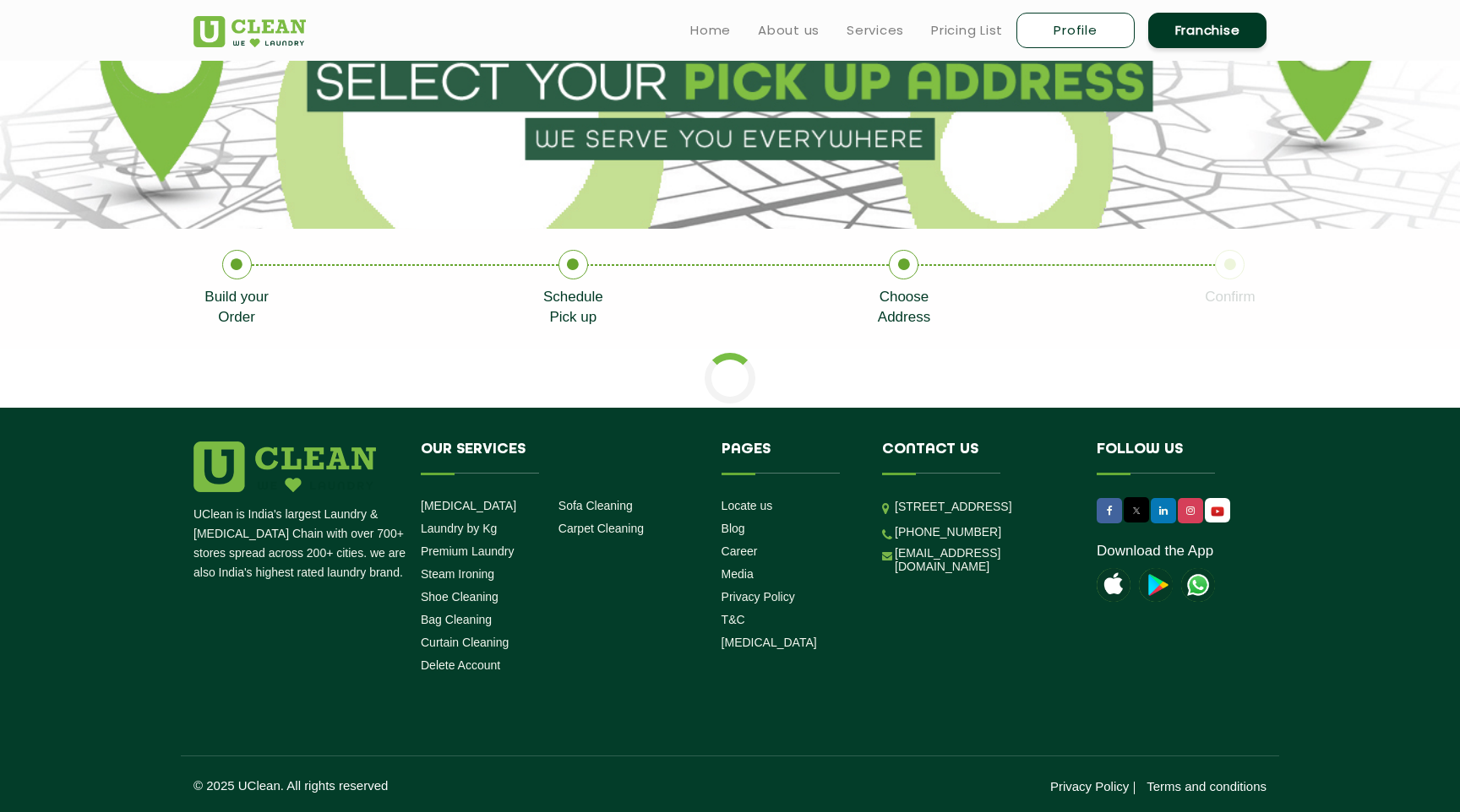
scroll to position [506, 0]
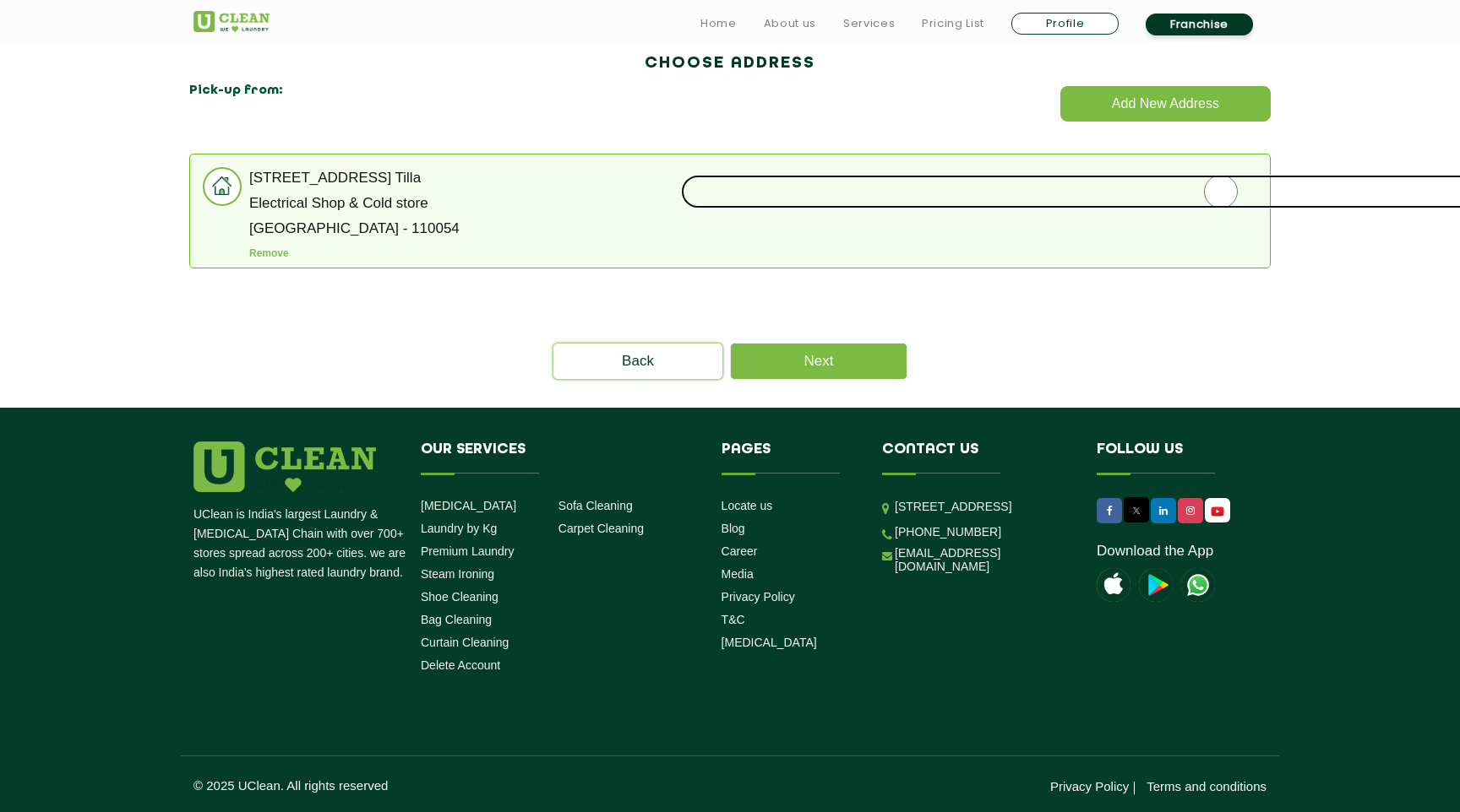
click at [1210, 193] on input "radio" at bounding box center [1221, 191] width 1080 height 34
radio input "true"
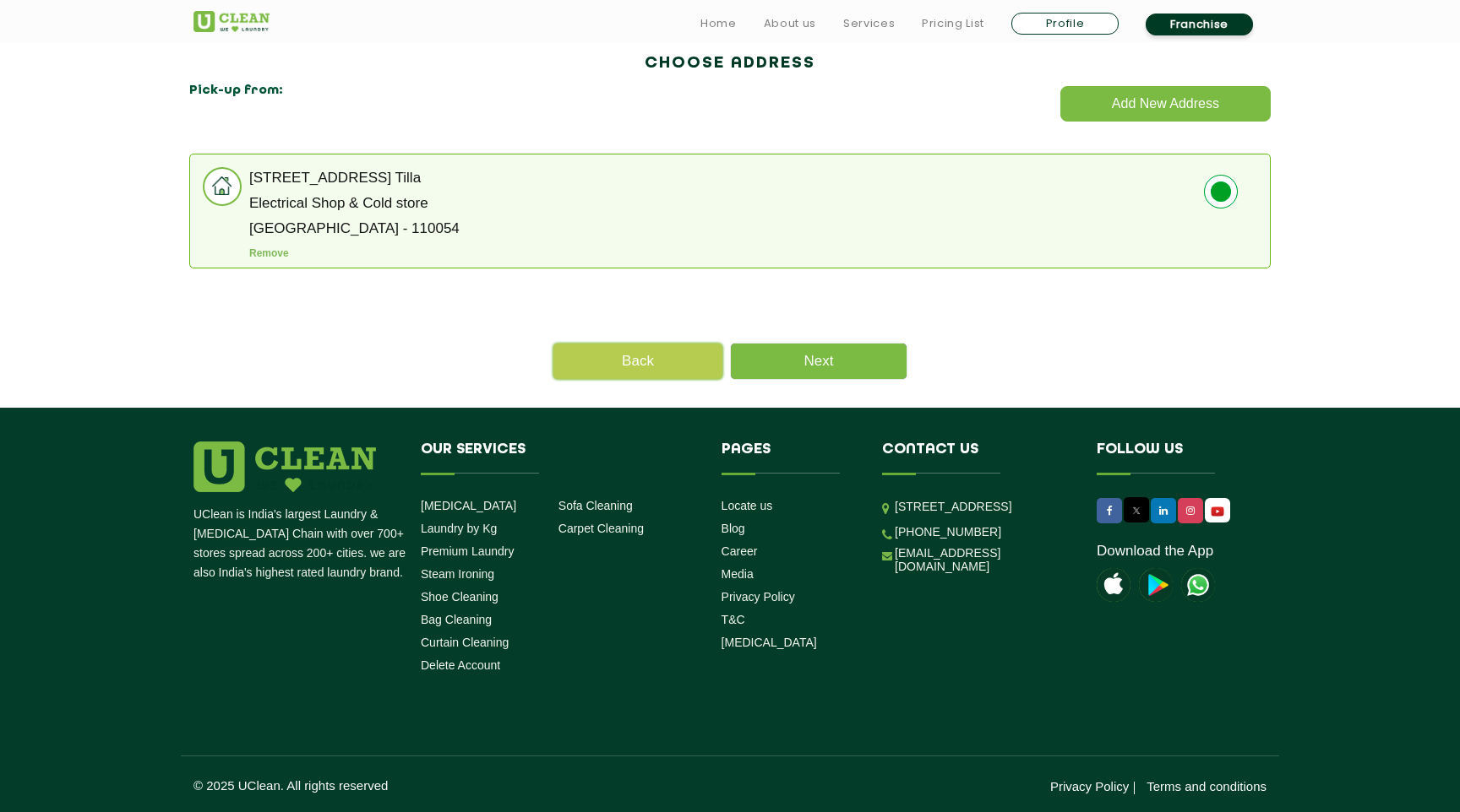
click at [668, 360] on link "Back" at bounding box center [638, 361] width 169 height 36
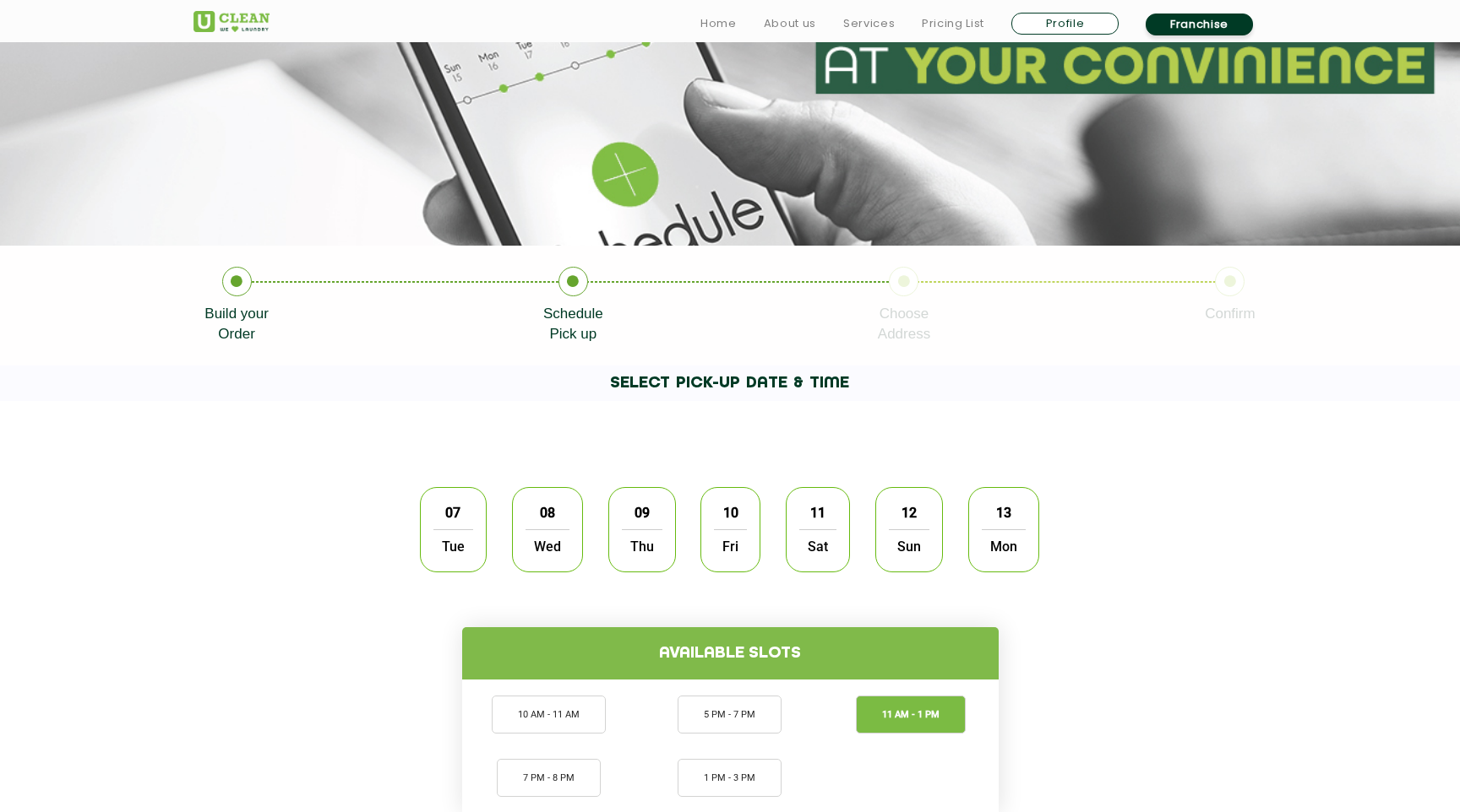
scroll to position [215, 0]
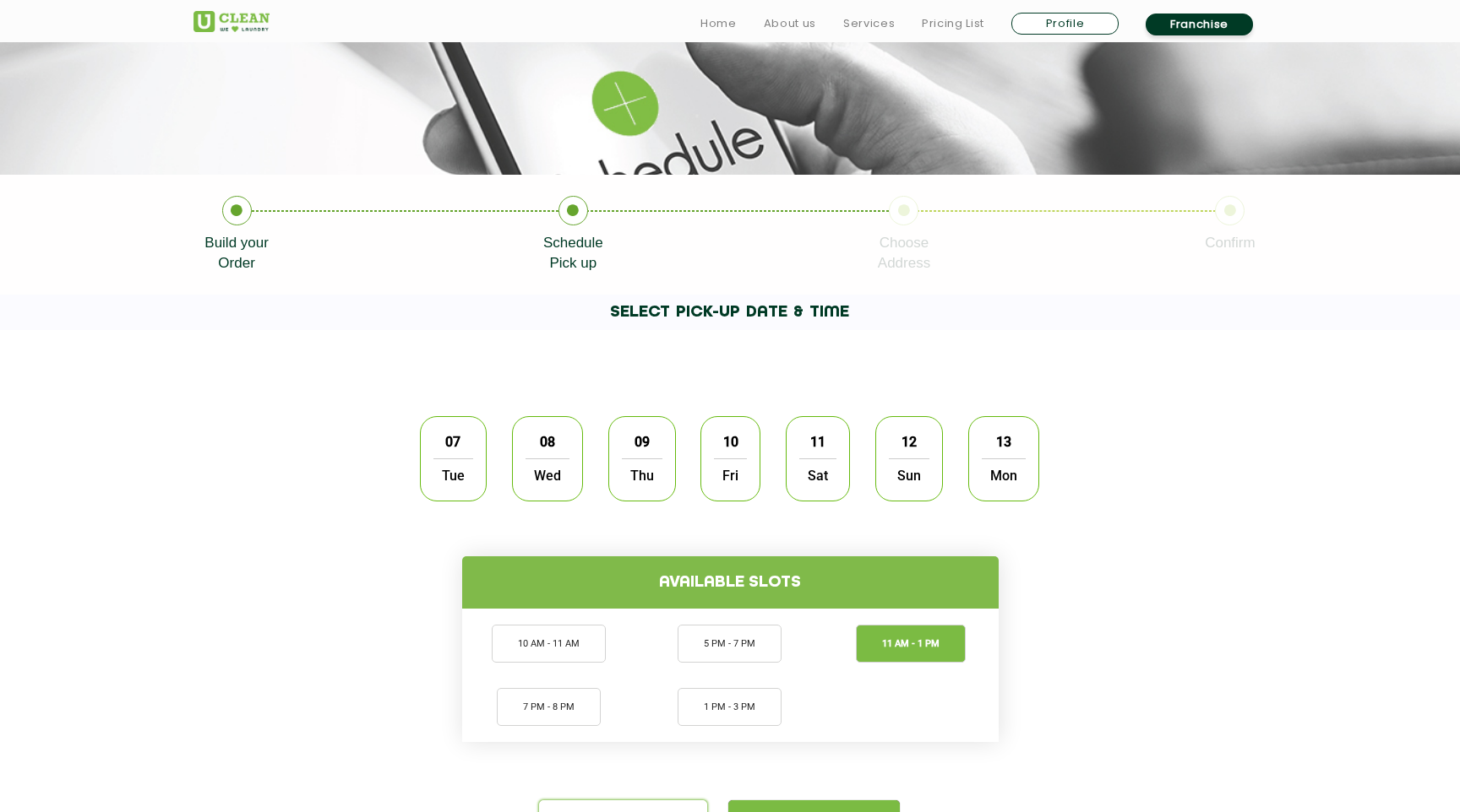
click at [443, 463] on span "Tue" at bounding box center [453, 476] width 39 height 34
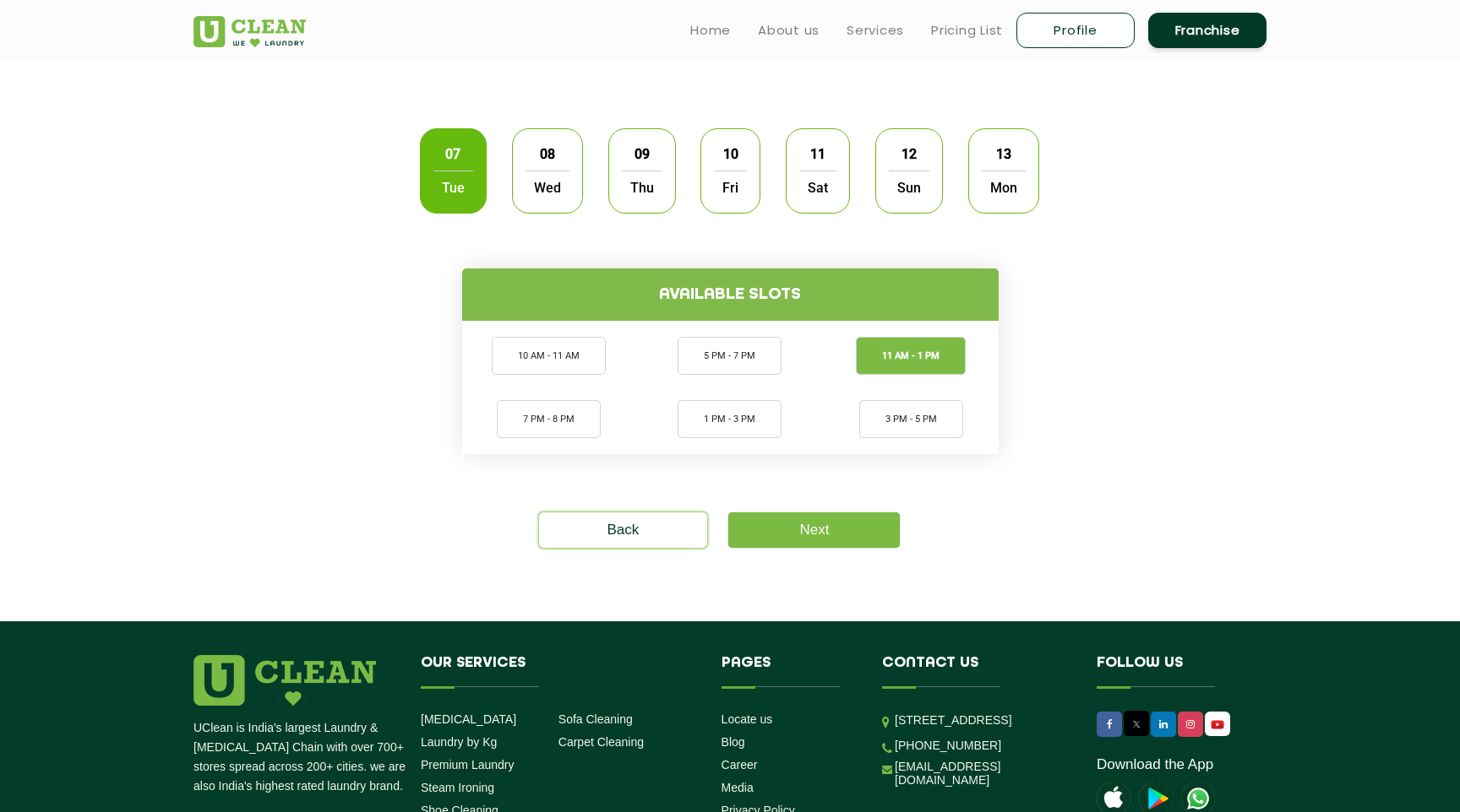
scroll to position [431, 0]
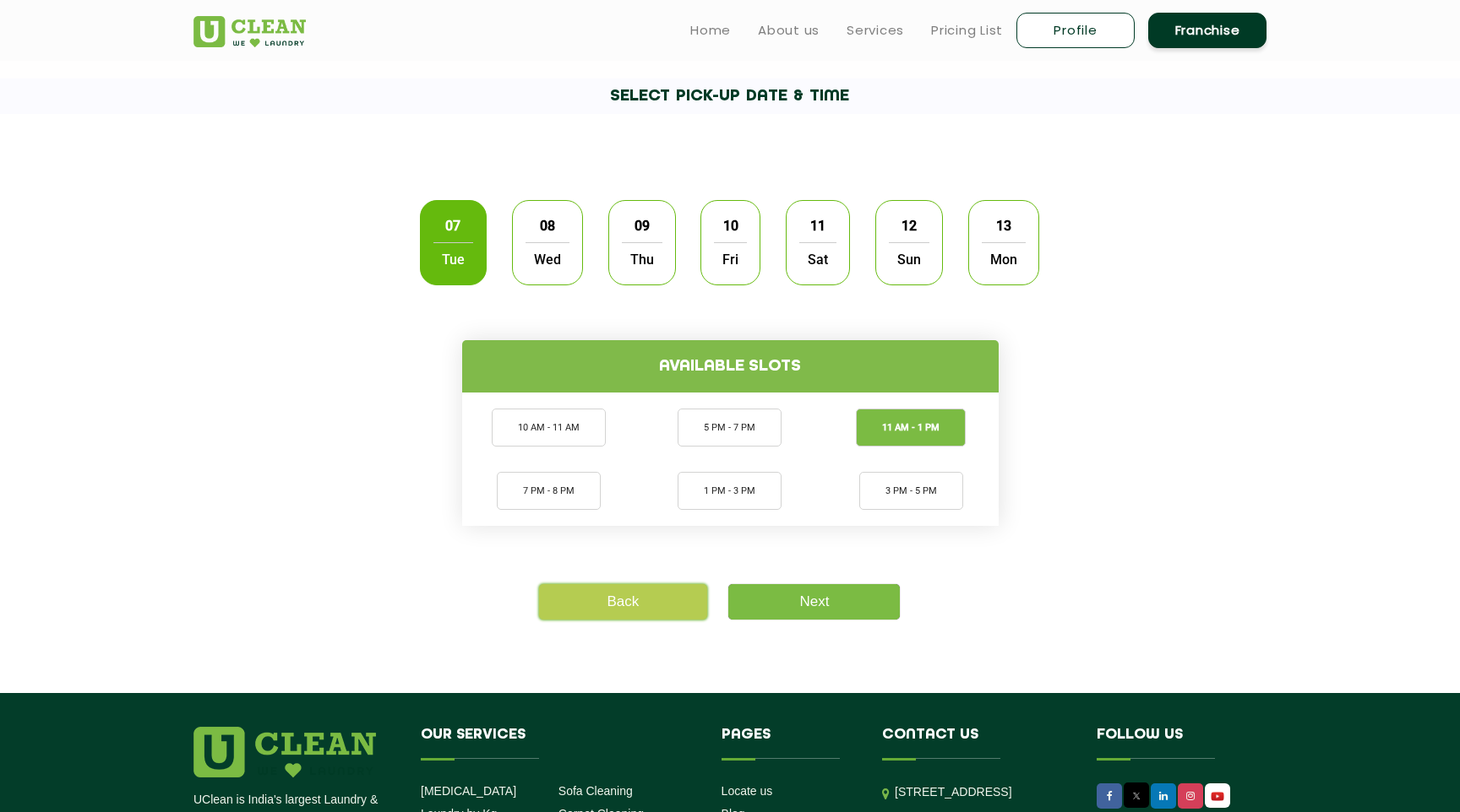
click at [677, 602] on link "Back" at bounding box center [623, 602] width 169 height 36
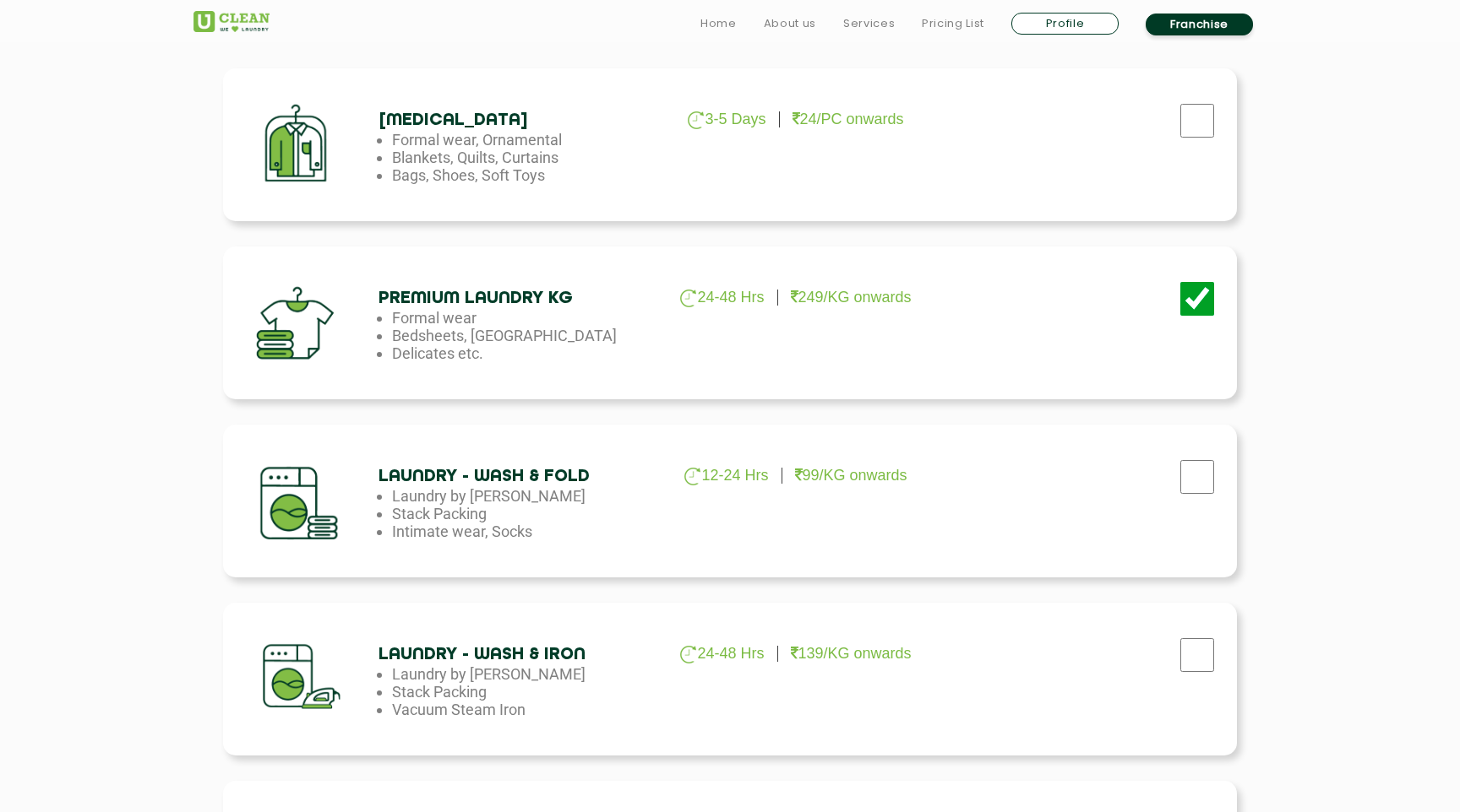
scroll to position [605, 0]
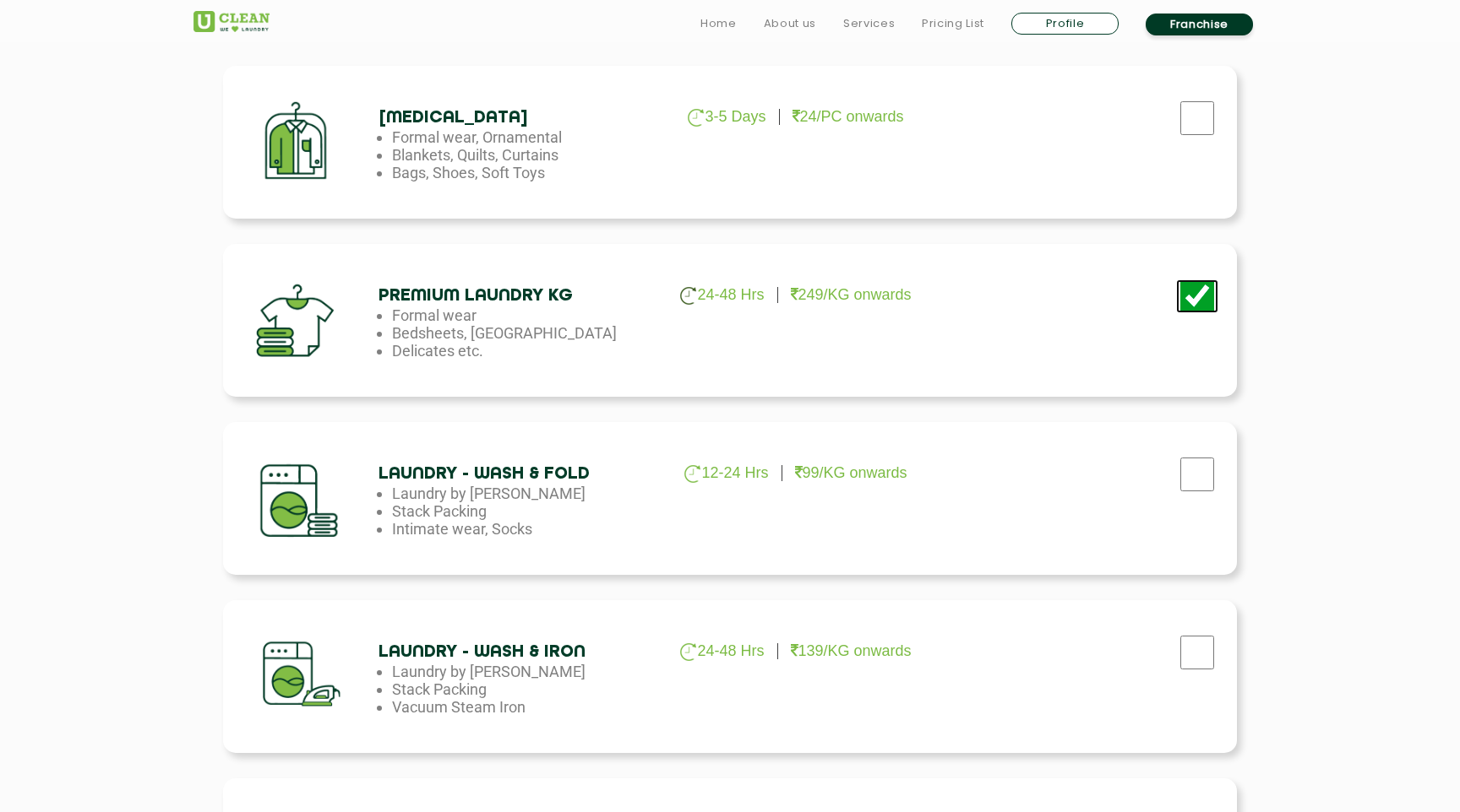
click at [1196, 312] on input "checkbox" at bounding box center [1196, 296] width 42 height 34
checkbox input "false"
click at [1198, 119] on input "checkbox" at bounding box center [1196, 118] width 42 height 34
click at [866, 121] on p "24/PC onwards" at bounding box center [848, 117] width 112 height 18
click at [1206, 125] on input "checkbox" at bounding box center [1196, 118] width 42 height 34
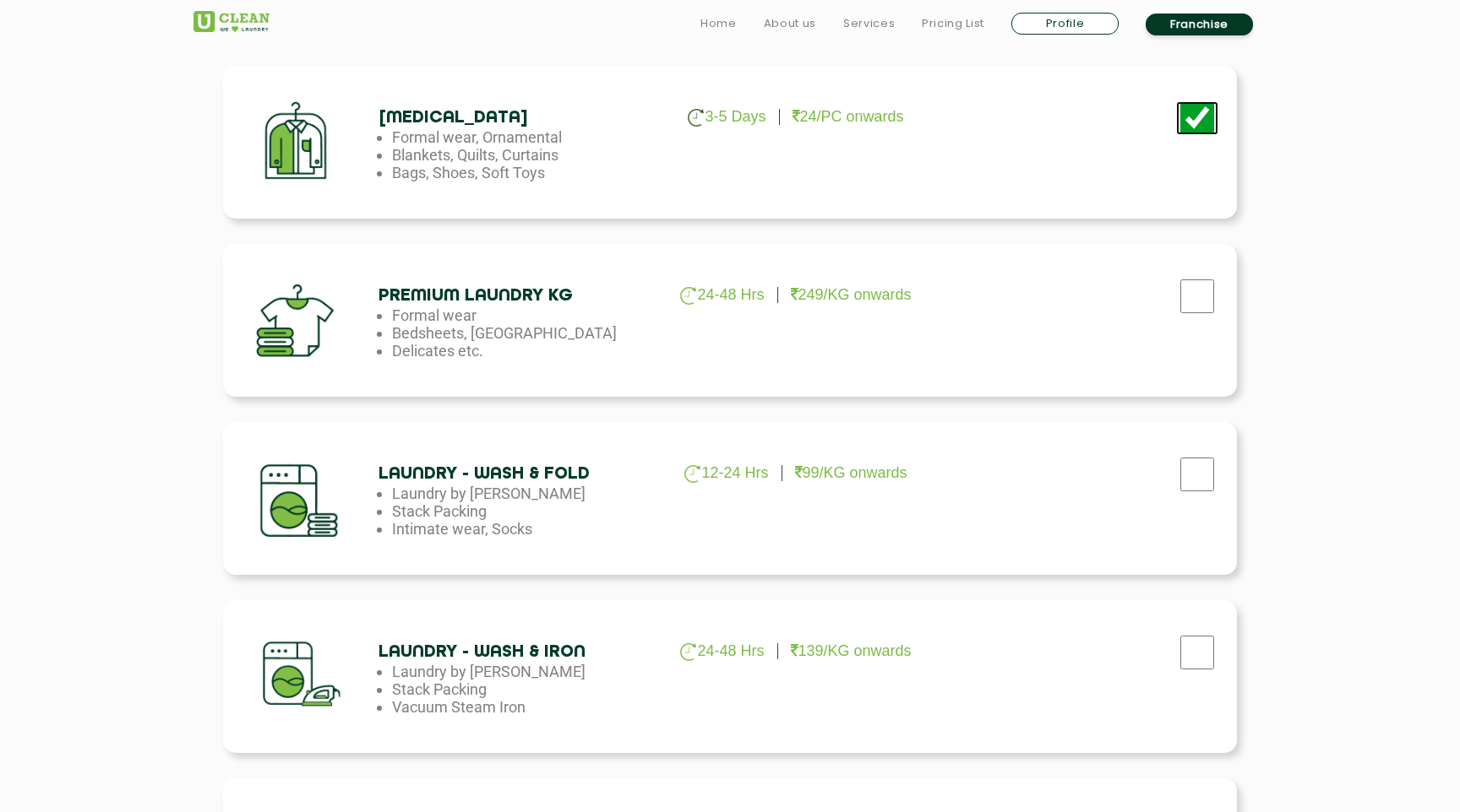
checkbox input "false"
click at [1202, 487] on input "checkbox" at bounding box center [1196, 475] width 42 height 34
checkbox input "true"
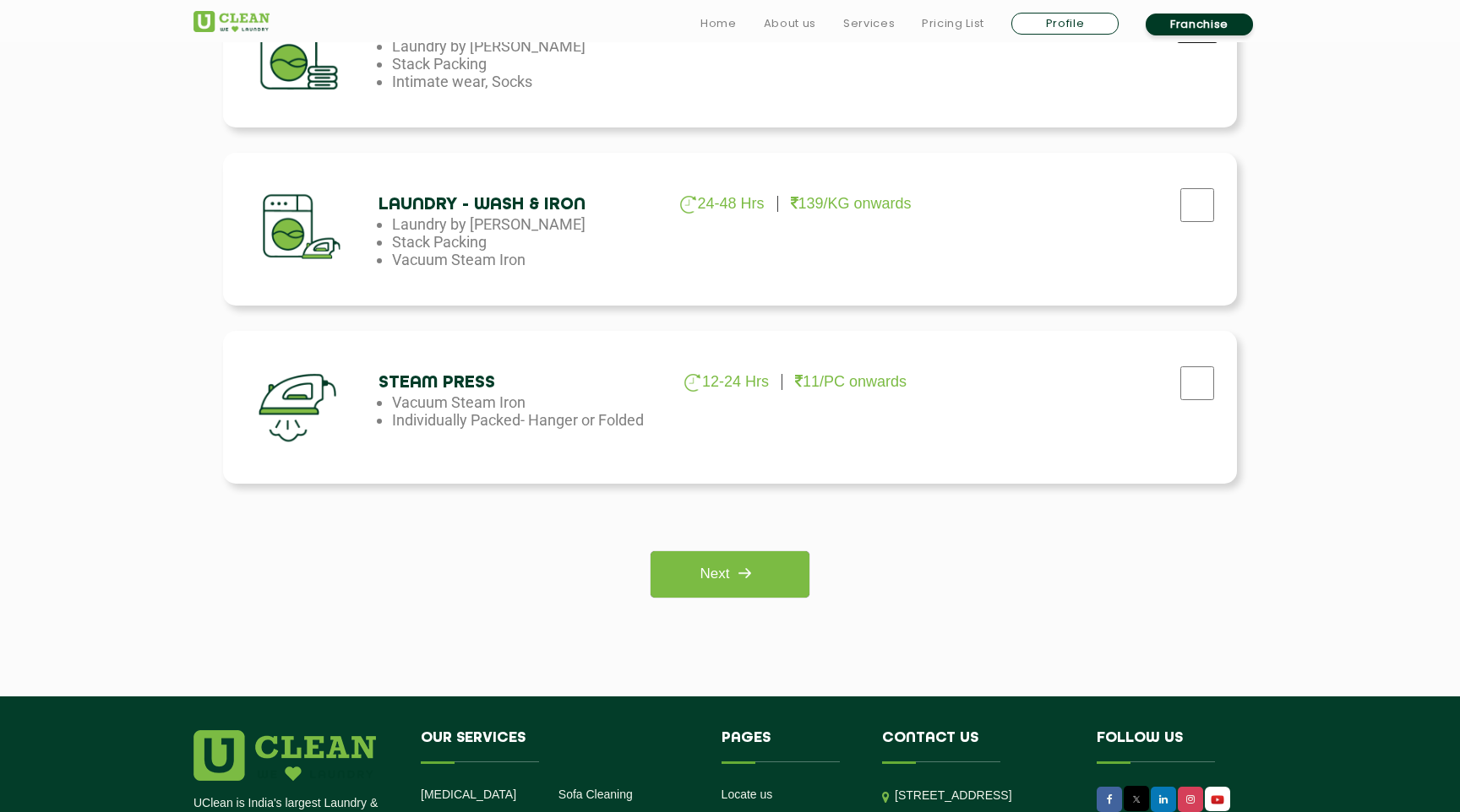
scroll to position [1113, 0]
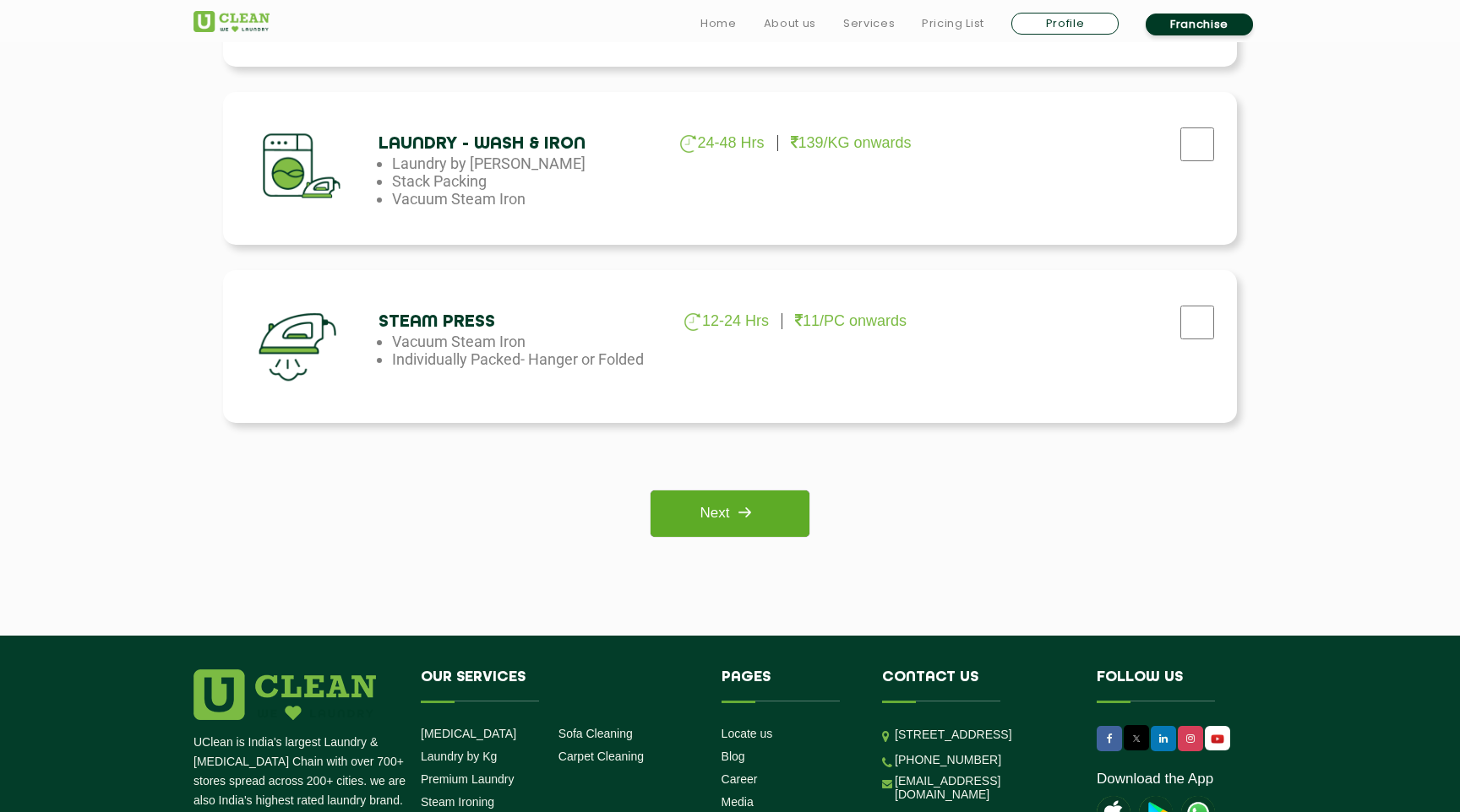
click at [731, 512] on img at bounding box center [744, 512] width 31 height 31
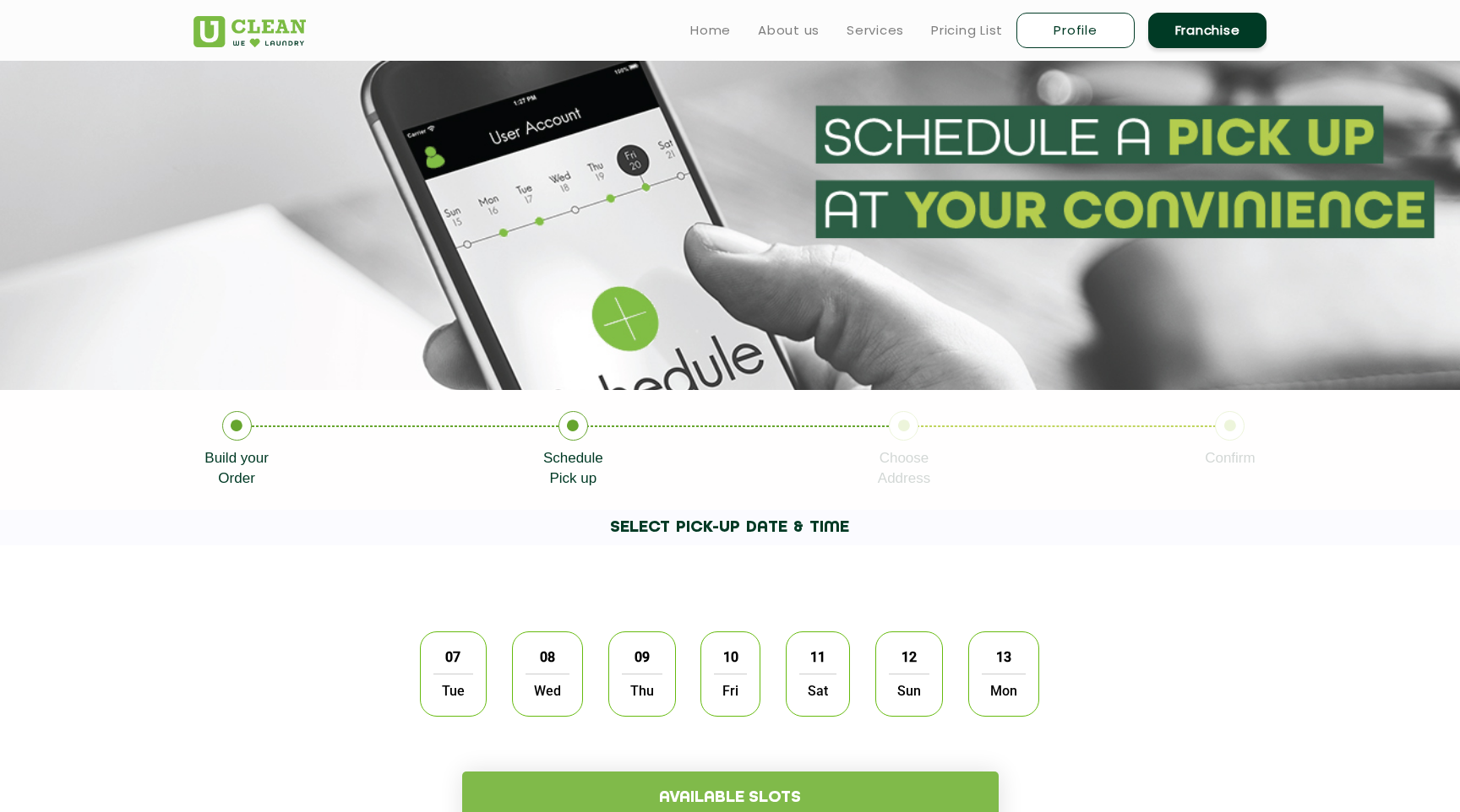
click at [466, 698] on span "Tue" at bounding box center [453, 691] width 39 height 34
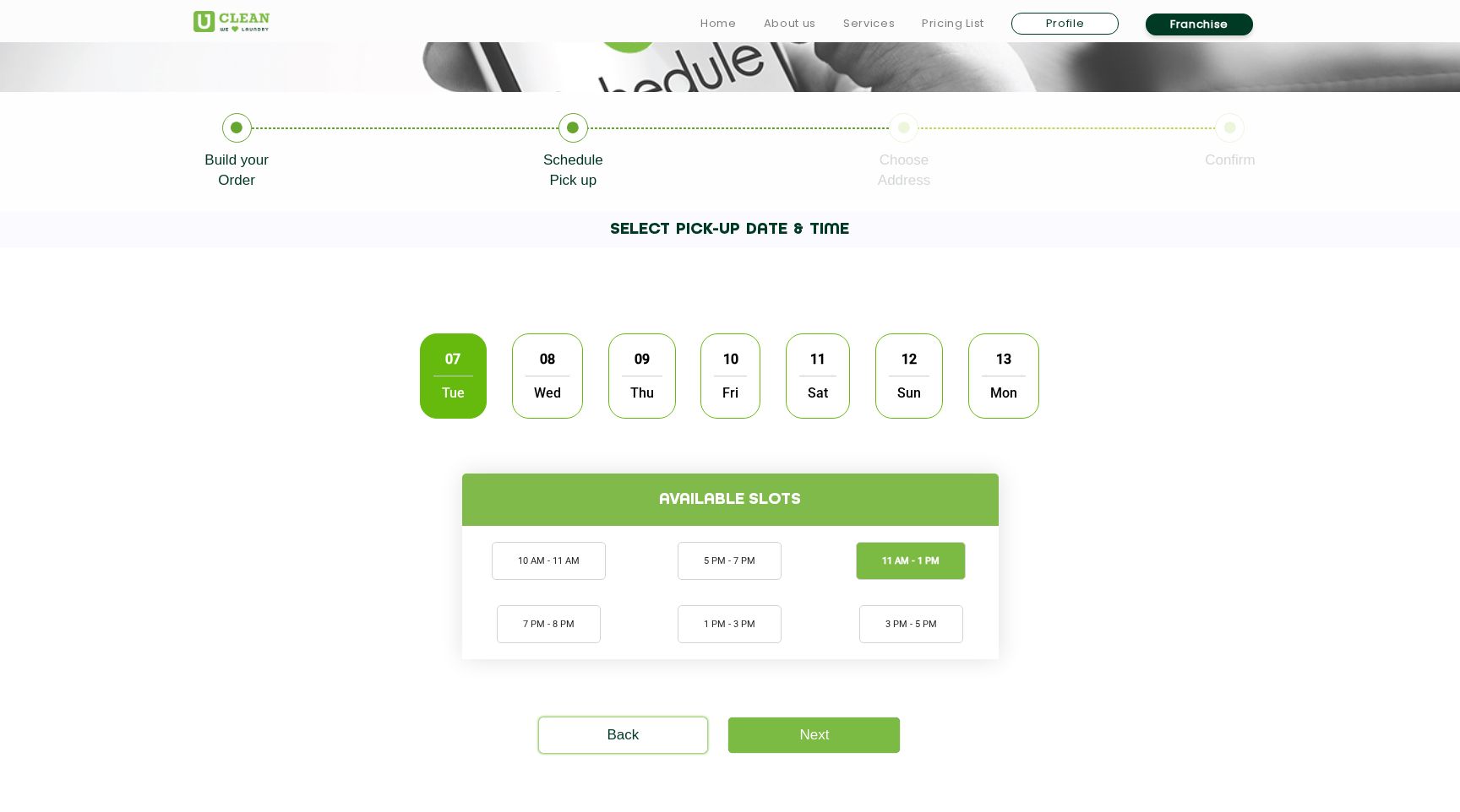
scroll to position [335, 0]
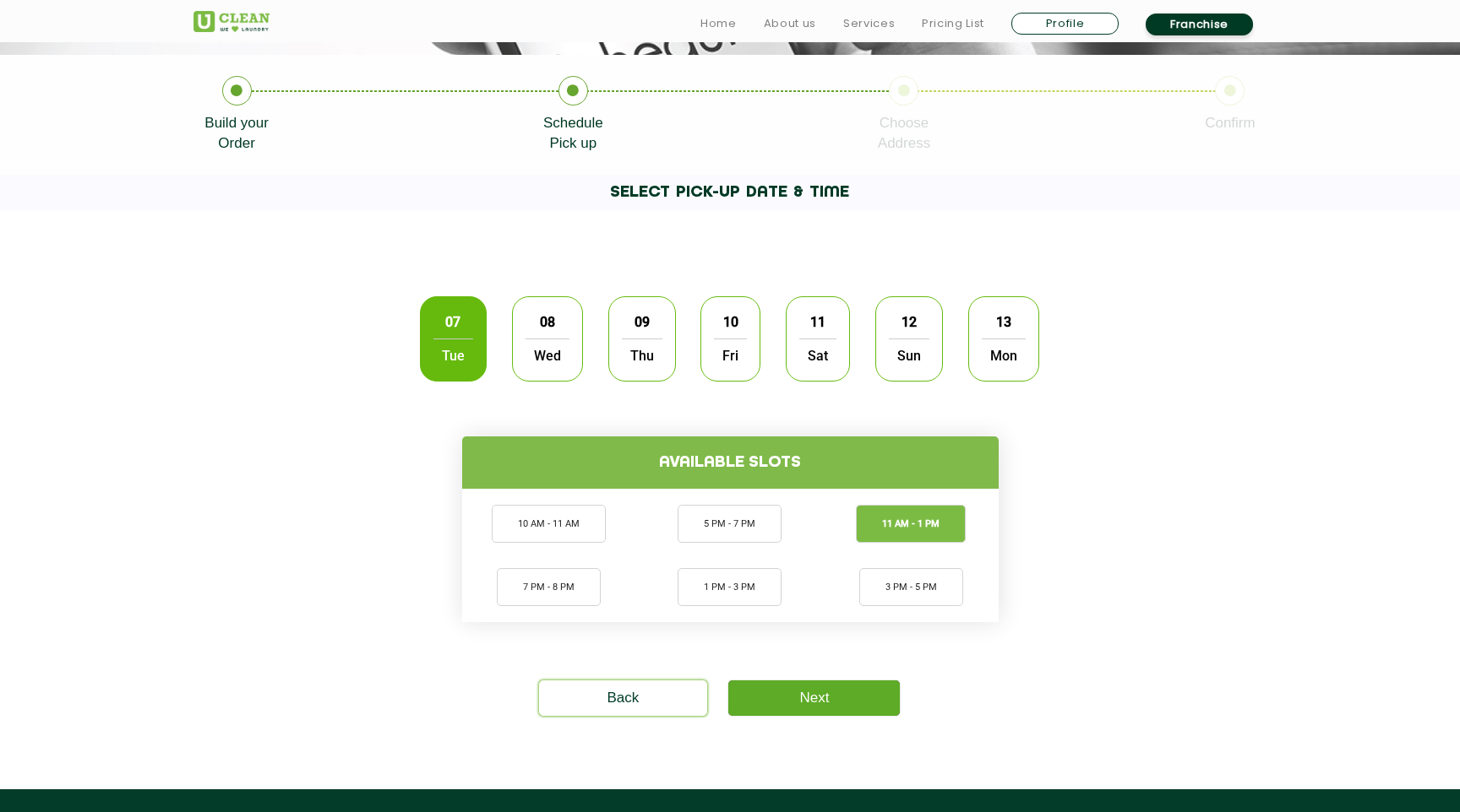
click at [823, 702] on link "Next" at bounding box center [814, 699] width 172 height 36
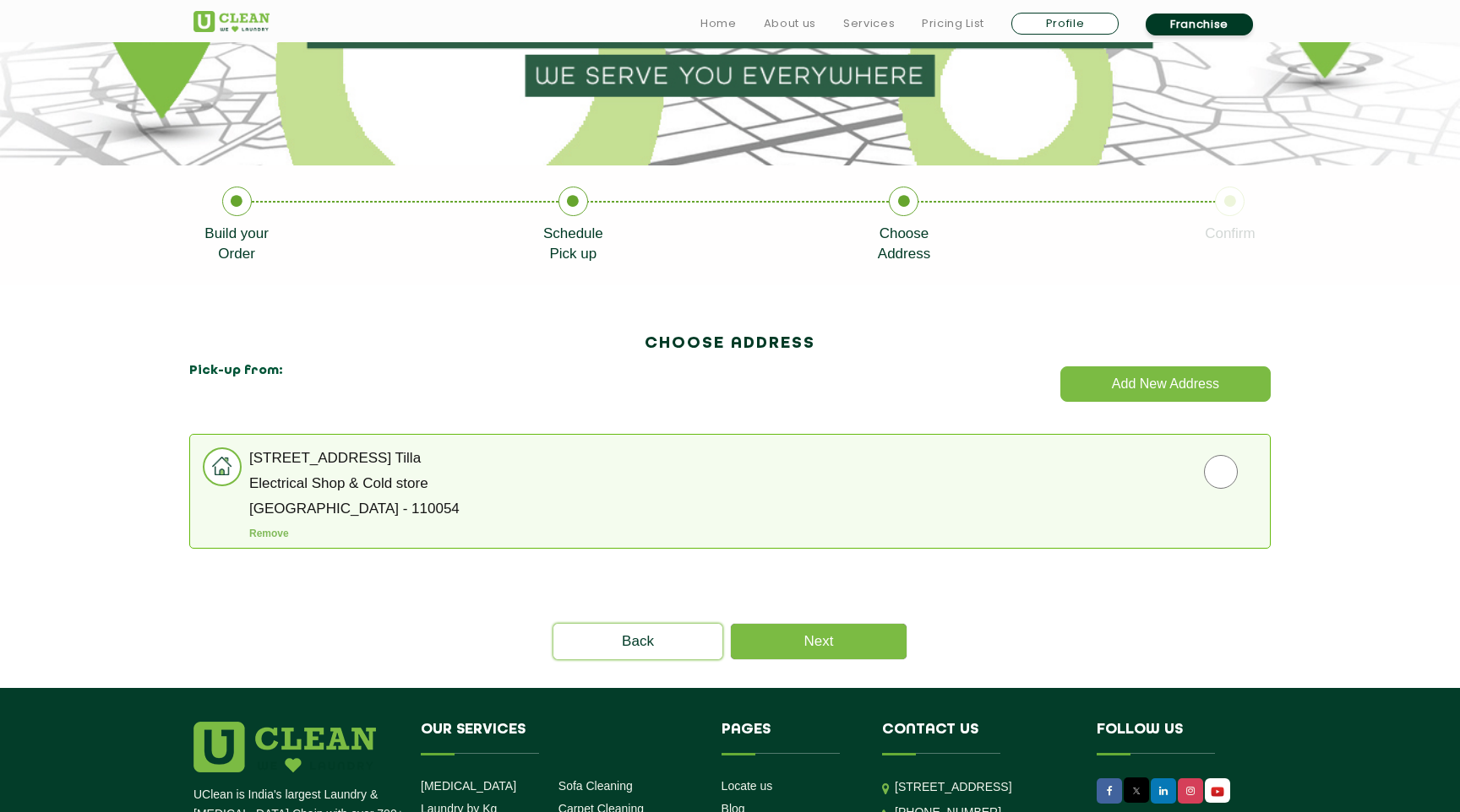
scroll to position [229, 0]
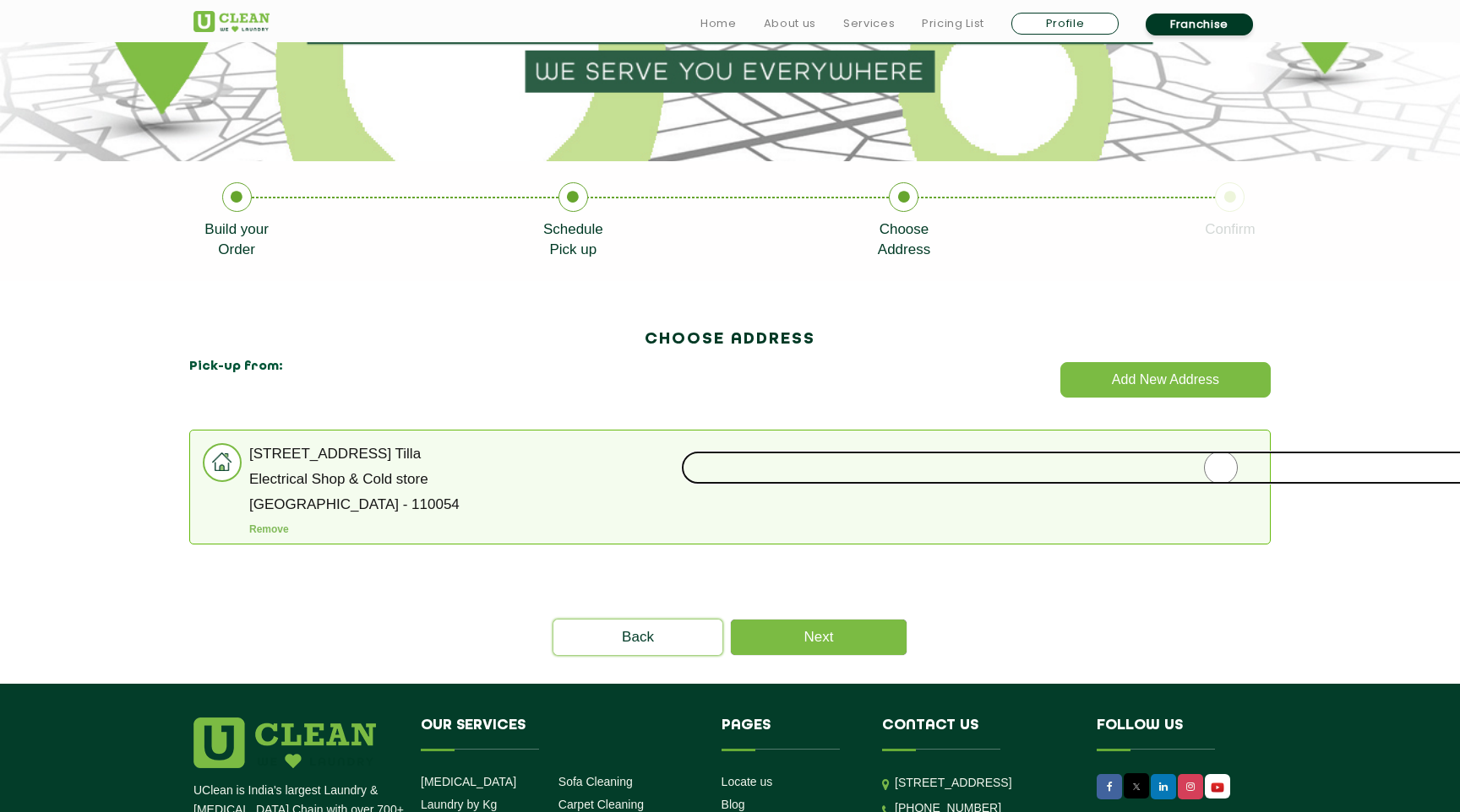
click at [1227, 452] on input "radio" at bounding box center [1221, 468] width 1080 height 34
radio input "true"
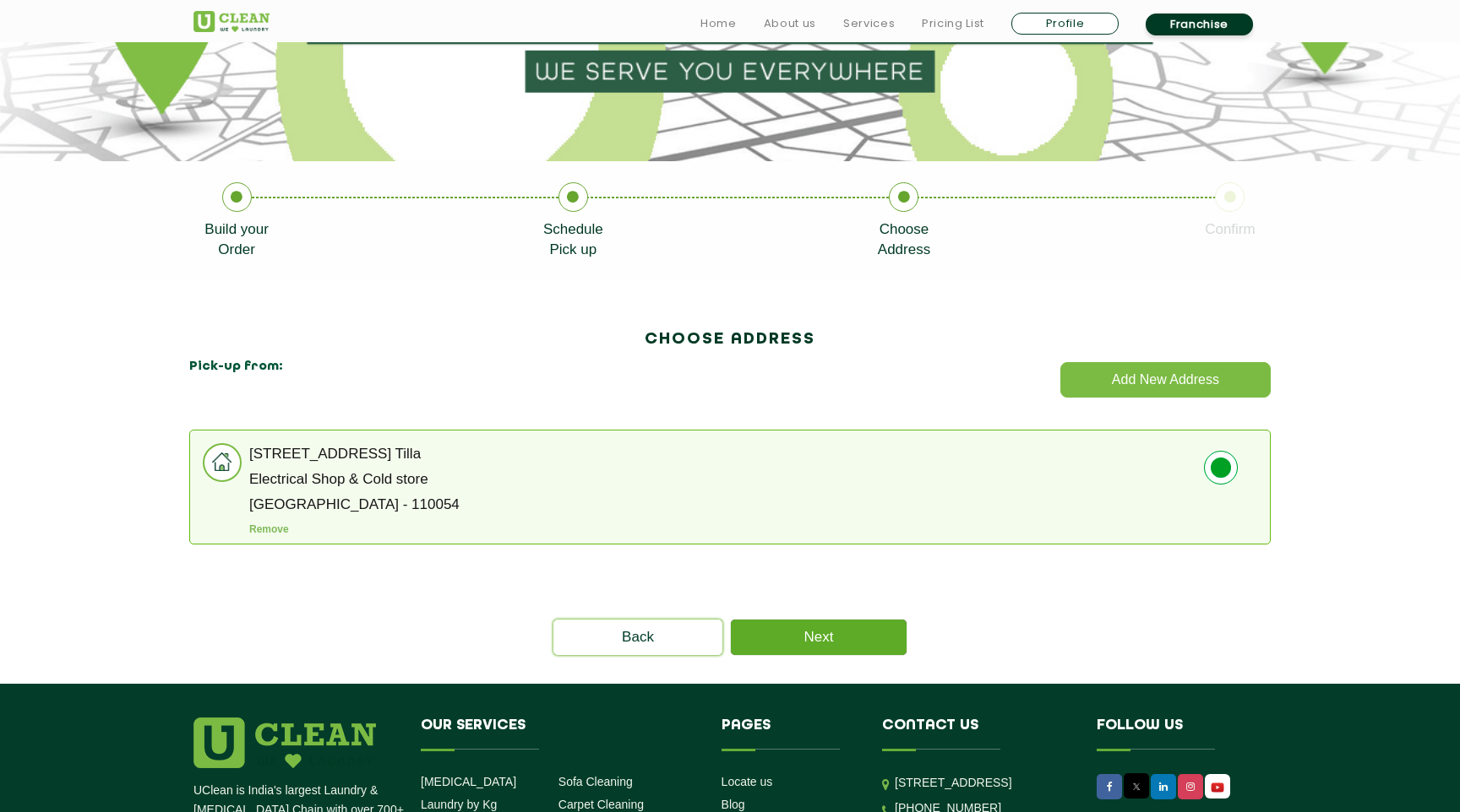
click at [827, 637] on link "Next" at bounding box center [818, 637] width 176 height 36
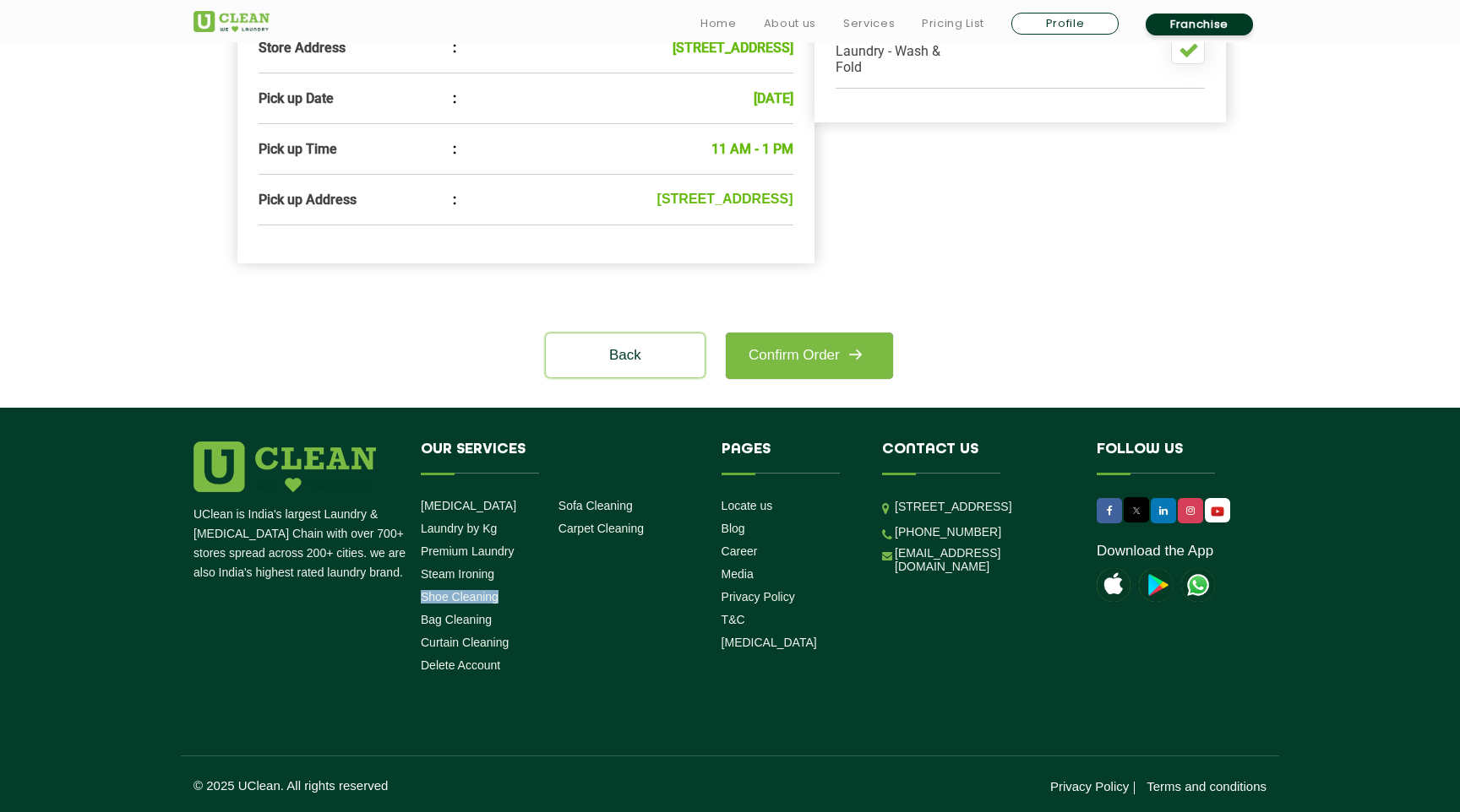
scroll to position [666, 0]
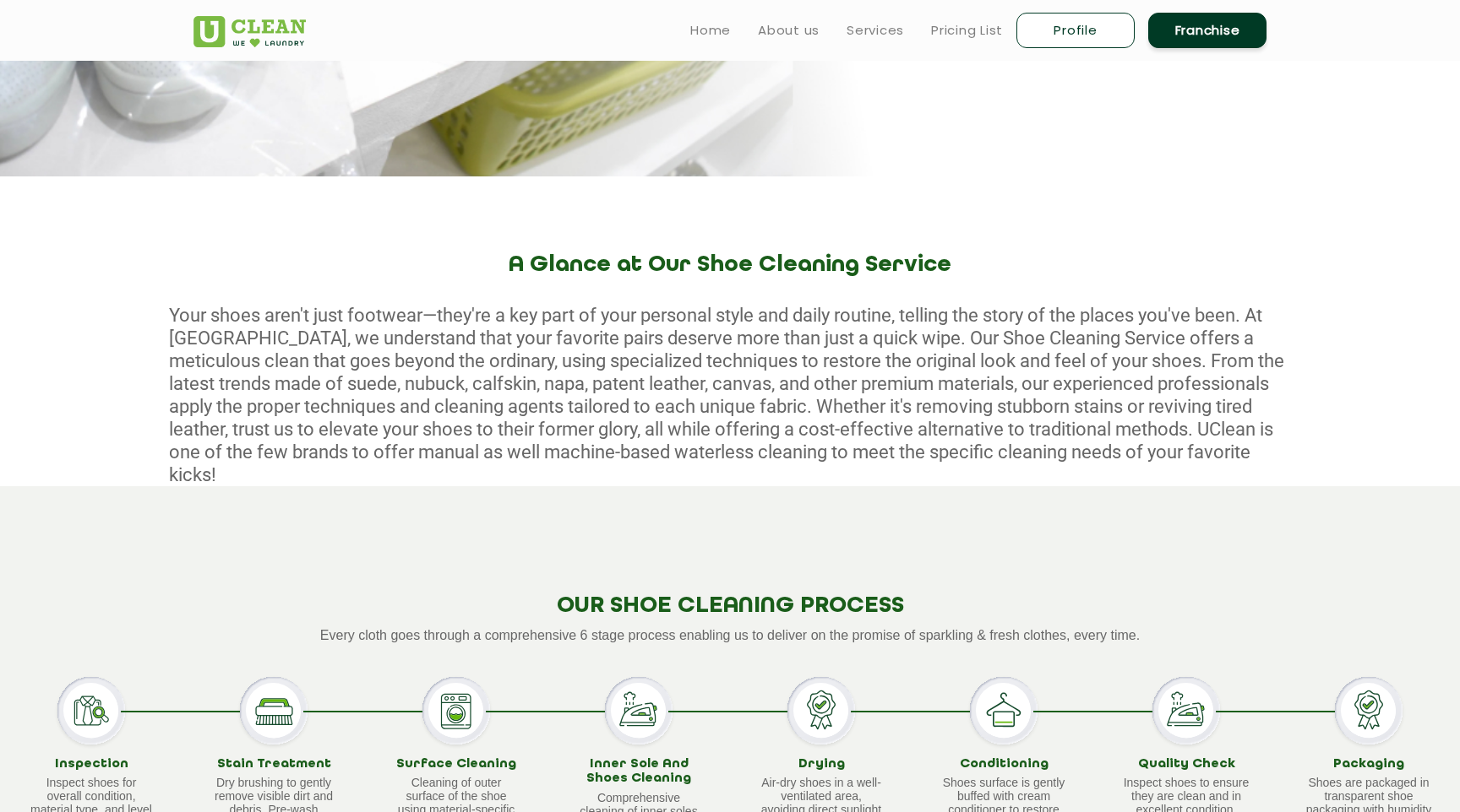
scroll to position [462, 0]
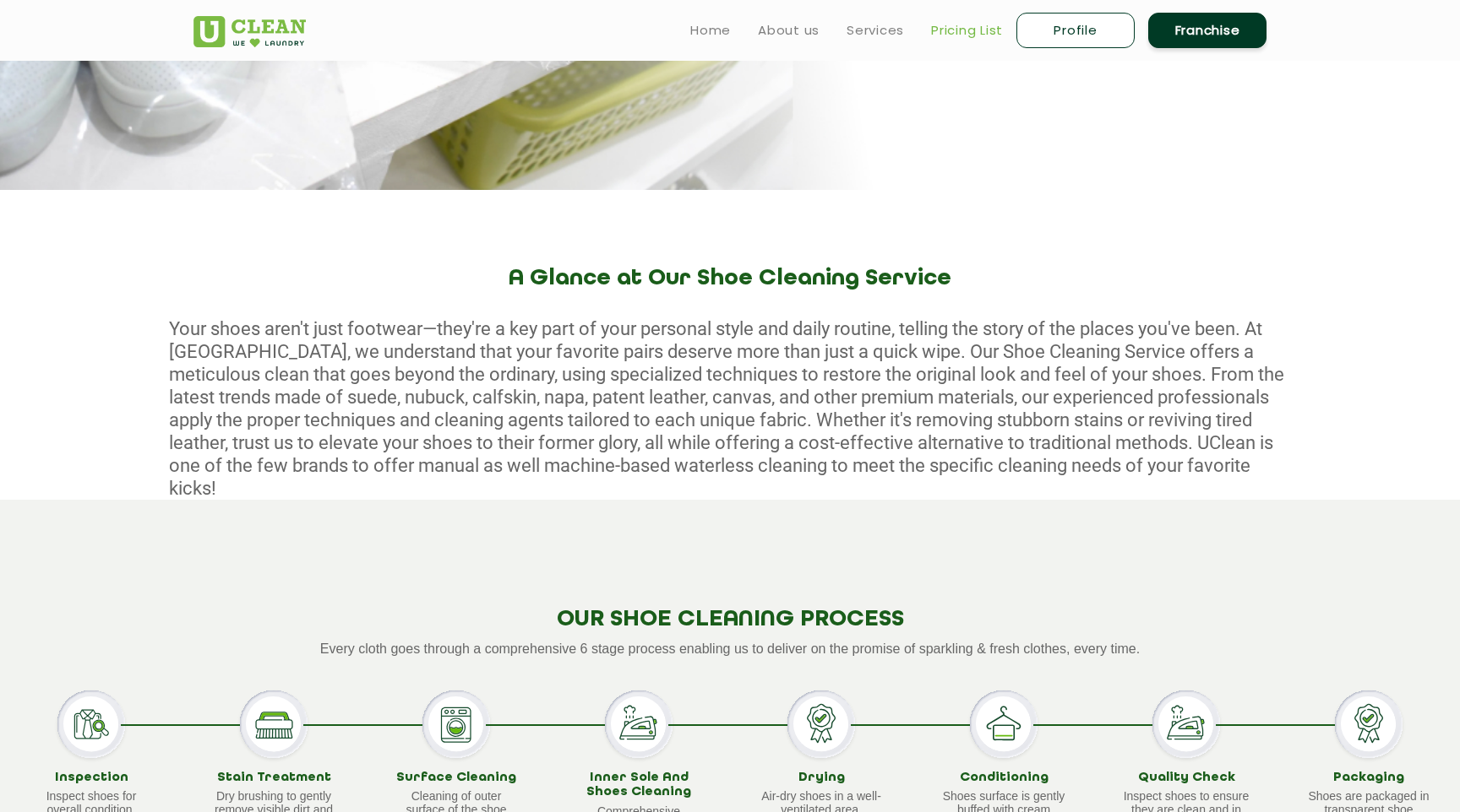
click at [955, 29] on link "Pricing List" at bounding box center [966, 31] width 72 height 21
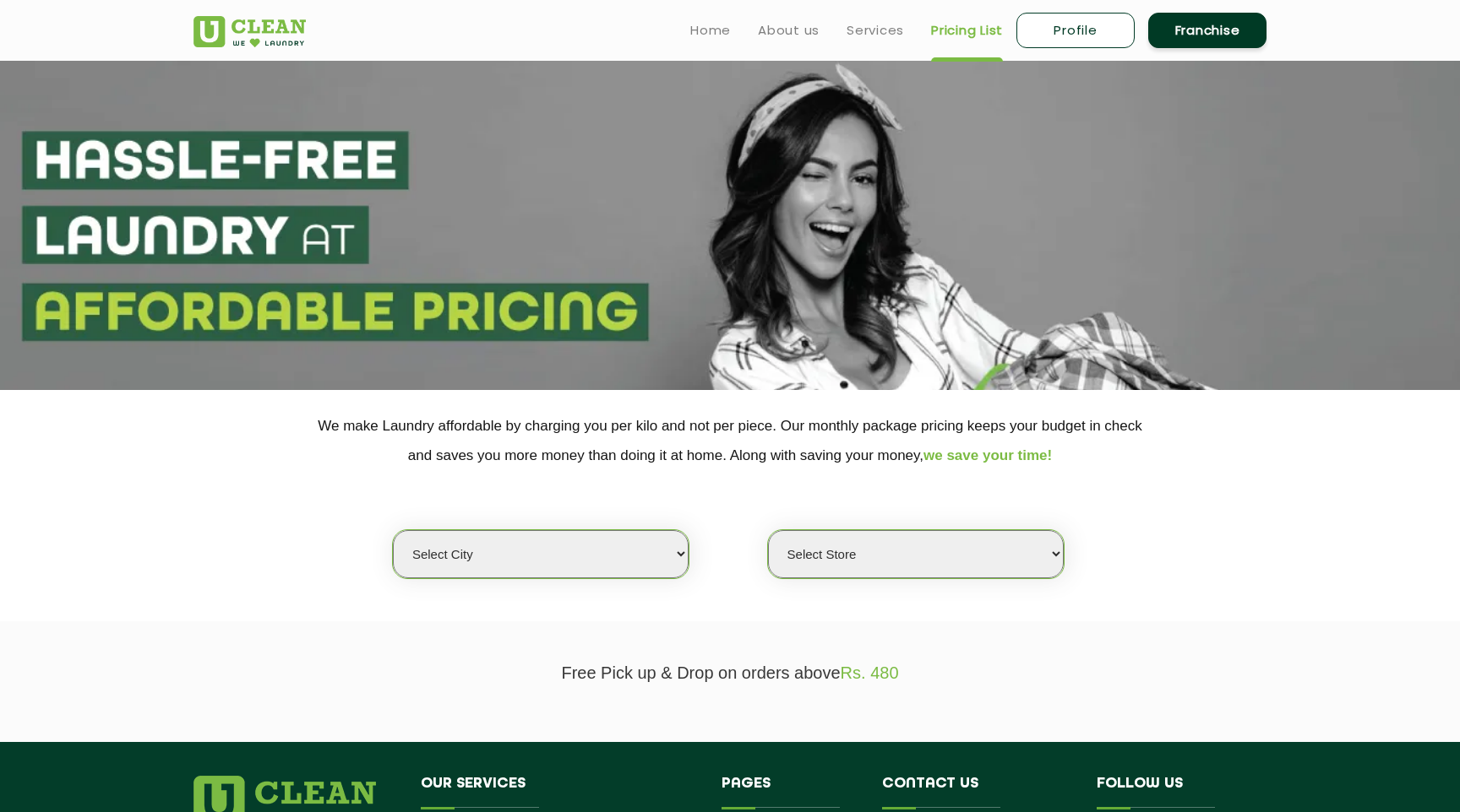
click at [621, 550] on select "Select city [GEOGRAPHIC_DATA] [GEOGRAPHIC_DATA] [GEOGRAPHIC_DATA] [GEOGRAPHIC_D…" at bounding box center [541, 554] width 296 height 48
select select "1"
click at [393, 530] on select "Select city [GEOGRAPHIC_DATA] [GEOGRAPHIC_DATA] [GEOGRAPHIC_DATA] [GEOGRAPHIC_D…" at bounding box center [541, 554] width 296 height 48
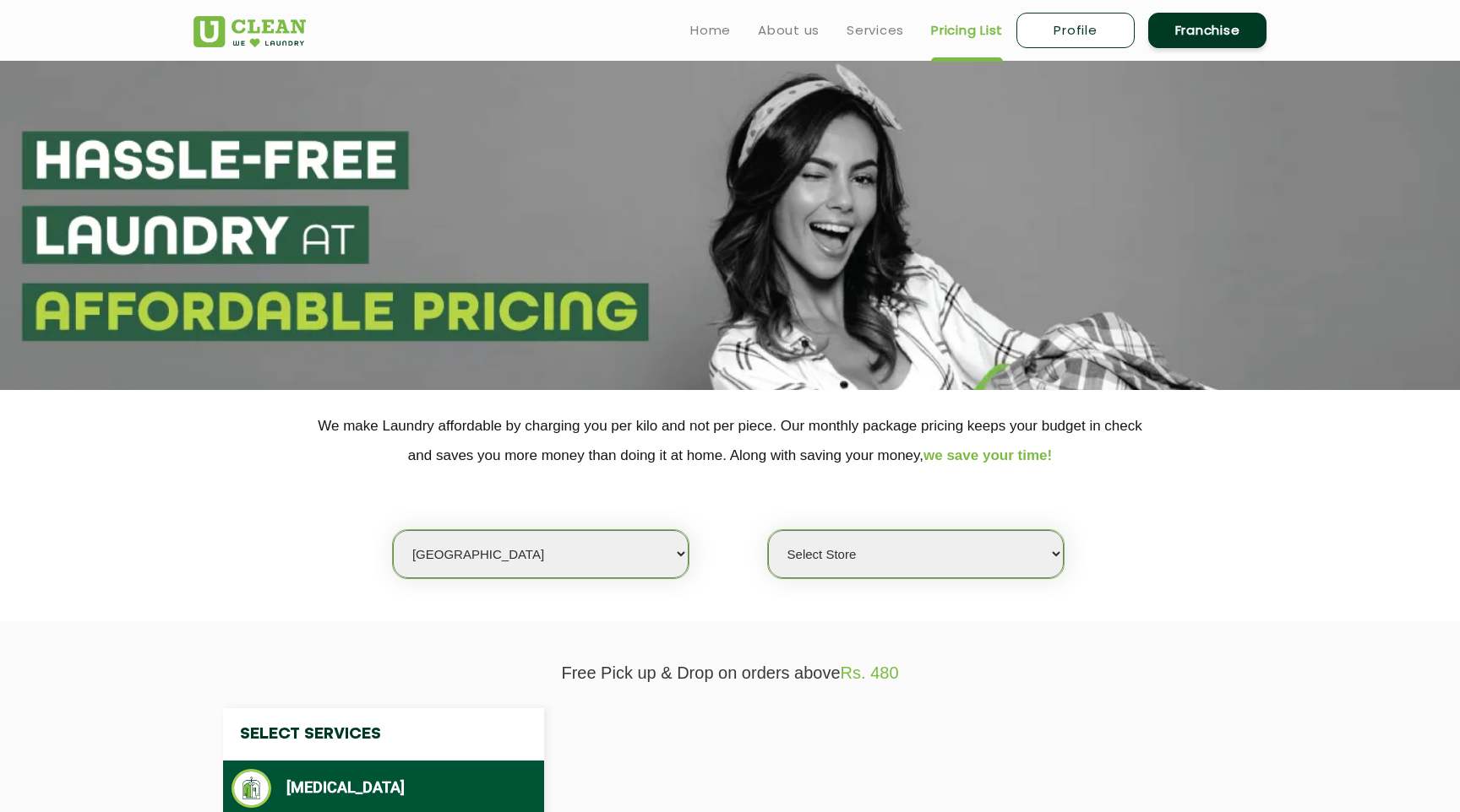
select select "0"
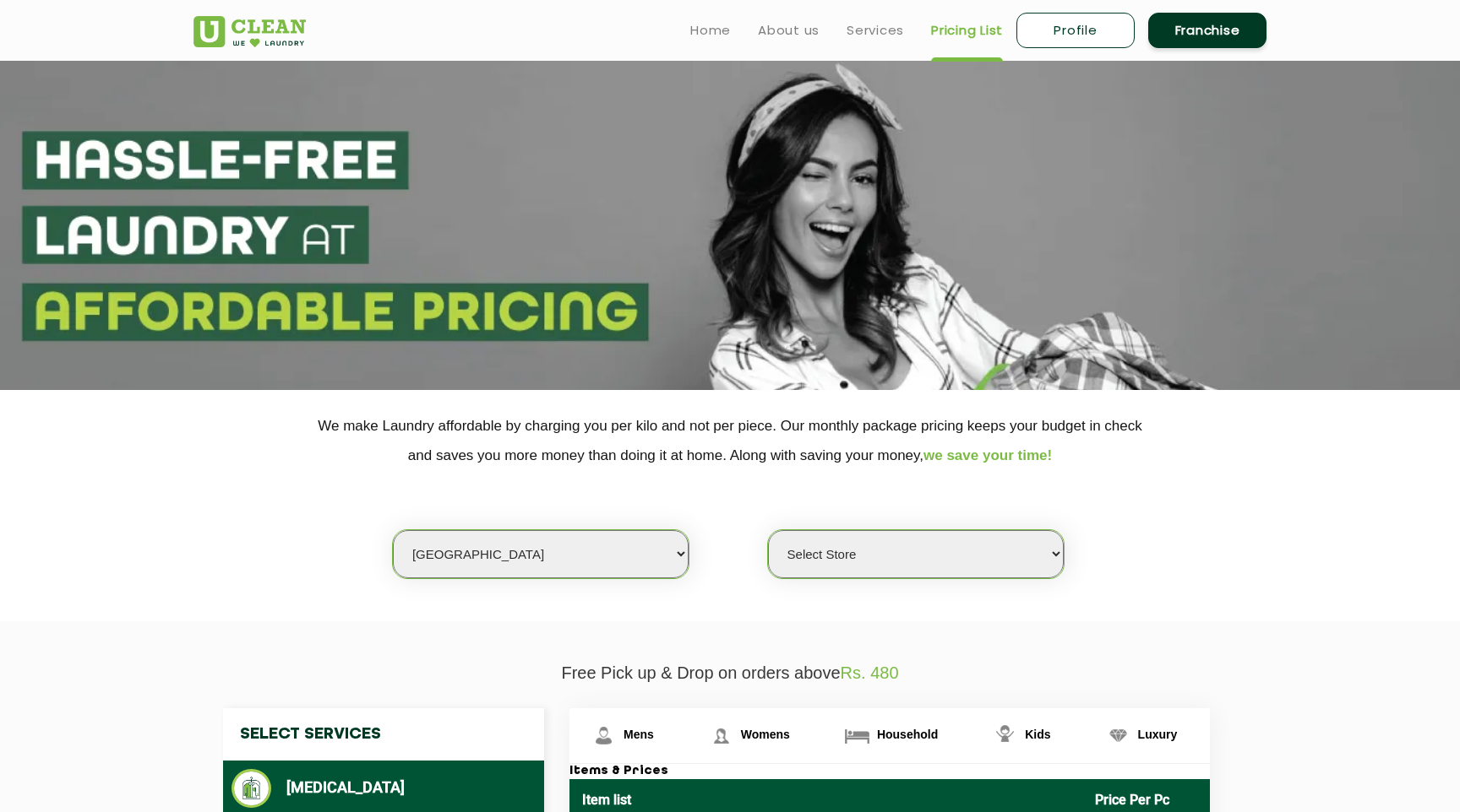
click at [1002, 548] on select "Select Store [GEOGRAPHIC_DATA] [GEOGRAPHIC_DATA] 2 [GEOGRAPHIC_DATA] [PERSON_NA…" at bounding box center [916, 554] width 296 height 48
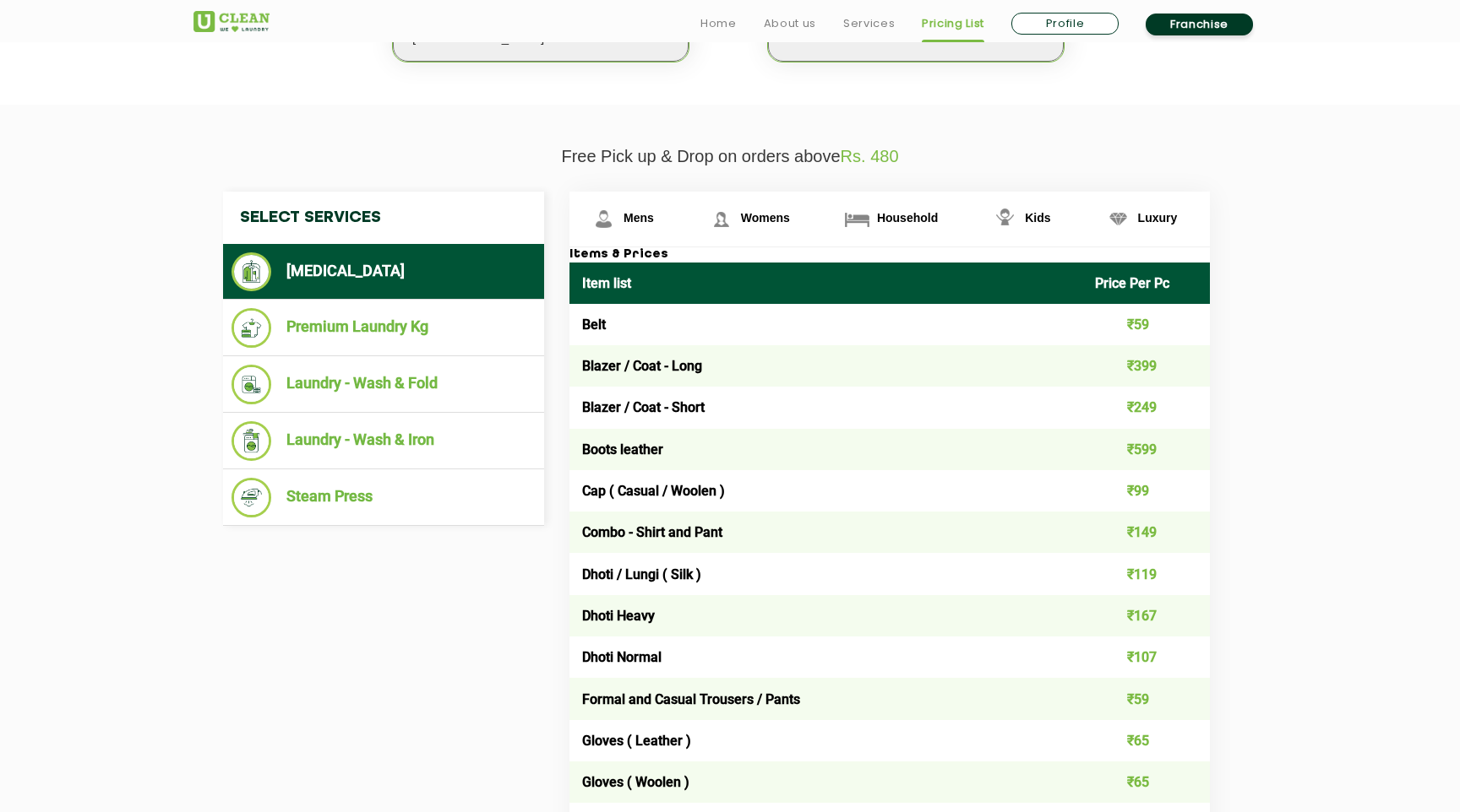
scroll to position [515, 0]
